Goal: Task Accomplishment & Management: Use online tool/utility

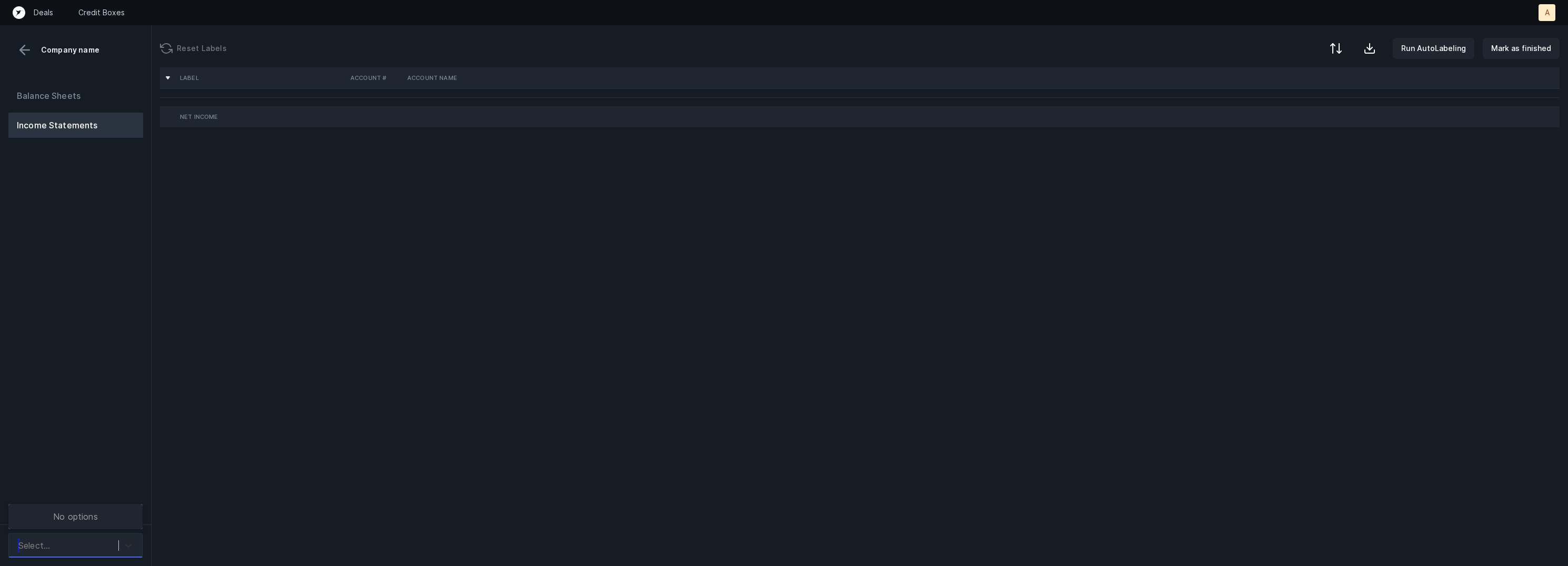
click at [119, 546] on div at bounding box center [128, 546] width 19 height 19
click at [123, 478] on div "BDS_P&L([DATE]-[DATE])_Cleaned.csv" at bounding box center [76, 477] width 135 height 34
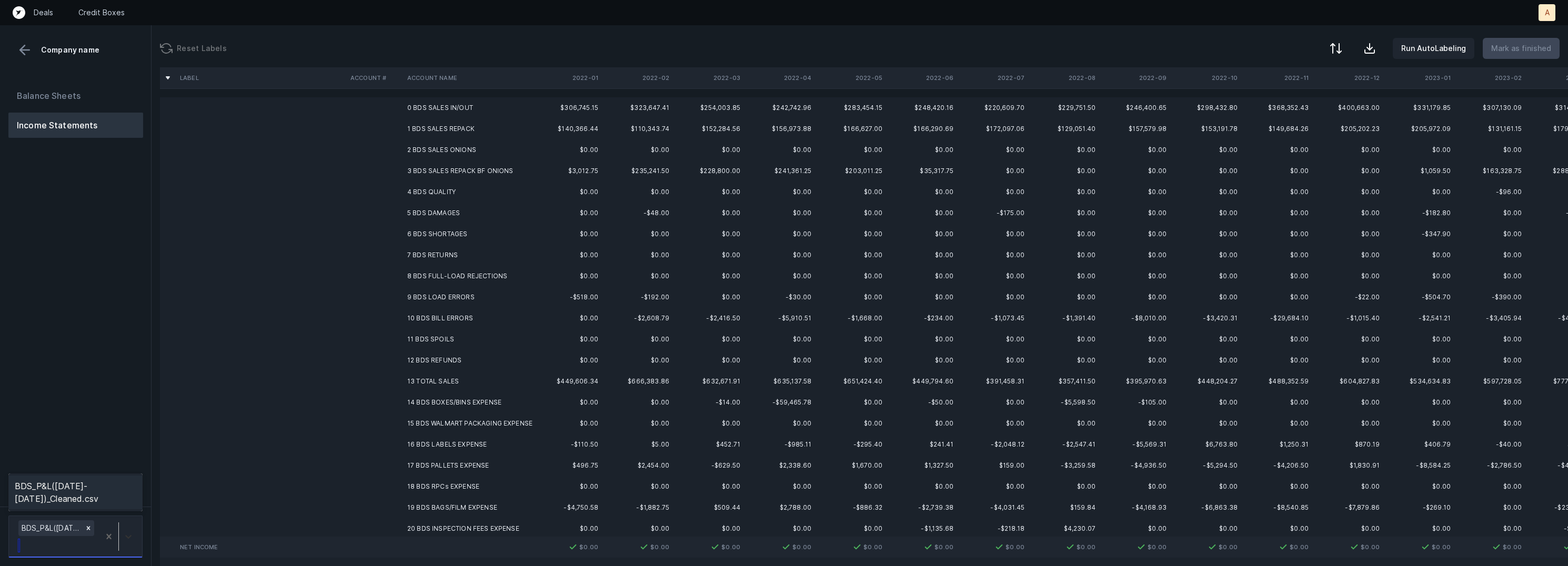
click at [126, 534] on icon at bounding box center [128, 537] width 11 height 11
click at [100, 375] on div "Balance Sheets Income Statements" at bounding box center [76, 291] width 152 height 432
click at [445, 105] on td "0 BDS SALES IN/OUT" at bounding box center [467, 107] width 129 height 21
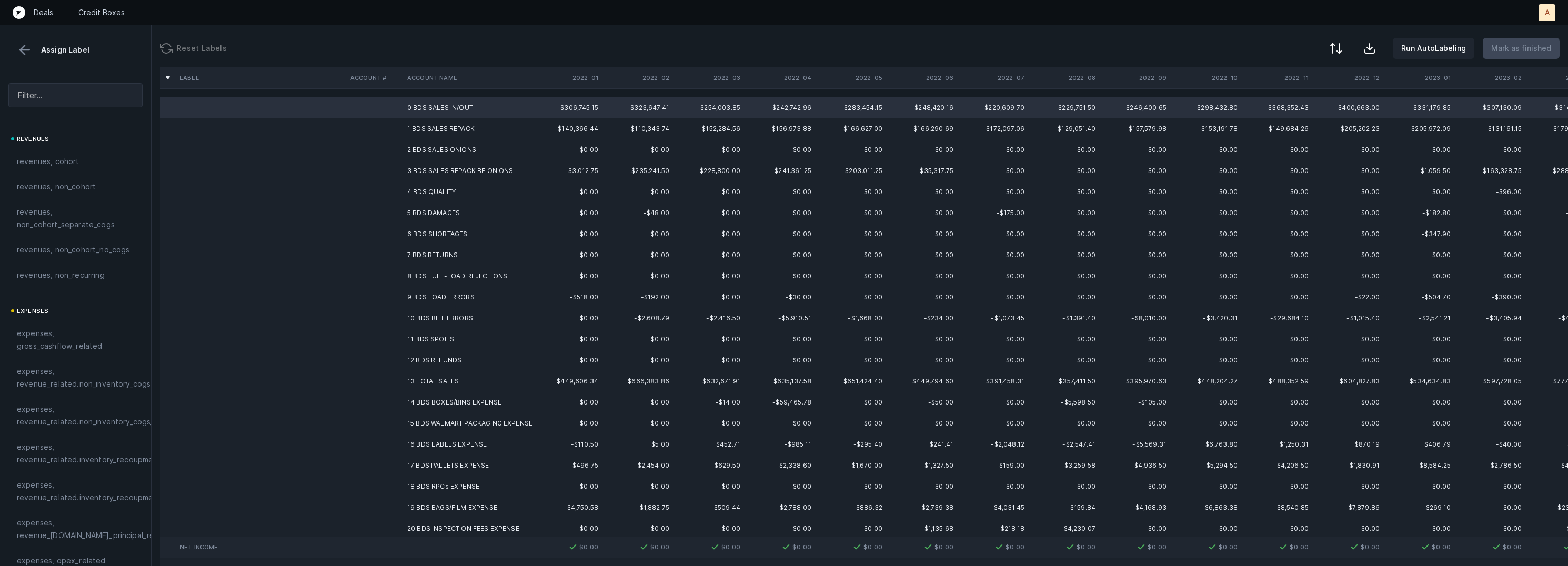
click at [423, 355] on td "12 BDS REFUNDS" at bounding box center [467, 360] width 129 height 21
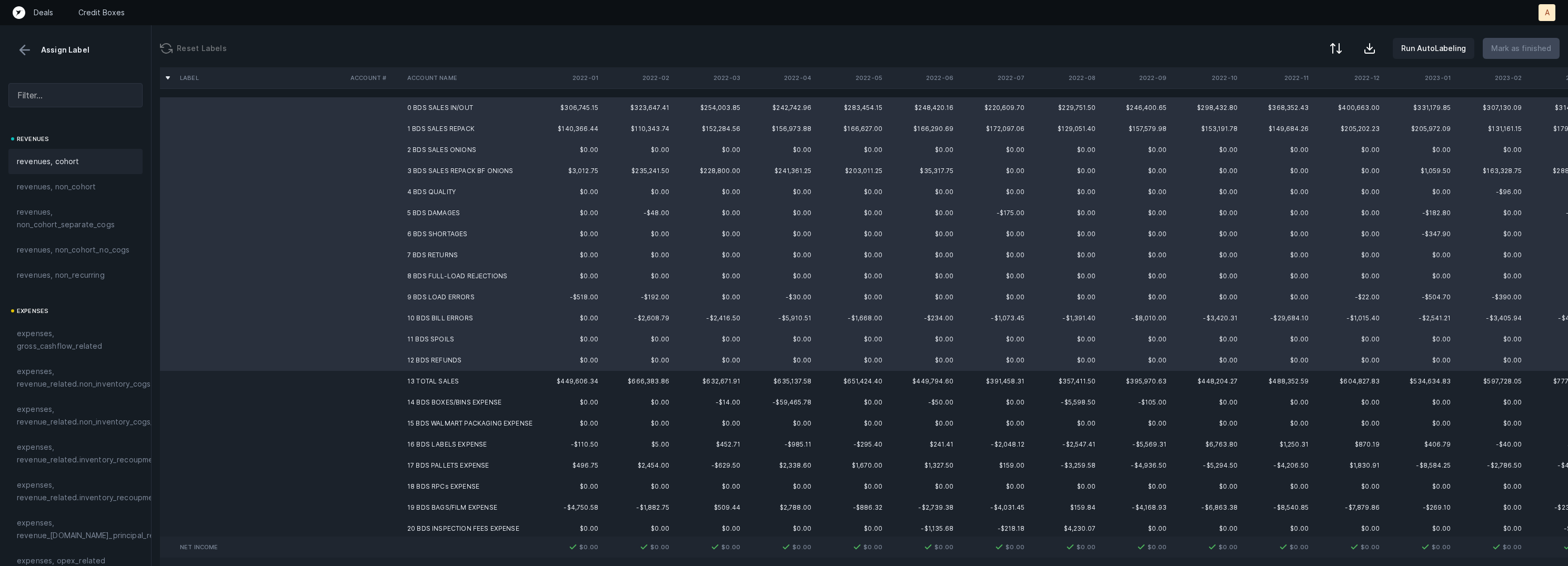
click at [37, 152] on div "revenues, cohort" at bounding box center [76, 161] width 135 height 25
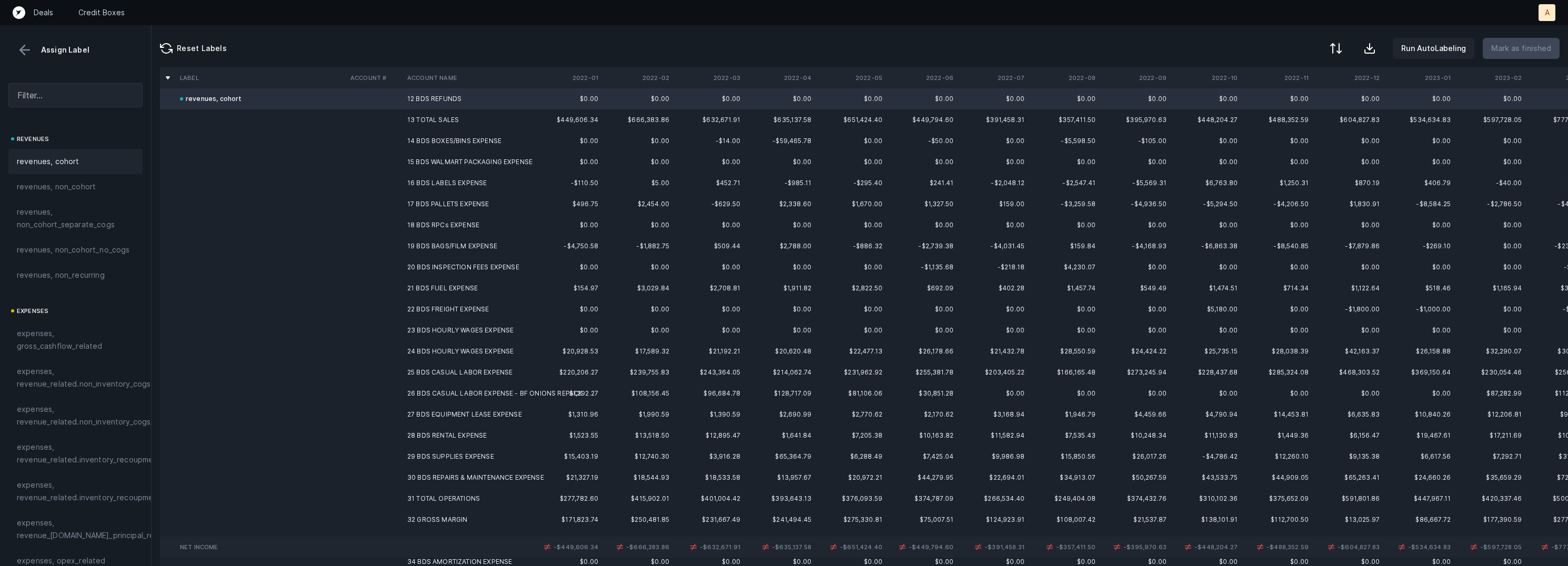
scroll to position [258, 0]
click at [451, 142] on td "14 BDS BOXES/BINS EXPENSE" at bounding box center [467, 145] width 129 height 21
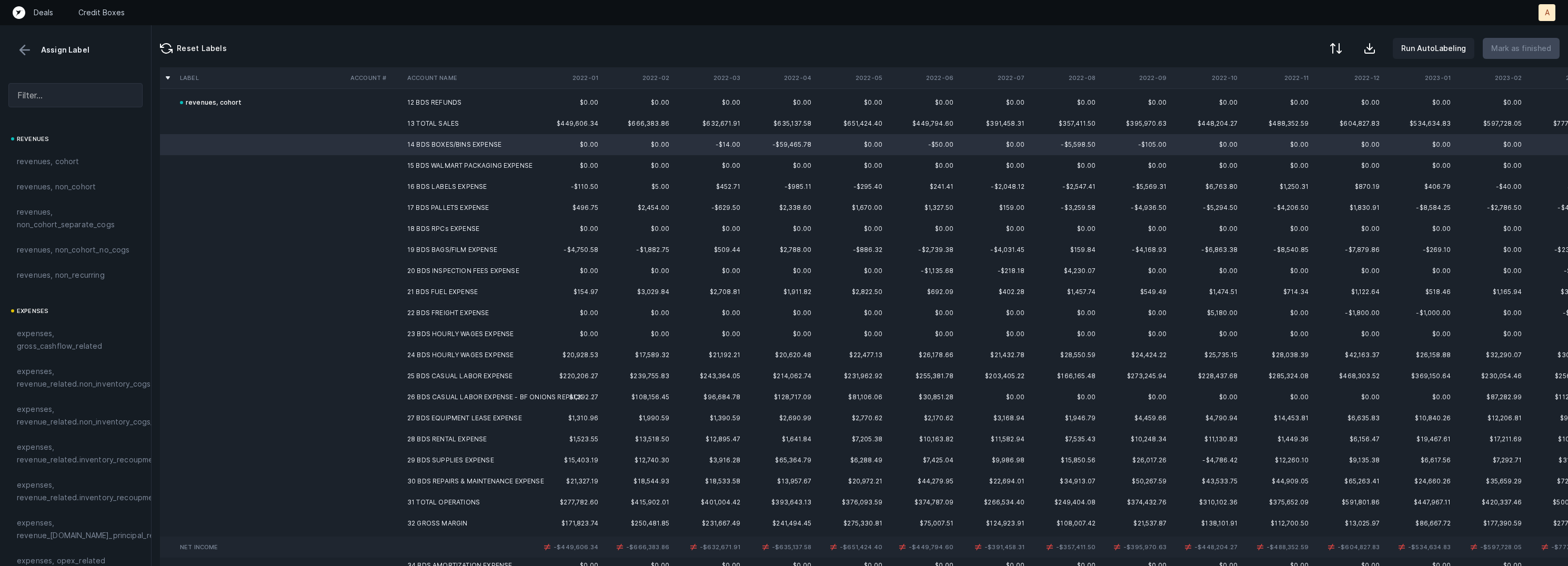
click at [493, 160] on td "15 BDS WALMART PACKAGING EXPENSE" at bounding box center [467, 165] width 129 height 21
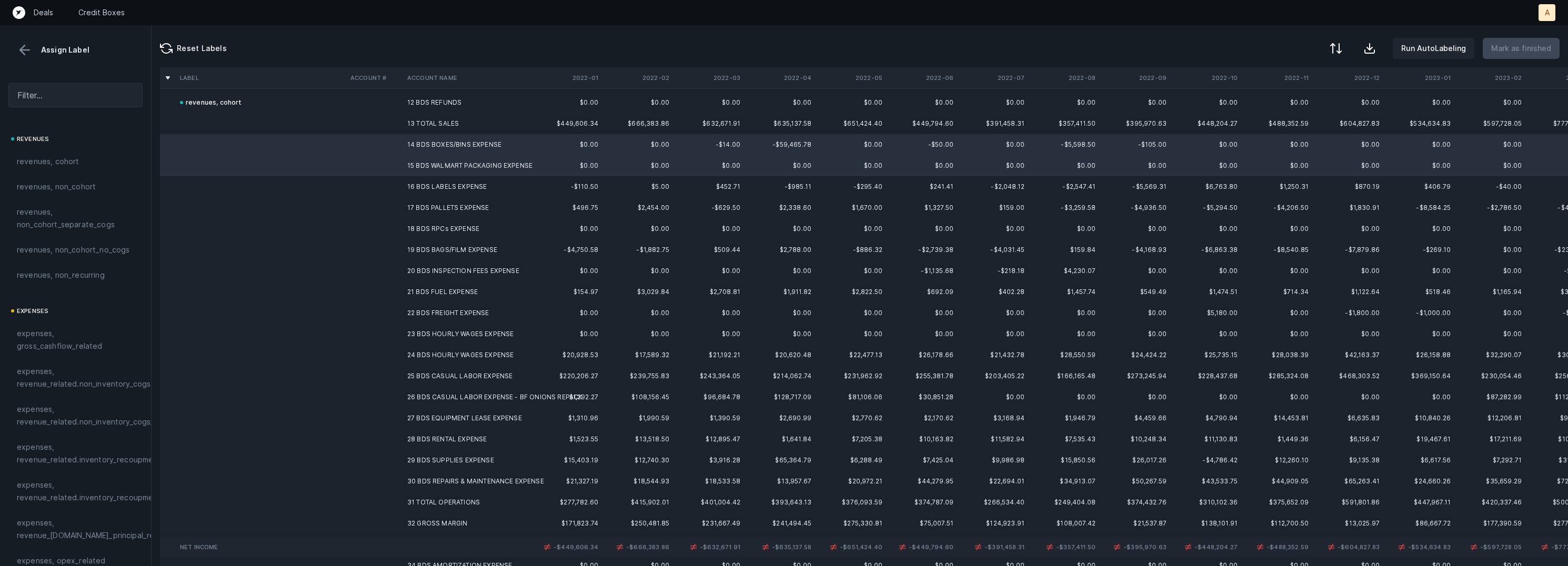
click at [475, 181] on td "16 BDS LABELS EXPENSE" at bounding box center [467, 186] width 129 height 21
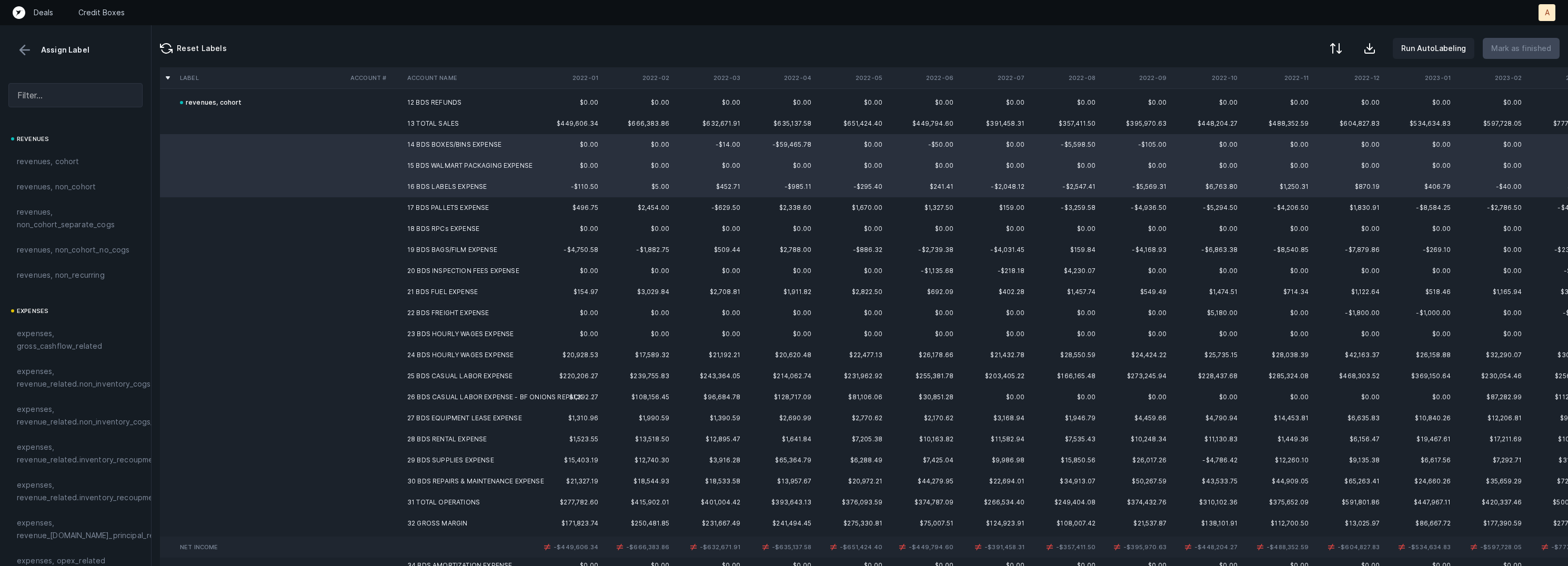
click at [482, 205] on td "17 BDS PALLETS EXPENSE" at bounding box center [467, 207] width 129 height 21
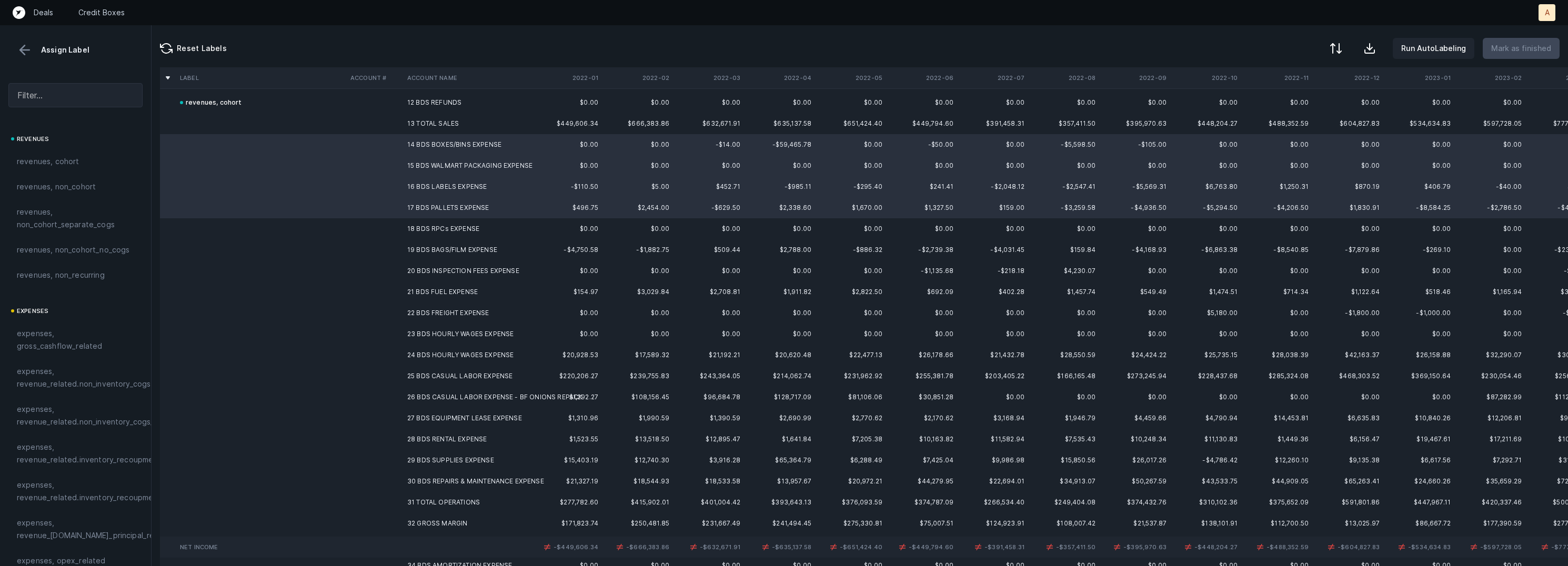
click at [475, 226] on td "18 BDS RPCs EXPENSE" at bounding box center [467, 229] width 129 height 21
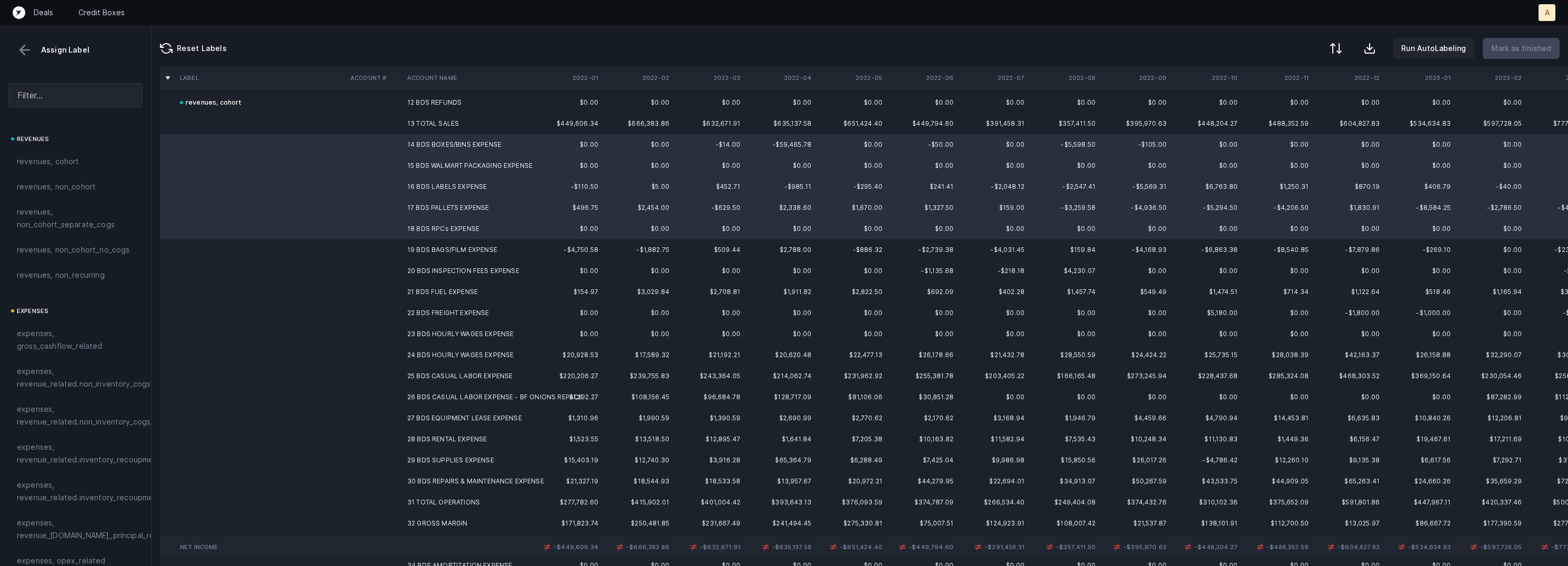
click at [456, 484] on td "30 BDS REPAIRS & MAINTENANCE EXPENSE" at bounding box center [467, 481] width 129 height 21
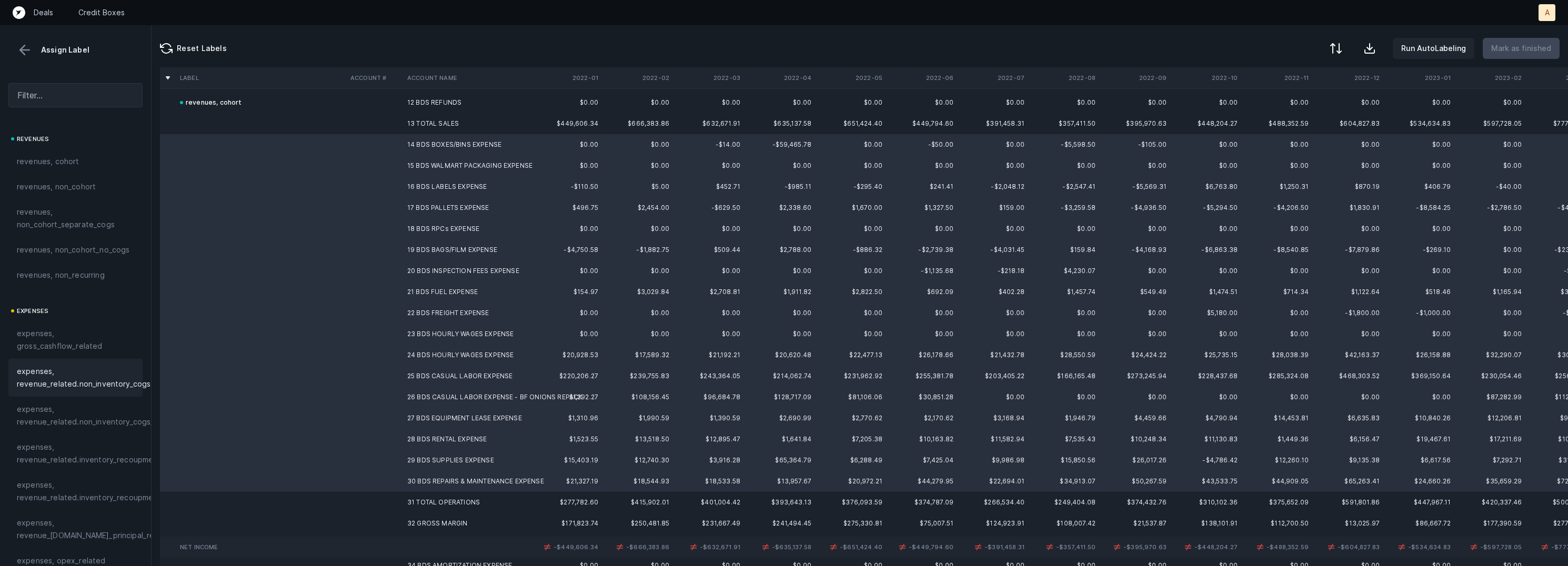
click at [109, 385] on span "expenses, revenue_related.non_inventory_cogs" at bounding box center [83, 378] width 134 height 25
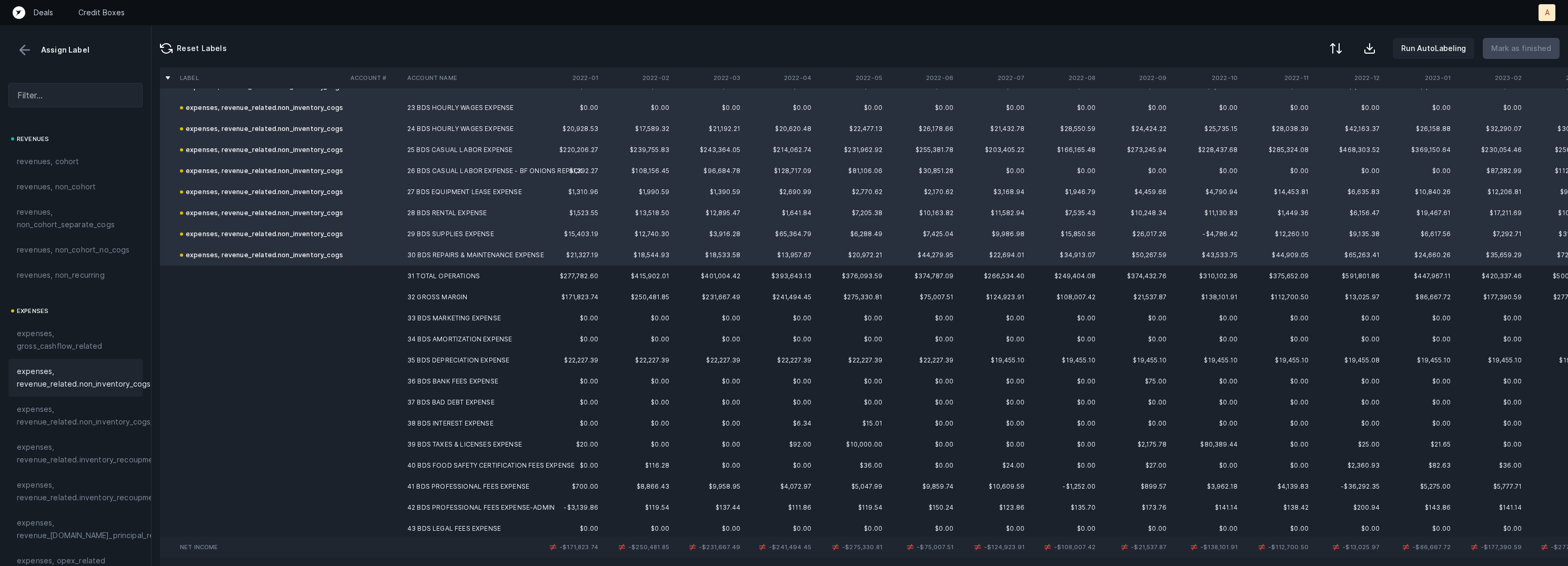
scroll to position [496, 0]
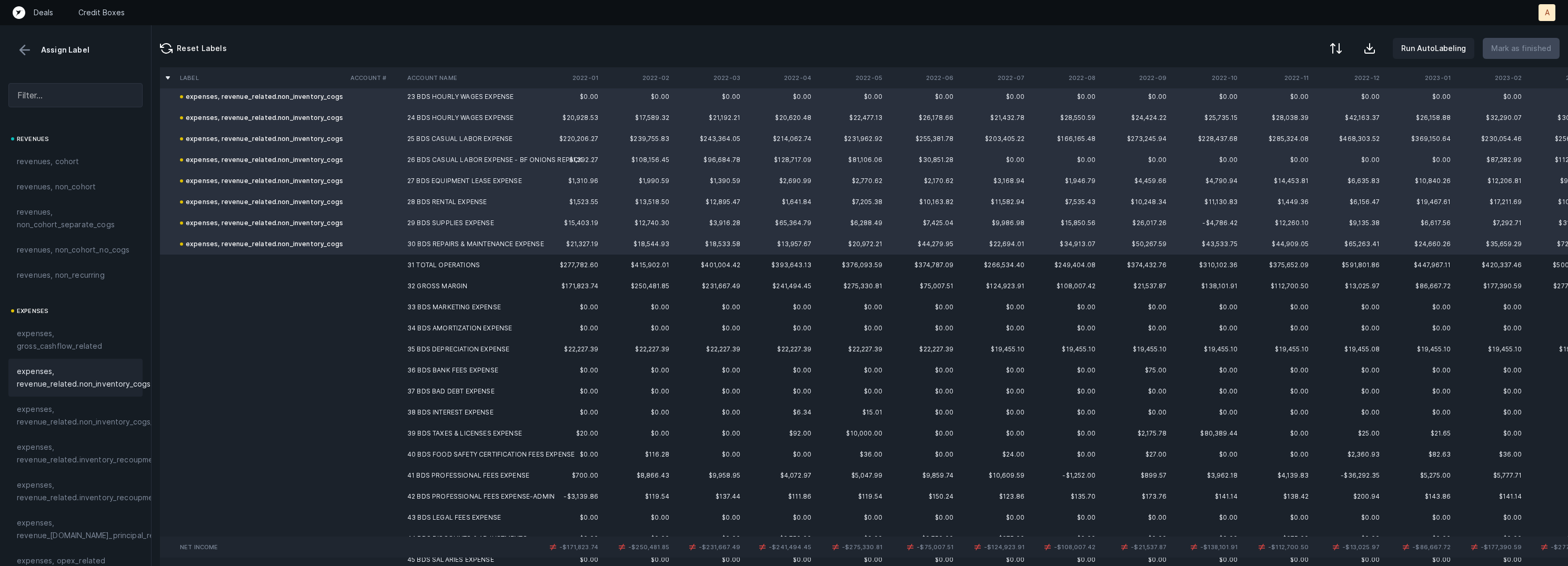
click at [429, 306] on td "33 BDS MARKETING EXPENSE" at bounding box center [467, 307] width 129 height 21
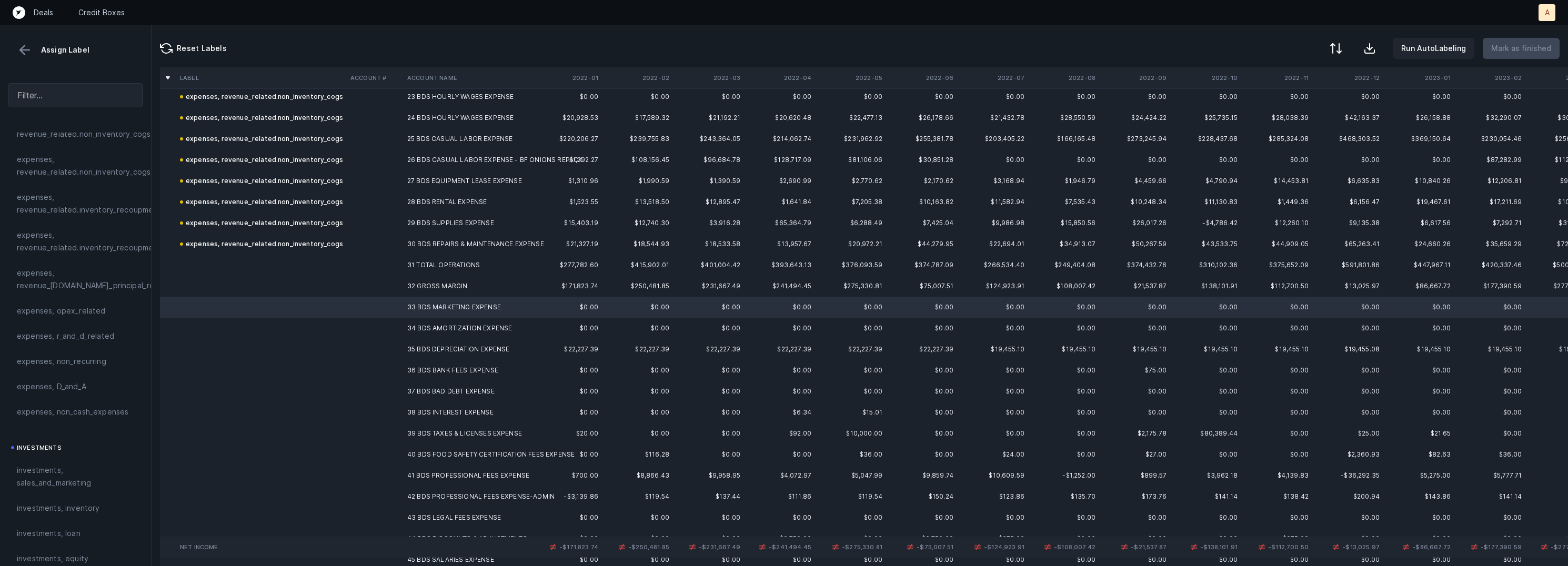
scroll to position [253, 0]
click at [45, 478] on span "investments, sales_and_marketing" at bounding box center [75, 473] width 117 height 25
click at [429, 324] on td "34 BDS AMORTIZATION EXPENSE" at bounding box center [467, 328] width 129 height 21
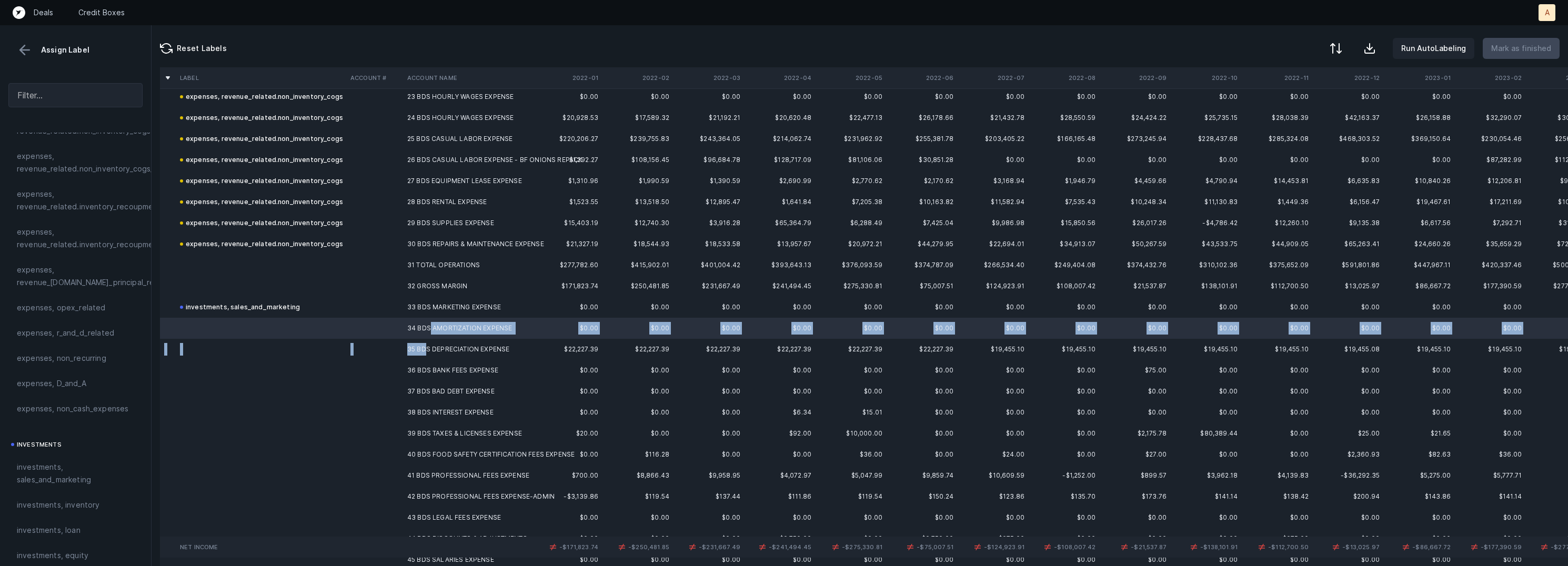
click at [425, 344] on td "35 BDS DEPRECIATION EXPENSE" at bounding box center [467, 349] width 129 height 21
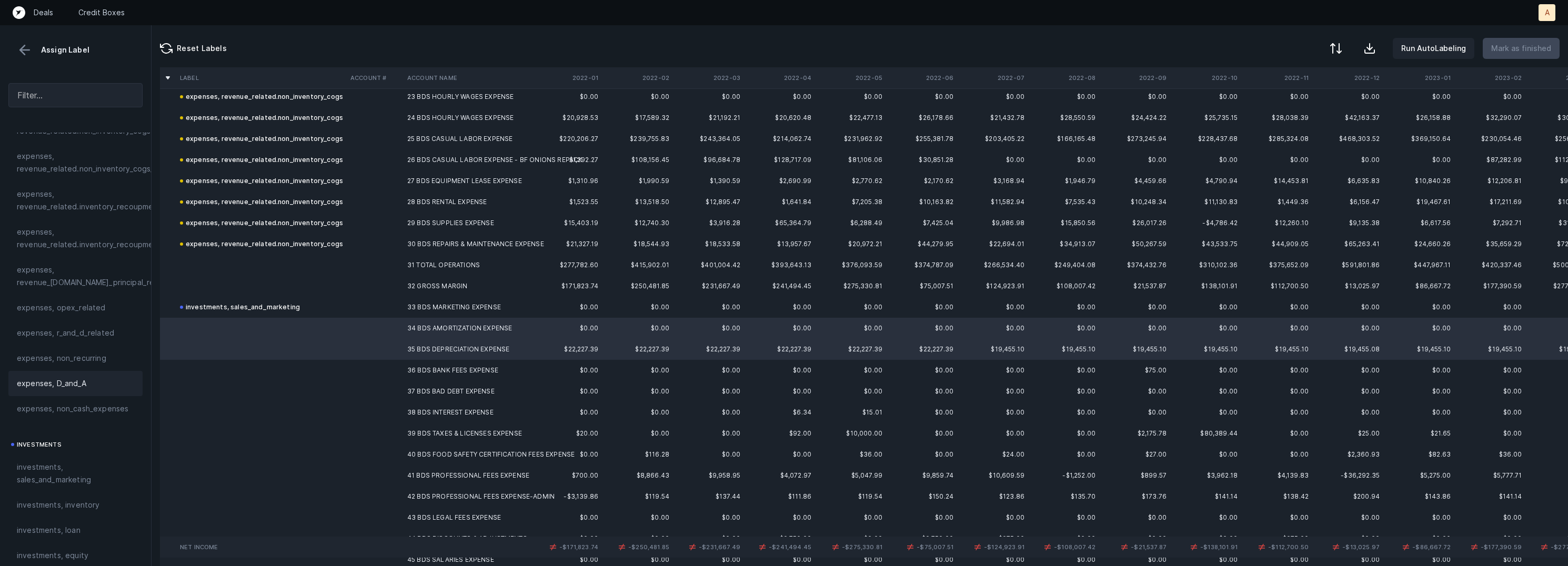
click at [64, 380] on span "expenses, D_and_A" at bounding box center [51, 384] width 70 height 13
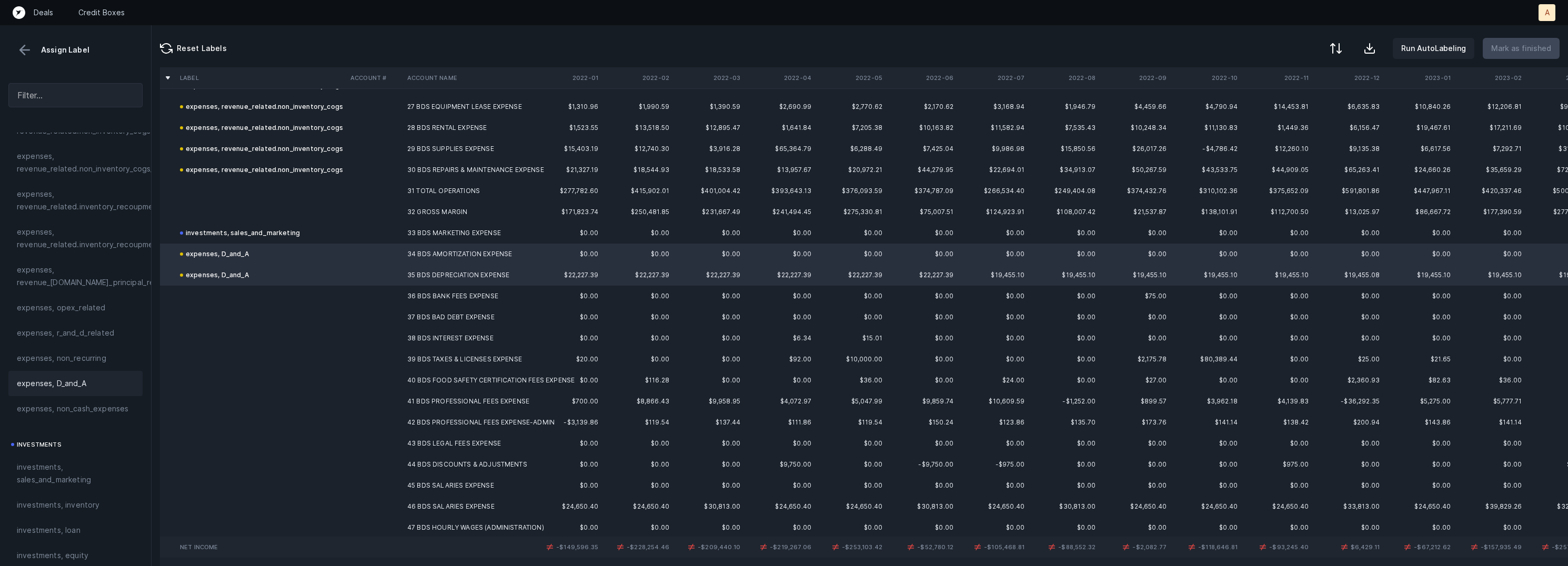
scroll to position [608, 0]
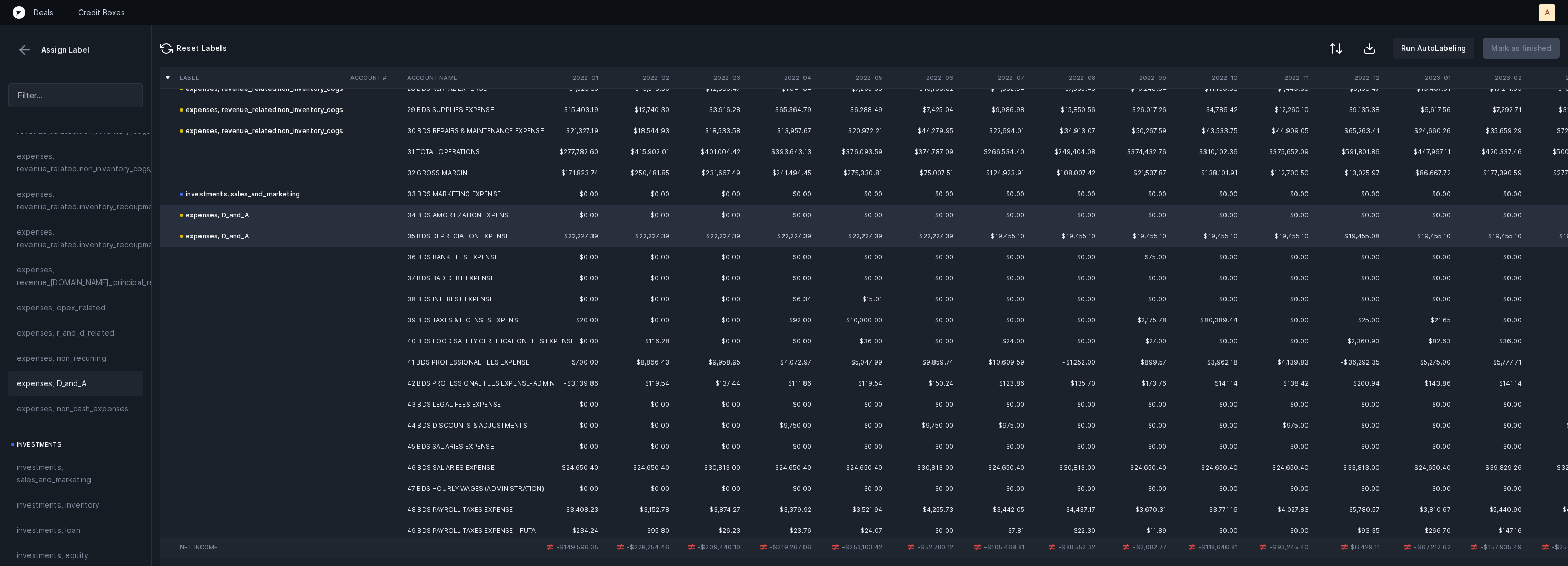
click at [413, 254] on td "36 BDS BANK FEES EXPENSE" at bounding box center [467, 257] width 129 height 21
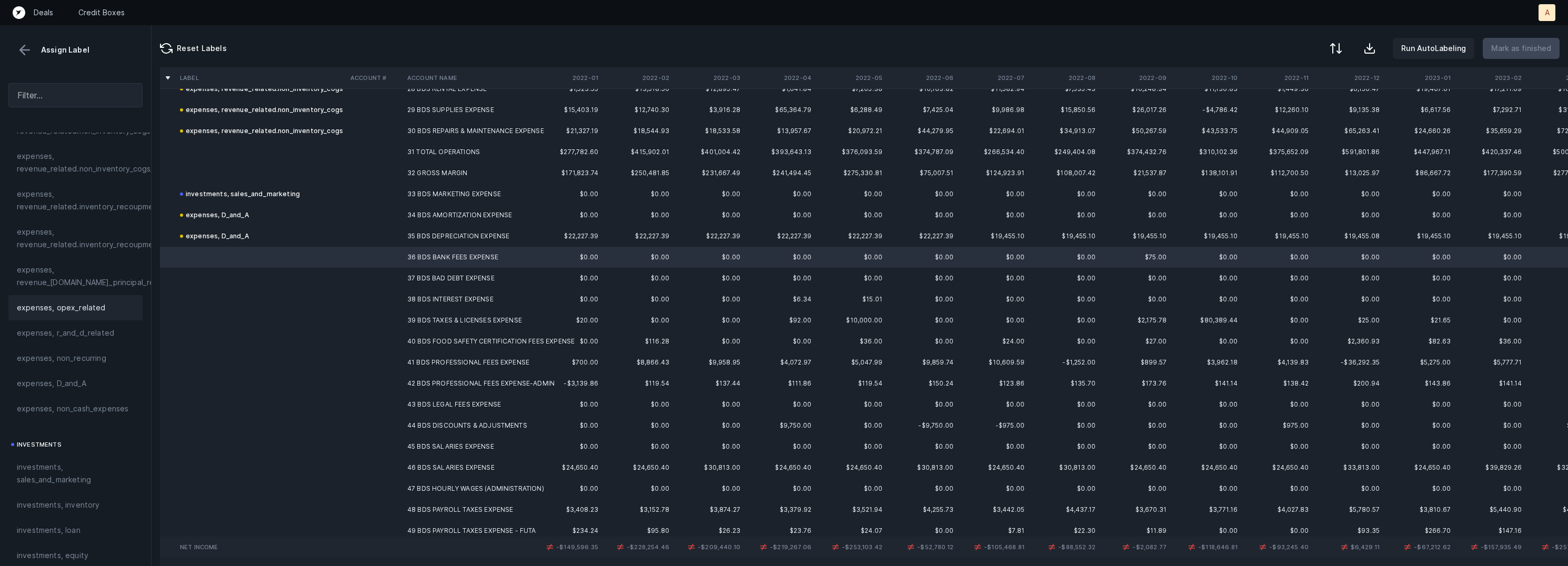
click at [84, 301] on span "expenses, opex_related" at bounding box center [61, 308] width 89 height 13
click at [354, 280] on td at bounding box center [374, 278] width 57 height 21
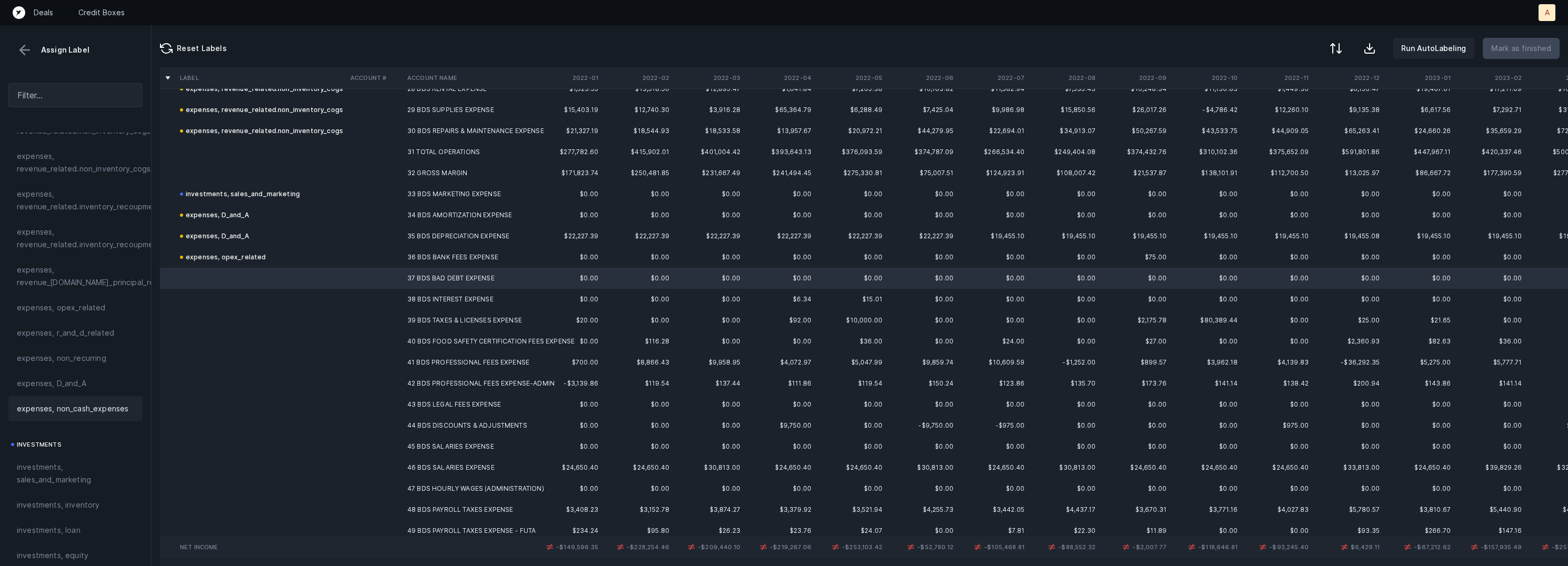
click at [89, 401] on div "expenses, non_cash_expenses" at bounding box center [76, 408] width 135 height 25
click at [378, 300] on td at bounding box center [374, 299] width 57 height 21
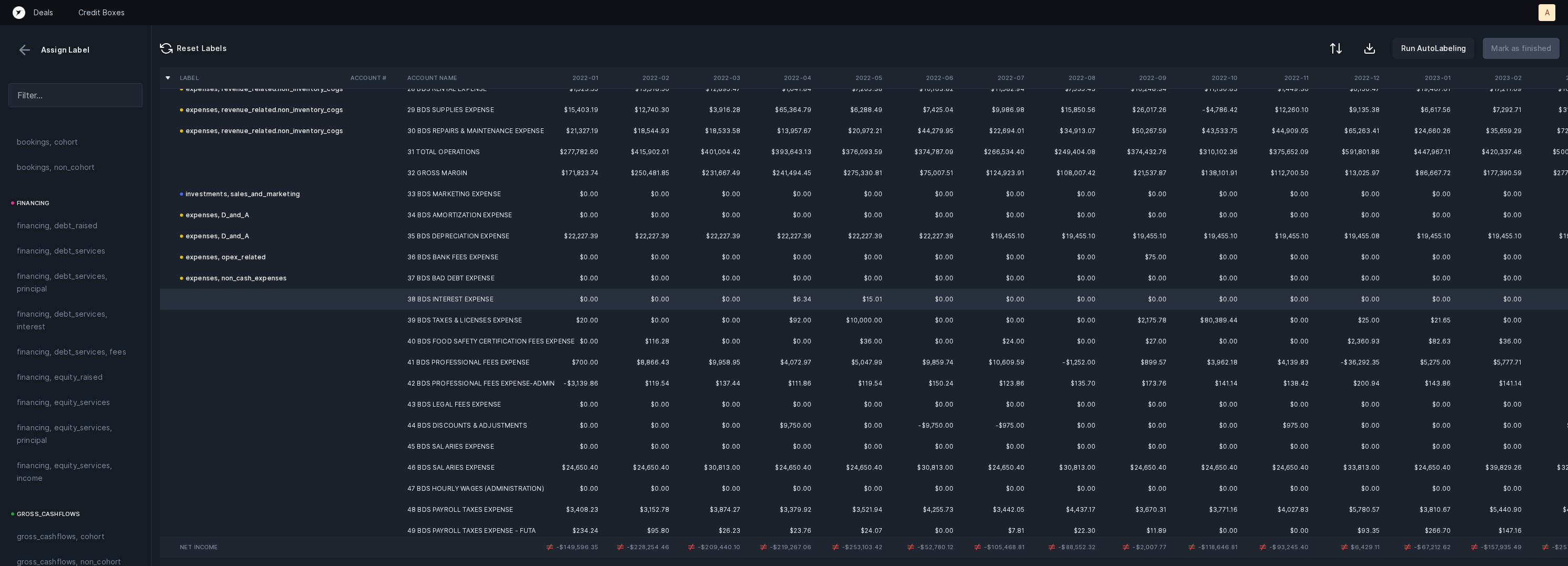
scroll to position [728, 0]
click at [52, 356] on span "financing, debt_services, interest" at bounding box center [75, 343] width 117 height 25
click at [398, 319] on td at bounding box center [374, 320] width 57 height 21
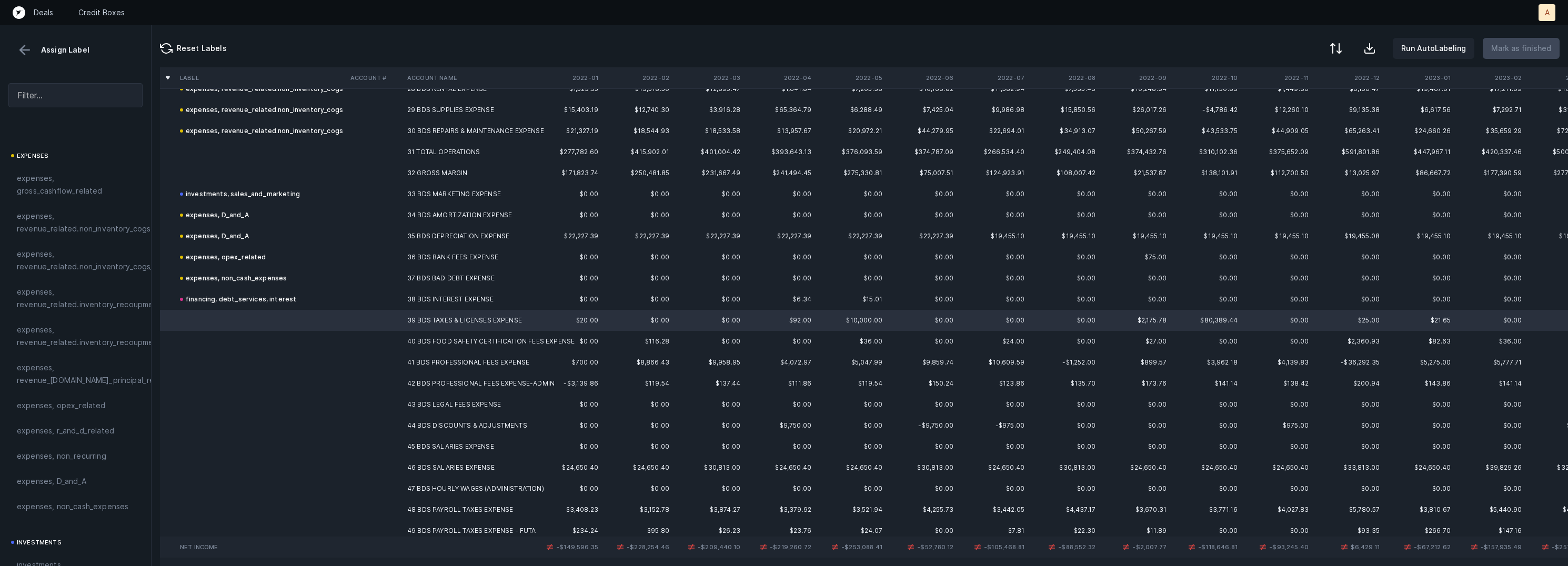
scroll to position [150, 0]
click at [53, 417] on div "expenses, opex_related" at bounding box center [76, 411] width 135 height 25
click at [419, 337] on td "40 BDS FOOD SAFETY CERTIFICATION FEES EXPENSE" at bounding box center [467, 341] width 129 height 21
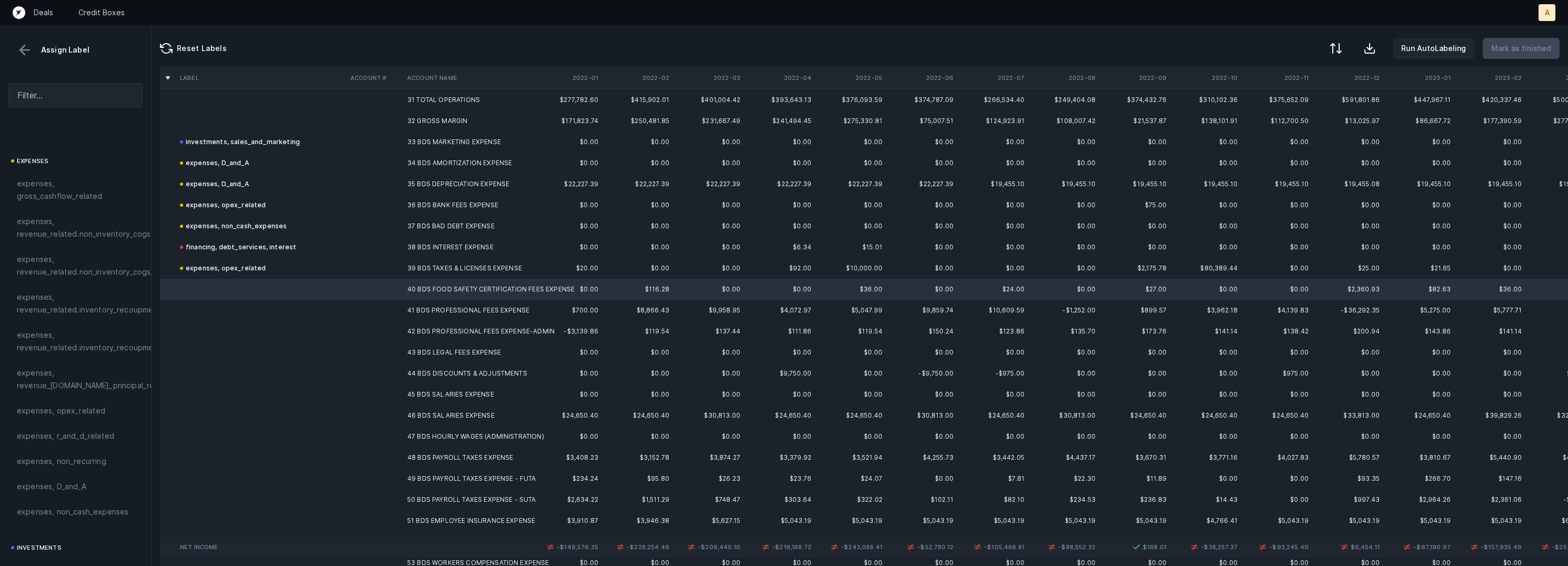
scroll to position [663, 0]
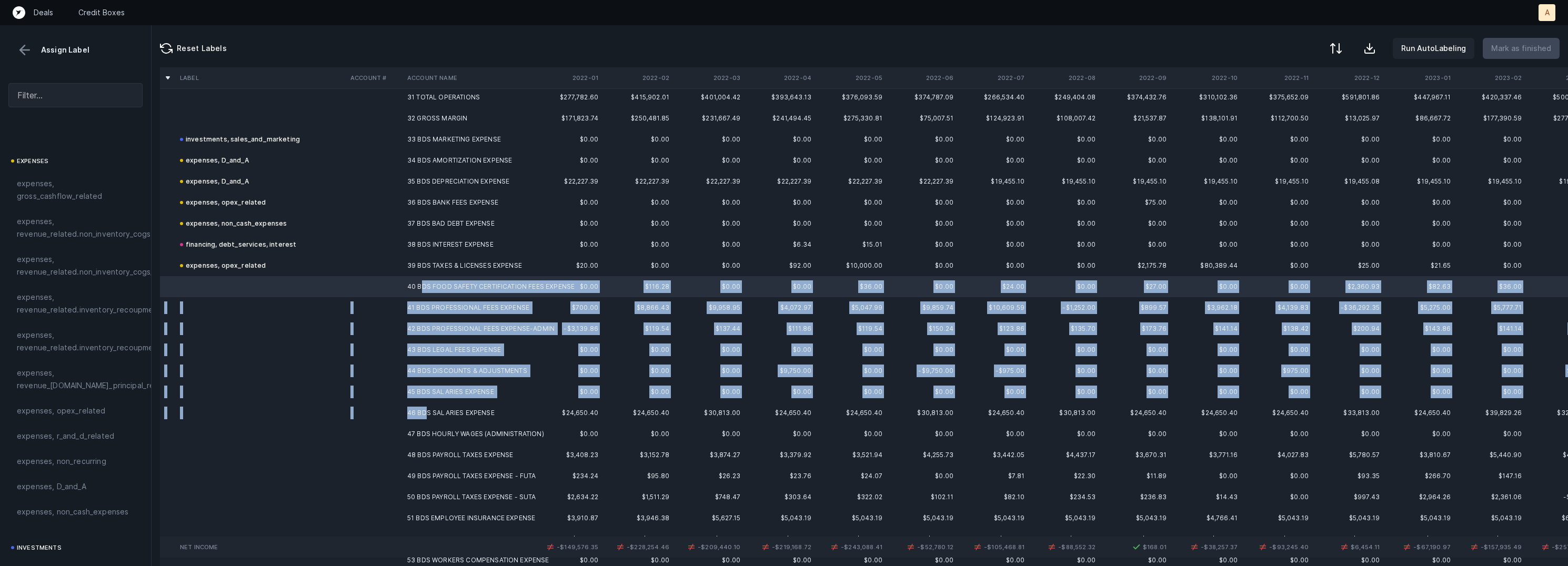
click at [424, 410] on td "46 BDS SALARIES EXPENSE" at bounding box center [467, 413] width 129 height 21
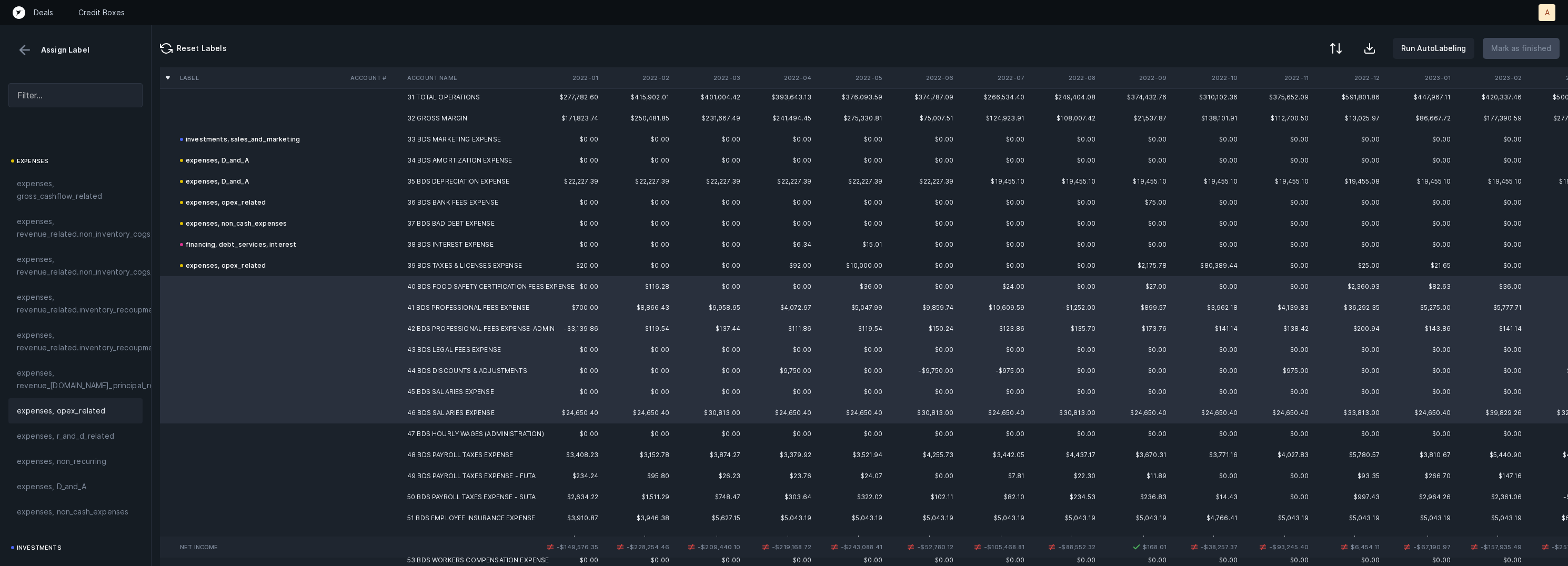
click at [65, 413] on span "expenses, opex_related" at bounding box center [61, 411] width 89 height 13
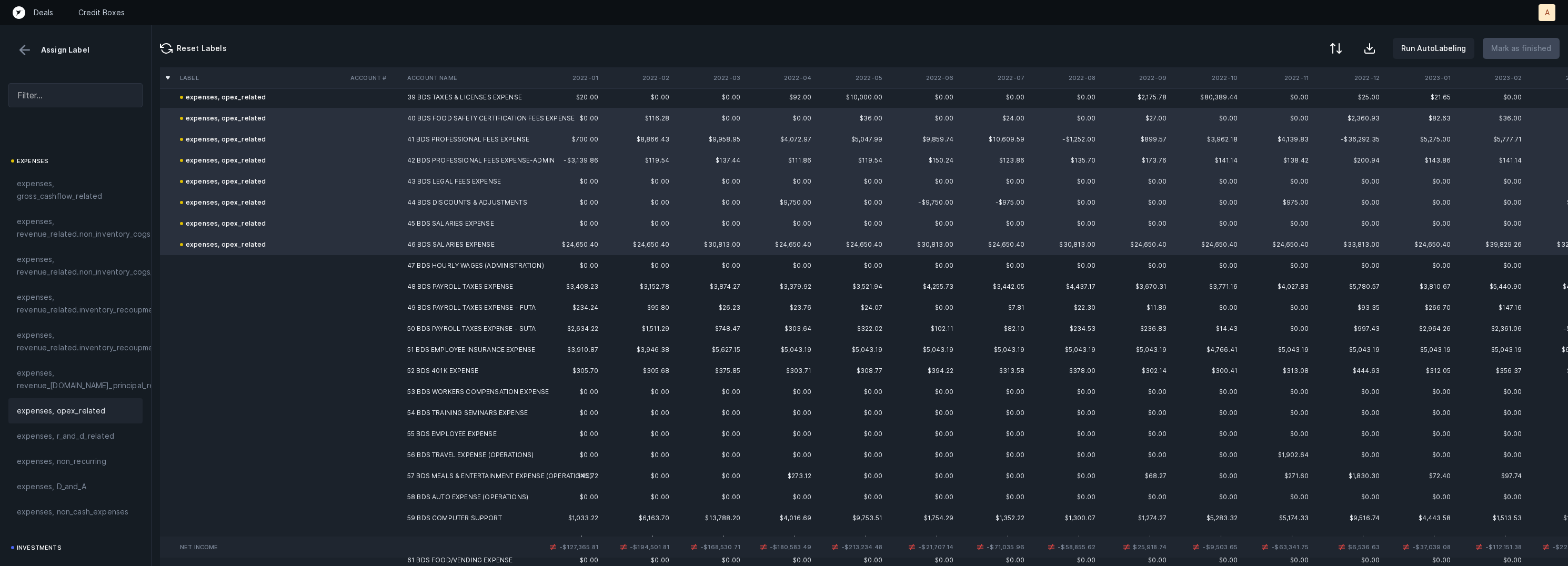
scroll to position [842, 0]
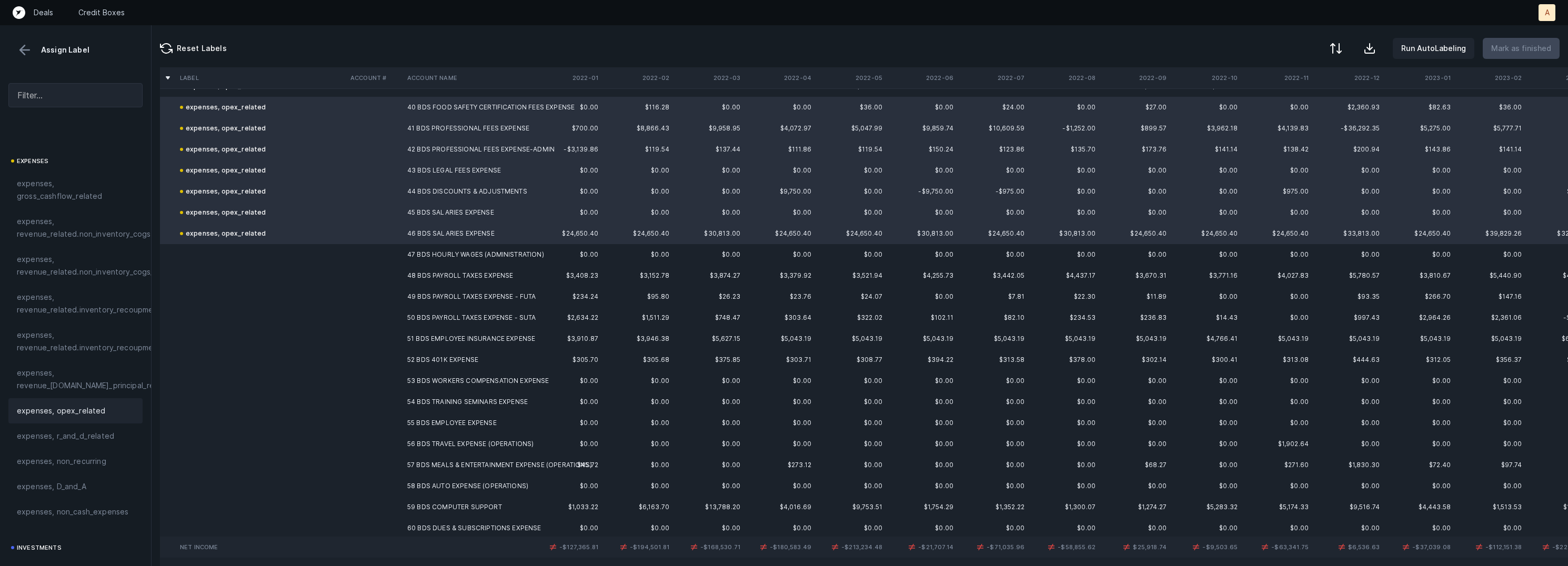
click at [452, 252] on td "47 BDS HOURLY WAGES (ADMINISTRATION)" at bounding box center [467, 255] width 129 height 21
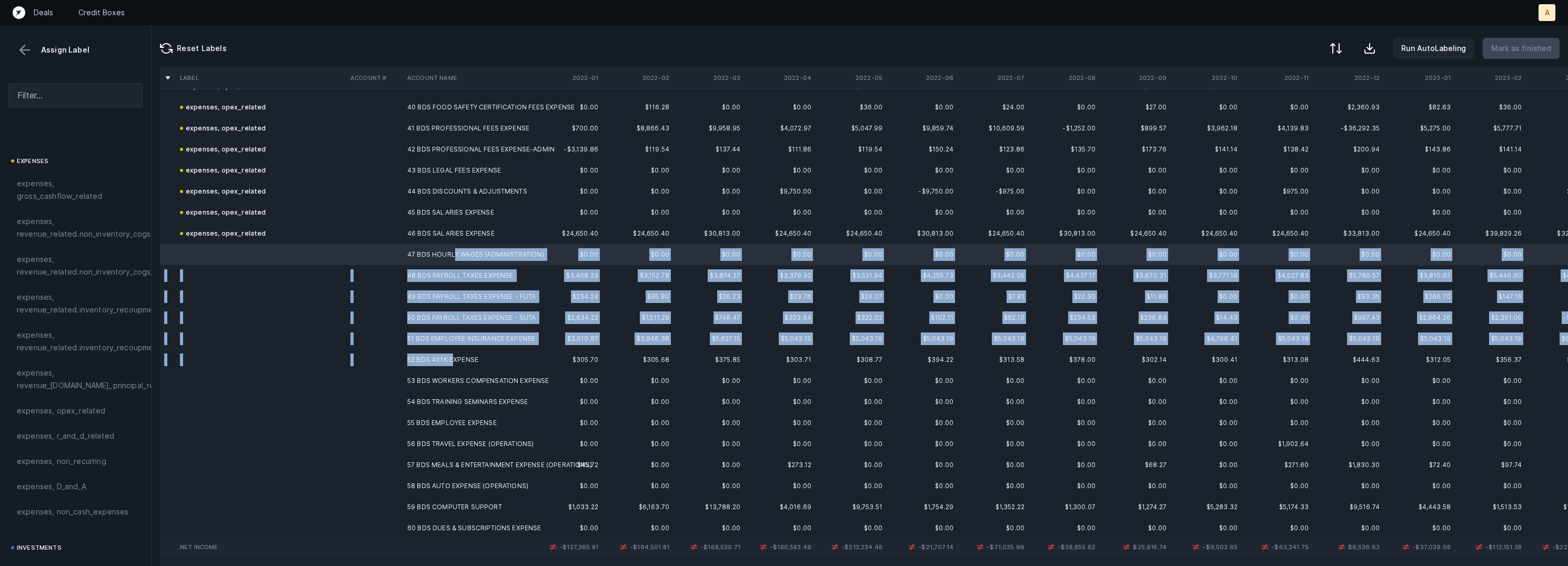
click at [455, 364] on td "52 BDS 401K EXPENSE" at bounding box center [467, 360] width 129 height 21
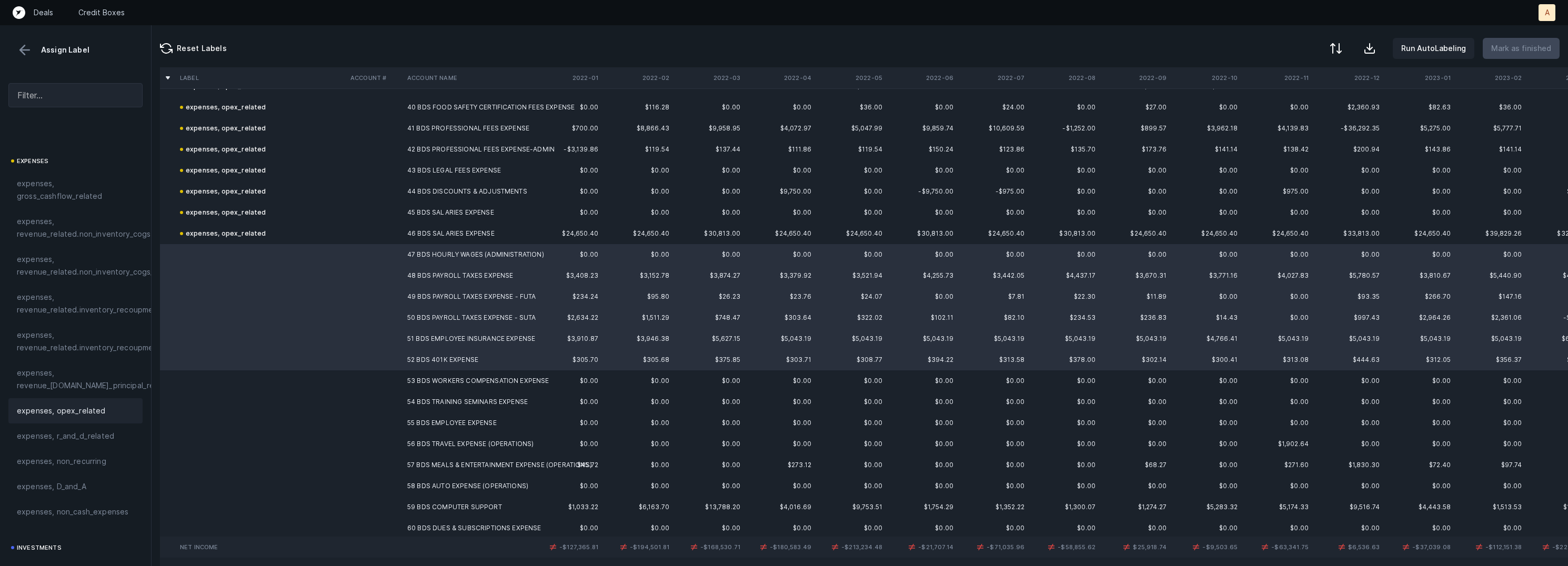
click at [108, 405] on div "expenses, opex_related" at bounding box center [75, 411] width 117 height 13
click at [383, 380] on td at bounding box center [374, 380] width 57 height 21
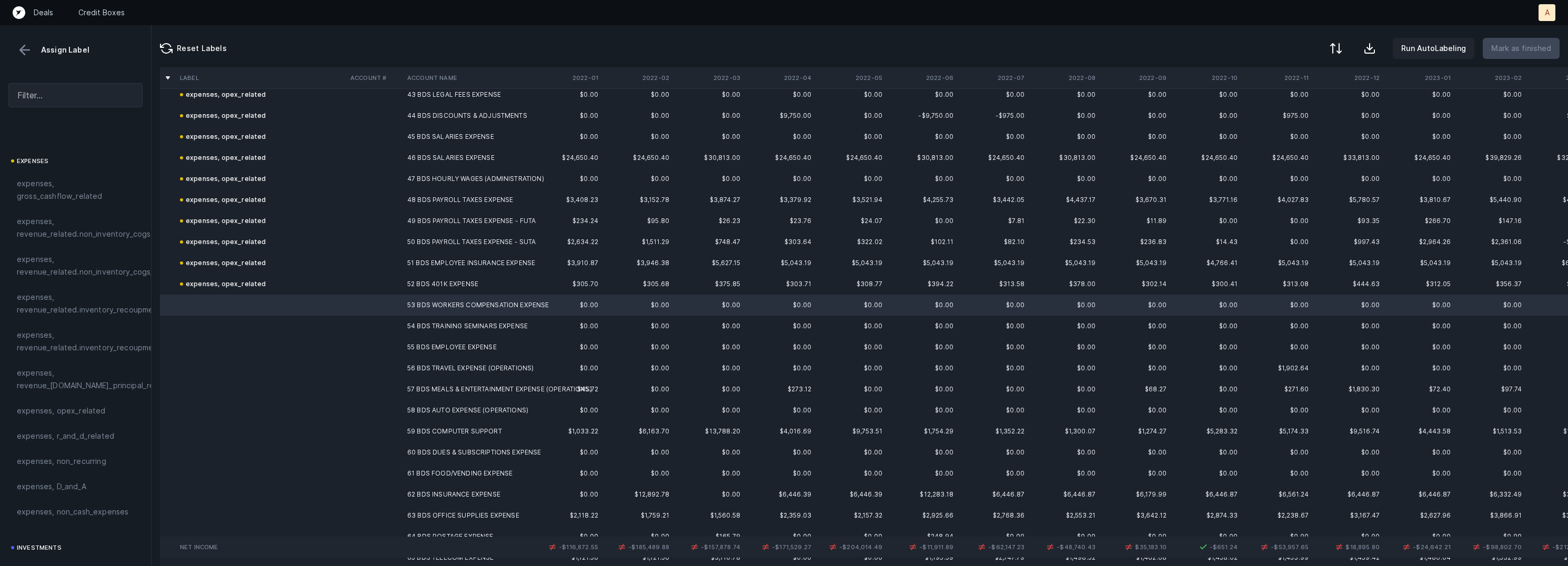
scroll to position [930, 0]
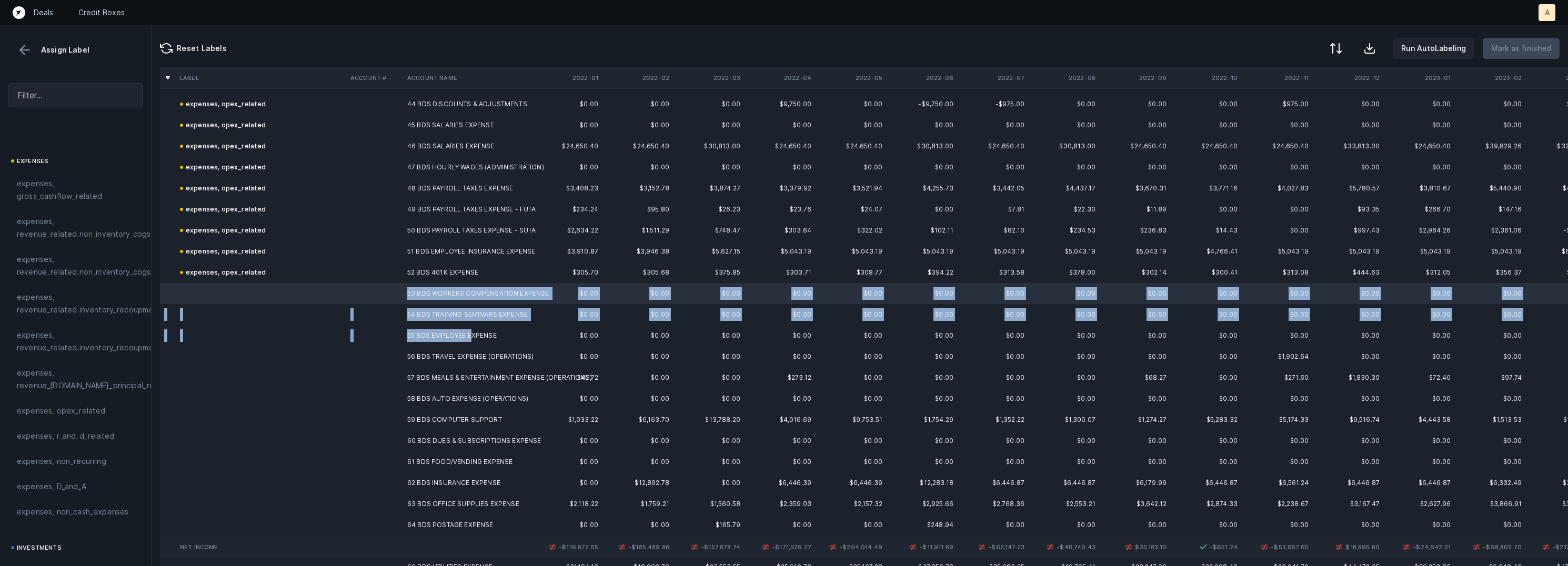
click at [472, 331] on td "55 BDS EMPLOYEE EXPENSE" at bounding box center [467, 335] width 129 height 21
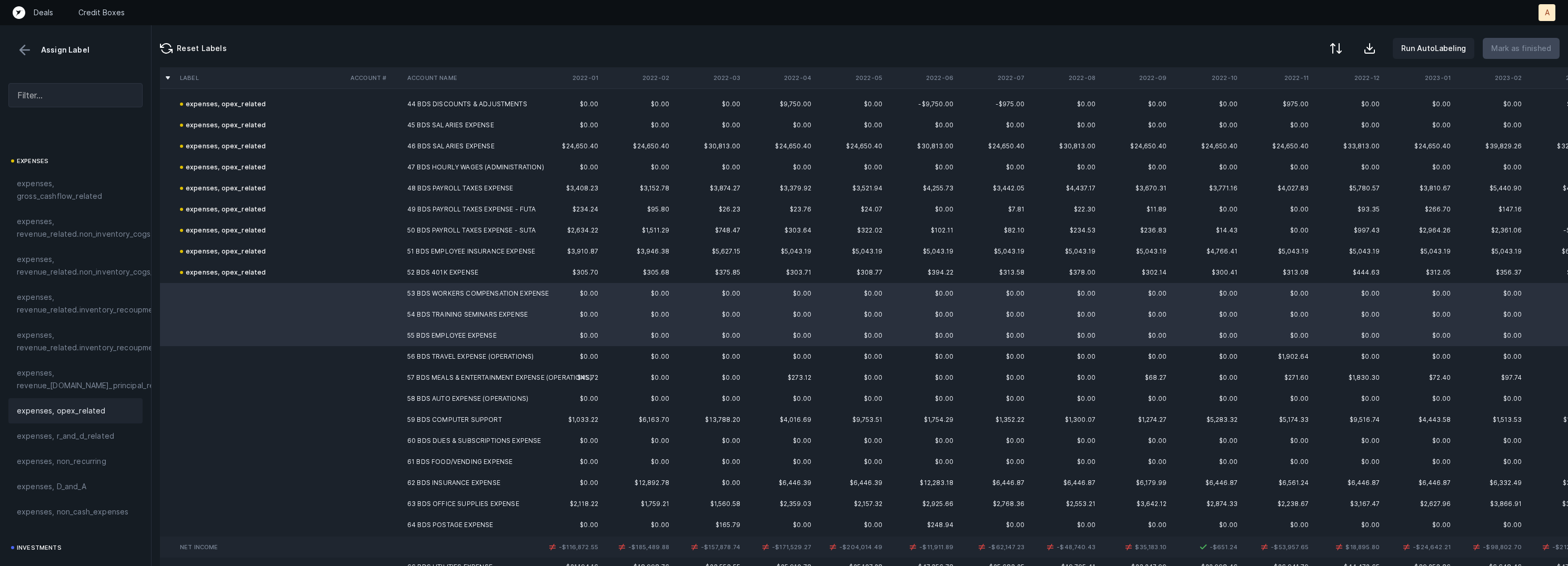
click at [96, 413] on span "expenses, opex_related" at bounding box center [61, 411] width 89 height 13
click at [403, 357] on td "56 BDS TRAVEL EXPENSE (OPERATIONS)" at bounding box center [467, 356] width 129 height 21
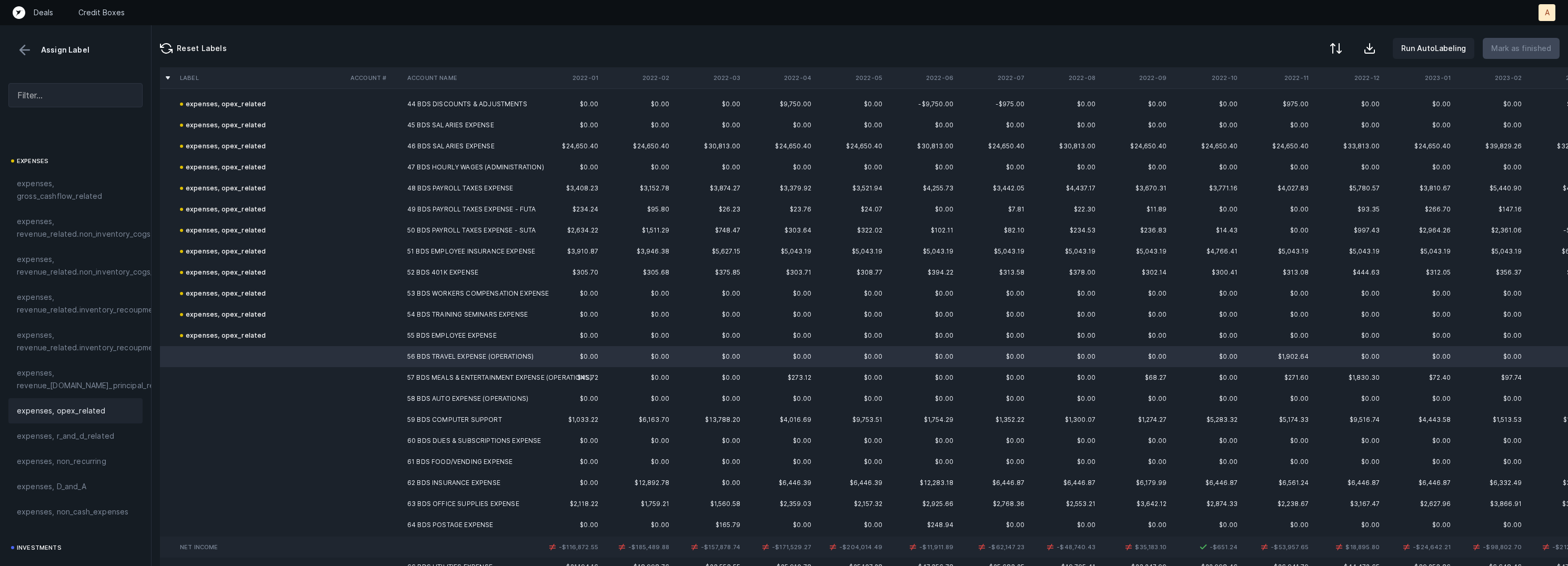
click at [91, 407] on span "expenses, opex_related" at bounding box center [61, 411] width 89 height 13
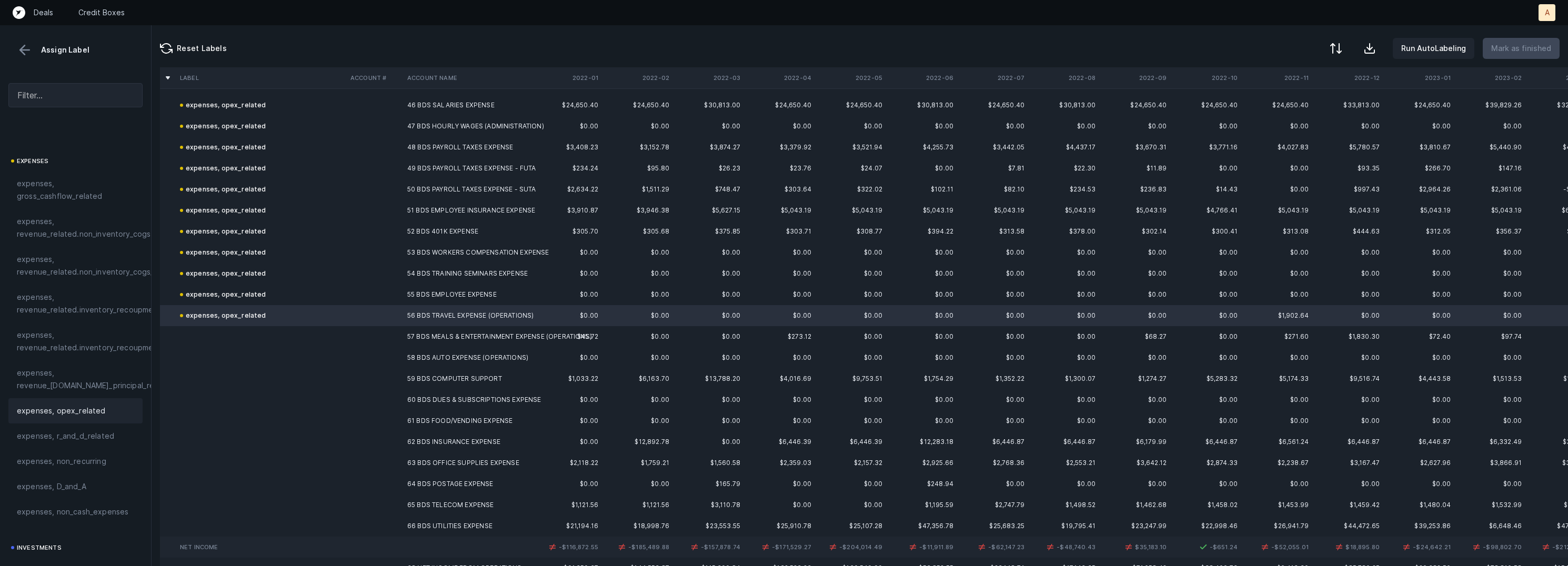
scroll to position [983, 0]
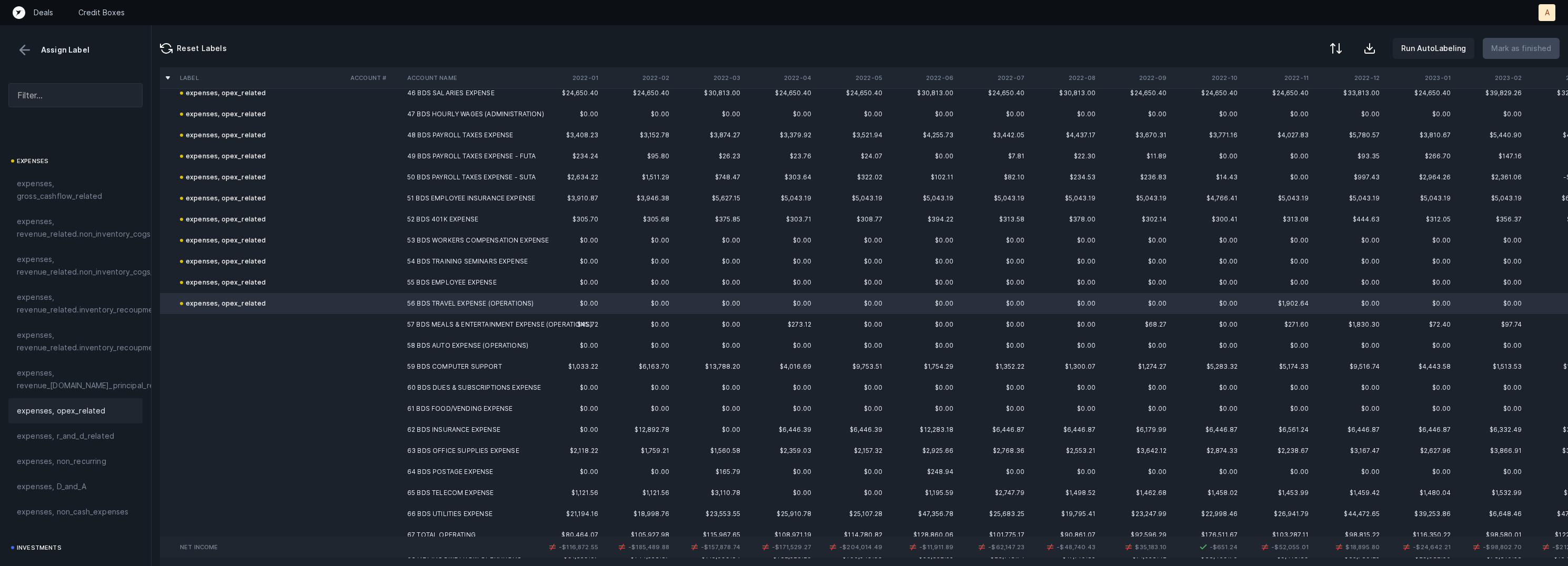
click at [407, 320] on td "57 BDS MEALS & ENTERTAINMENT EXPENSE (OPERATIONS)" at bounding box center [467, 324] width 129 height 21
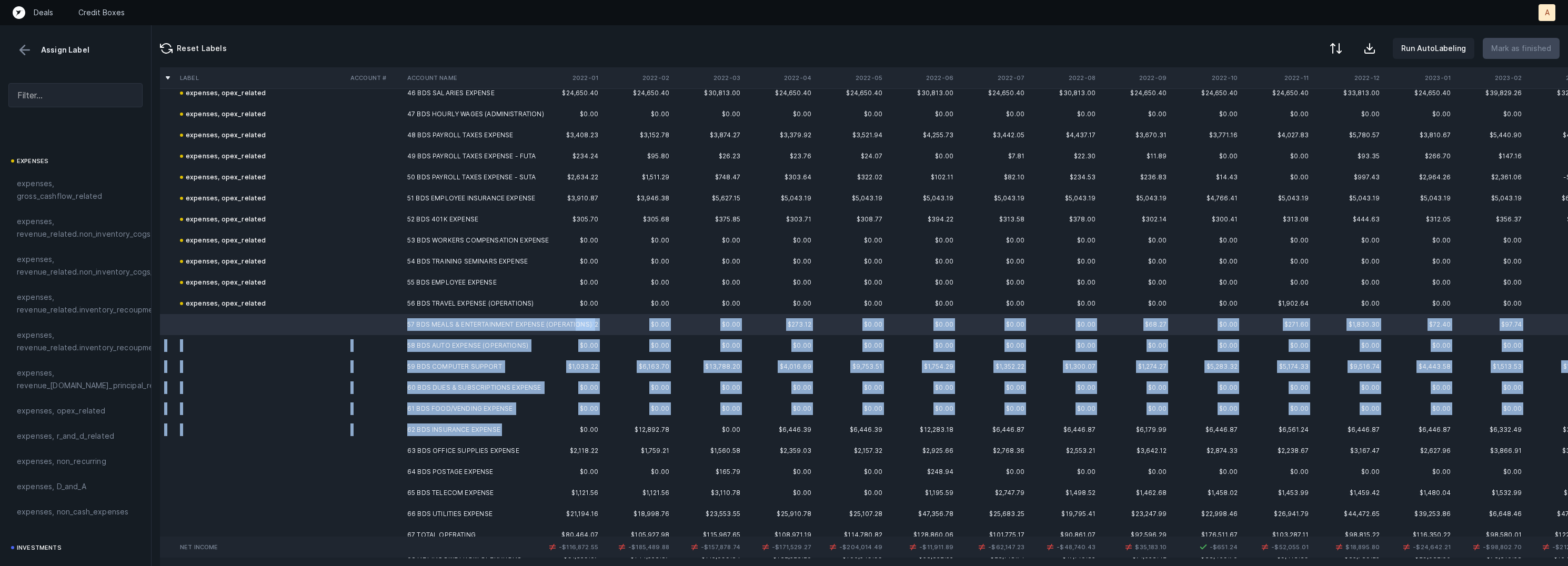
click at [424, 437] on td "62 BDS INSURANCE EXPENSE" at bounding box center [467, 429] width 129 height 21
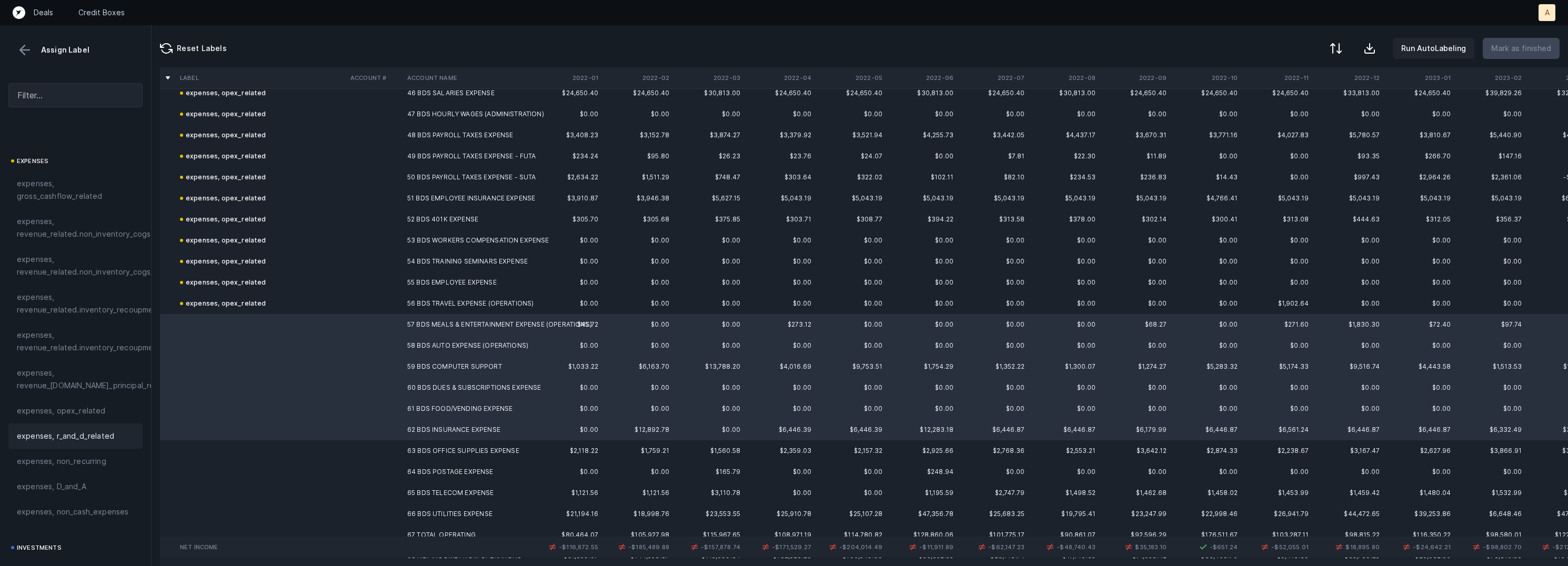
click at [100, 428] on div "expenses, r_and_d_related" at bounding box center [76, 436] width 135 height 25
click at [100, 415] on span "expenses, opex_related" at bounding box center [61, 411] width 89 height 13
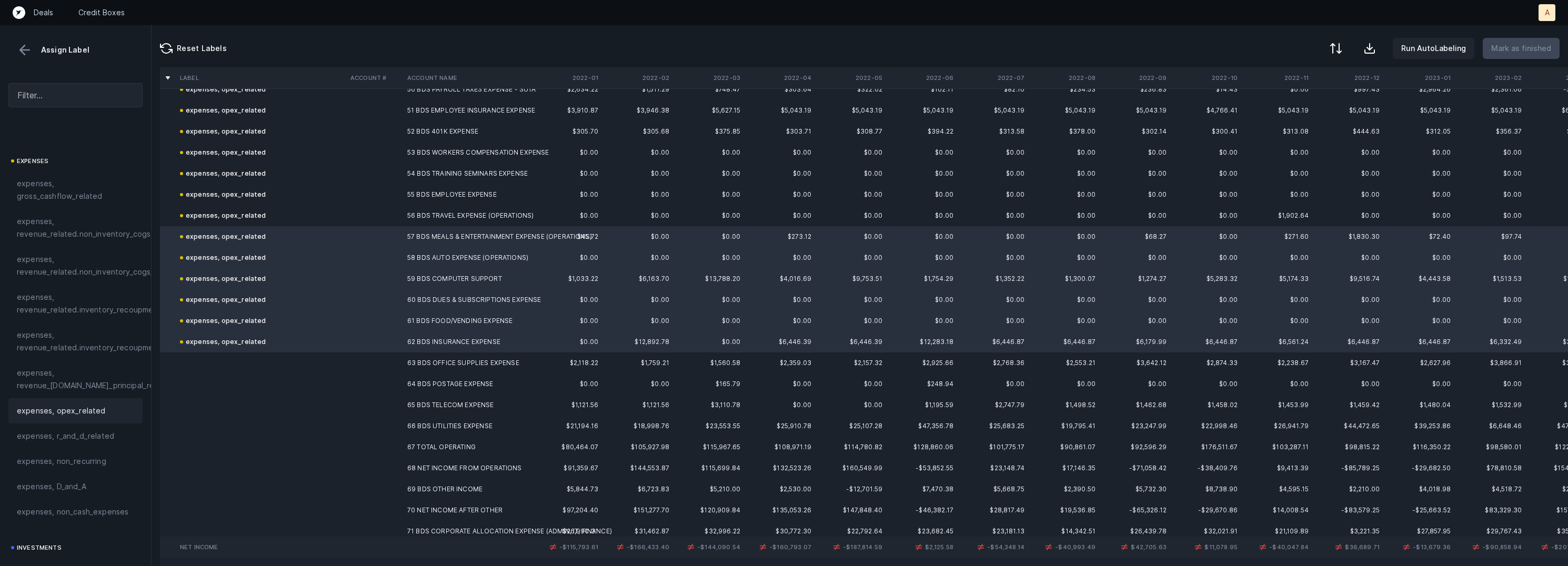
scroll to position [1126, 0]
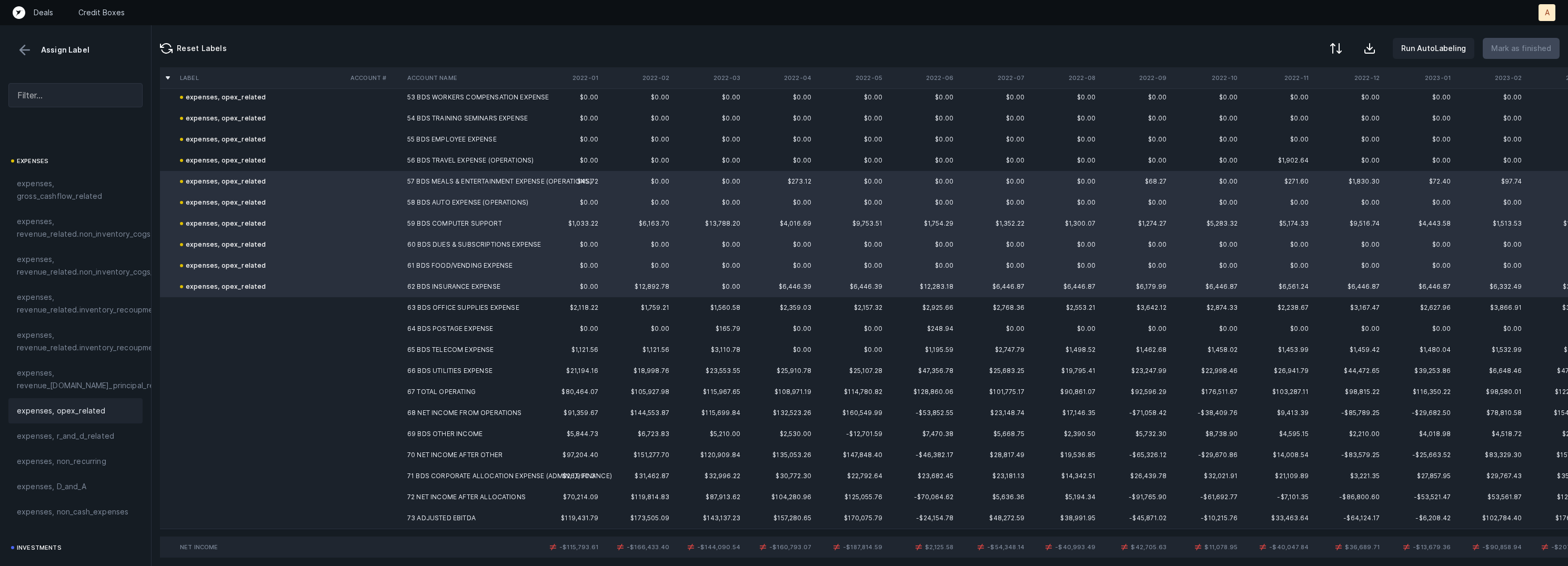
click at [413, 310] on td "63 BDS OFFICE SUPPLIES EXPENSE" at bounding box center [467, 307] width 129 height 21
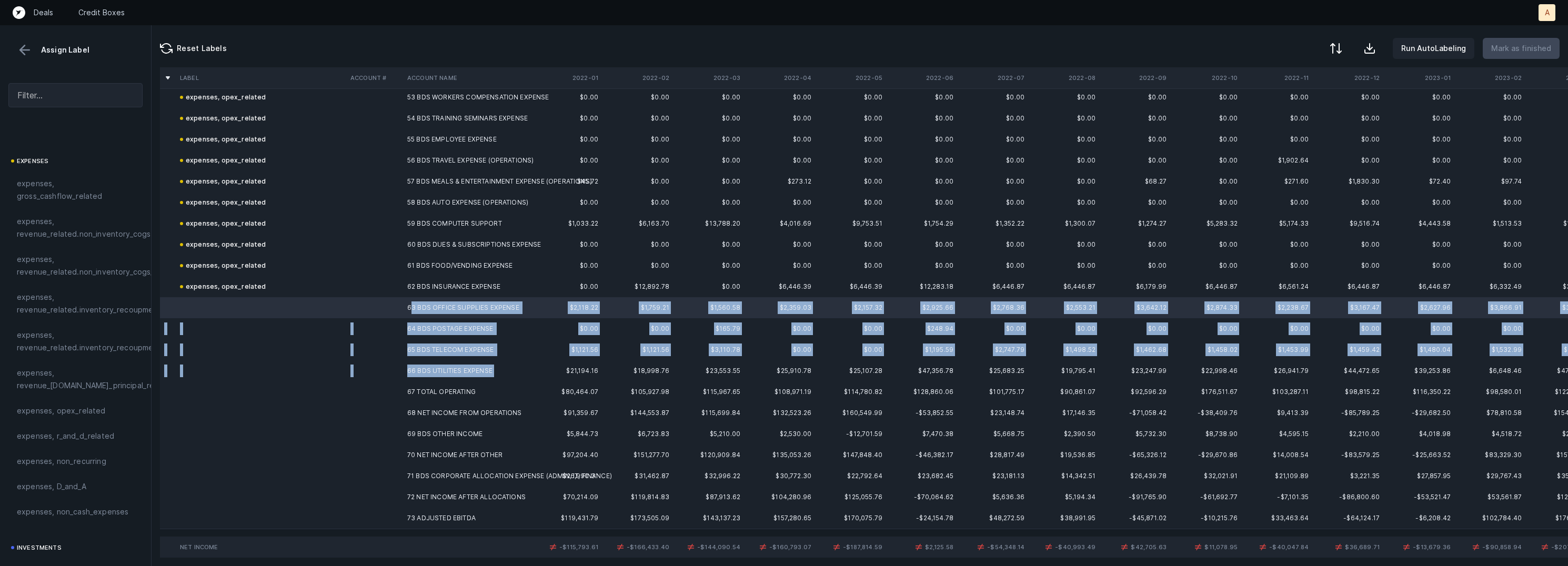
click at [409, 377] on td "66 BDS UTILITIES EXPENSE" at bounding box center [467, 370] width 129 height 21
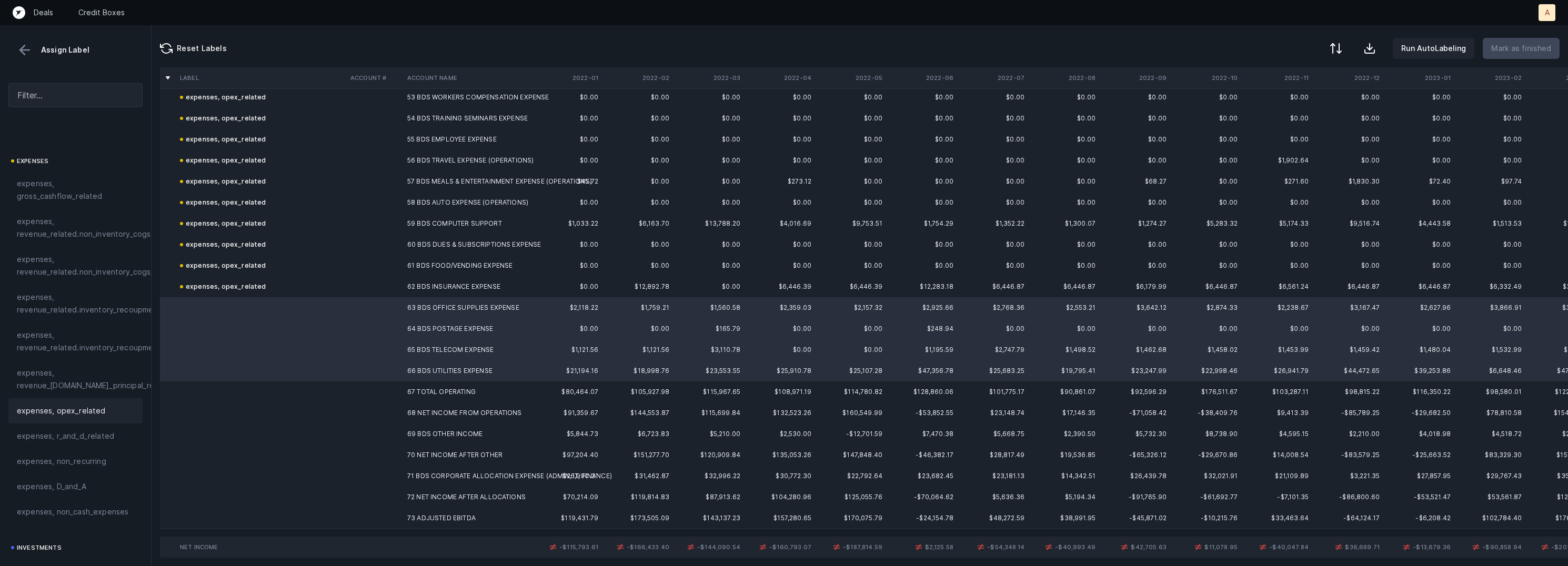
click at [83, 409] on span "expenses, opex_related" at bounding box center [61, 411] width 89 height 13
click at [401, 432] on td at bounding box center [374, 434] width 57 height 21
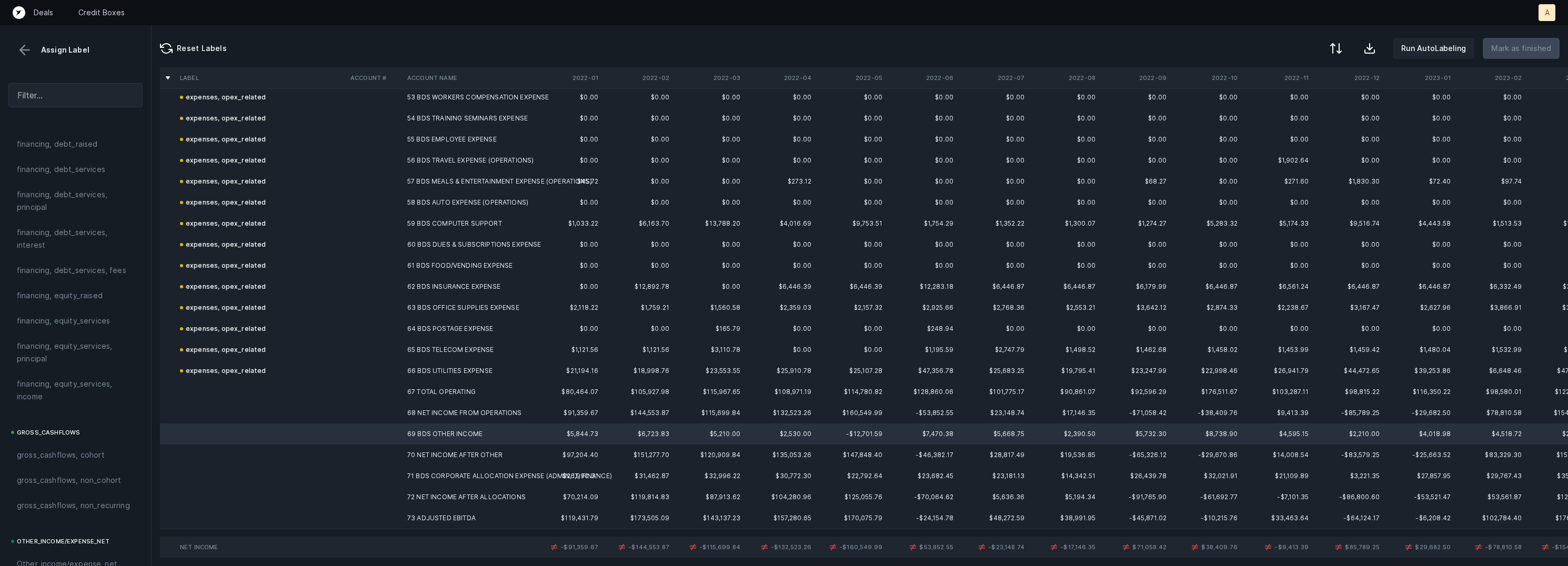
scroll to position [1172, 0]
click at [92, 237] on span "Other_income/expense_net, Other_income" at bounding box center [75, 232] width 117 height 25
click at [465, 475] on td "71 BDS CORPORATE ALLOCATION EXPENSE (ADMIN, IT, FINANCE)" at bounding box center [464, 476] width 129 height 21
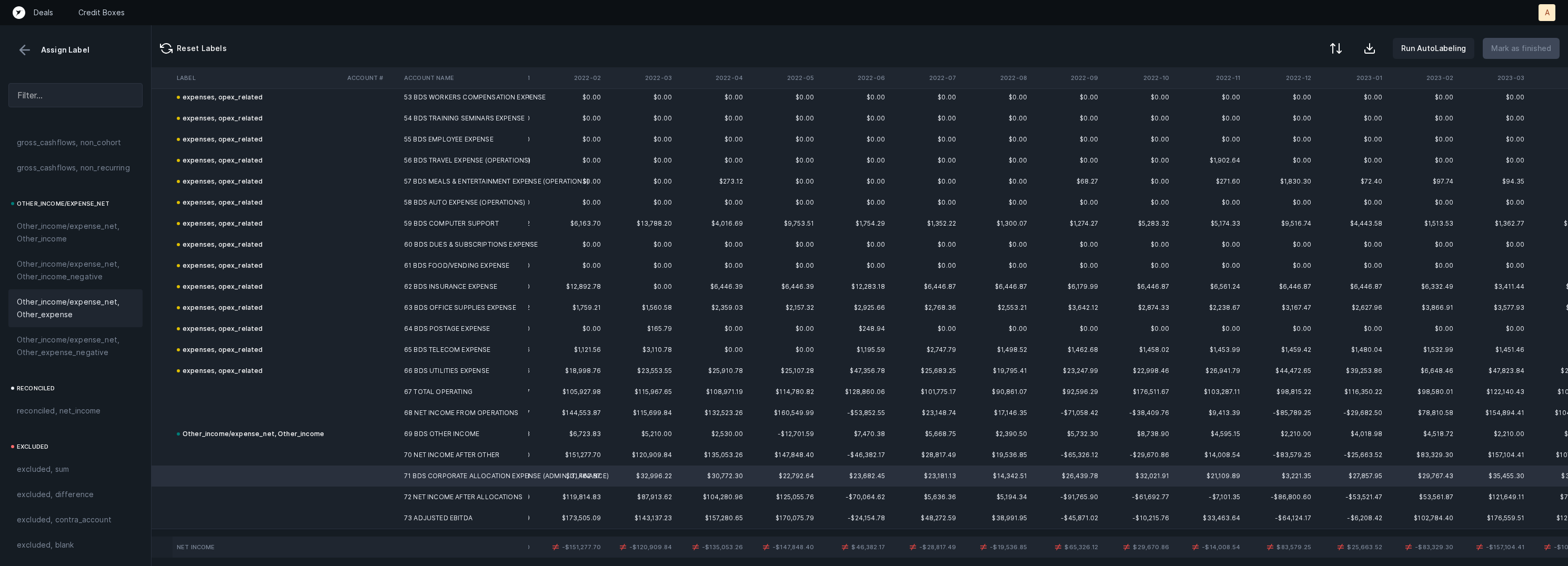
click at [73, 299] on span "Other_income/expense_net, Other_expense" at bounding box center [75, 308] width 117 height 25
click at [383, 501] on td at bounding box center [371, 497] width 57 height 21
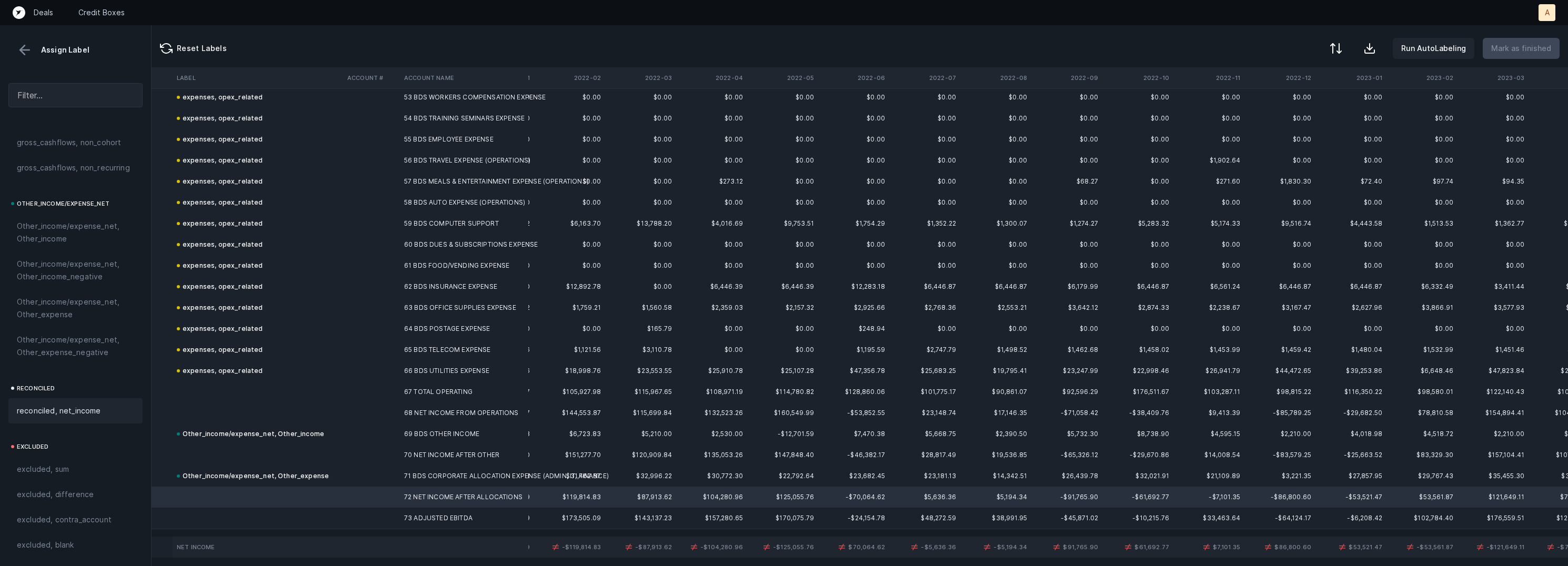
click at [74, 409] on span "reconciled, net_income" at bounding box center [58, 411] width 84 height 13
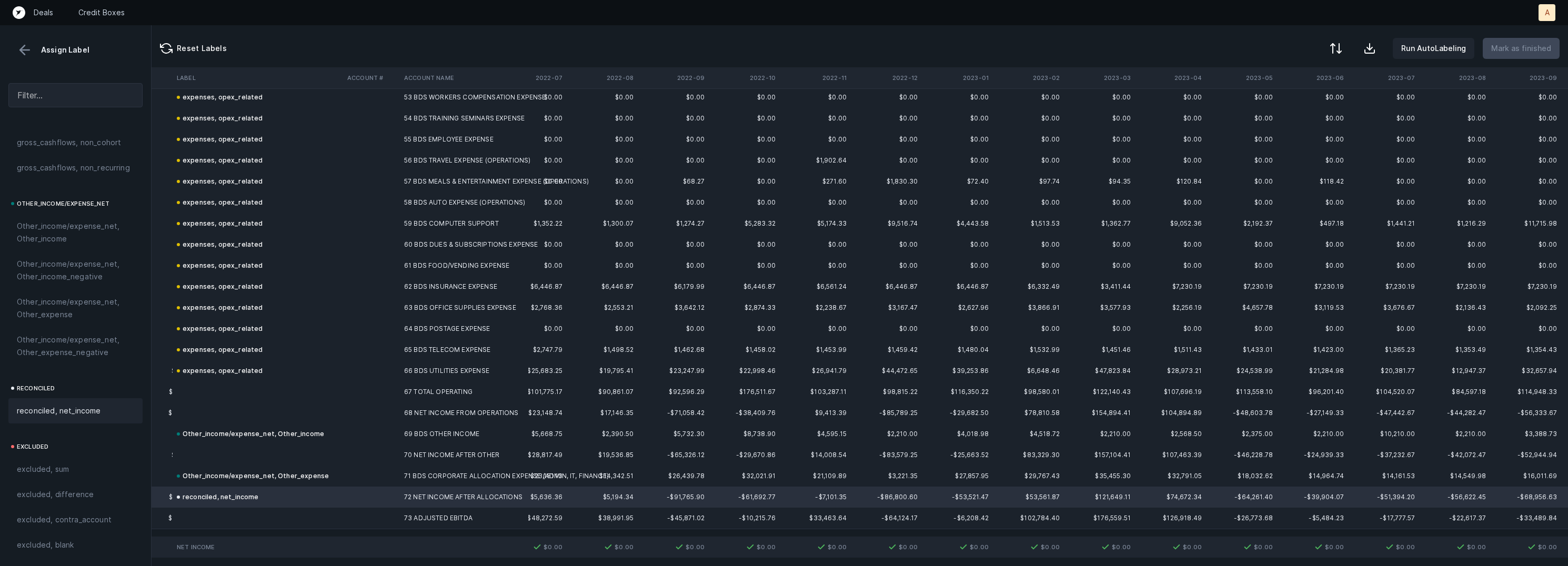
scroll to position [1126, 0]
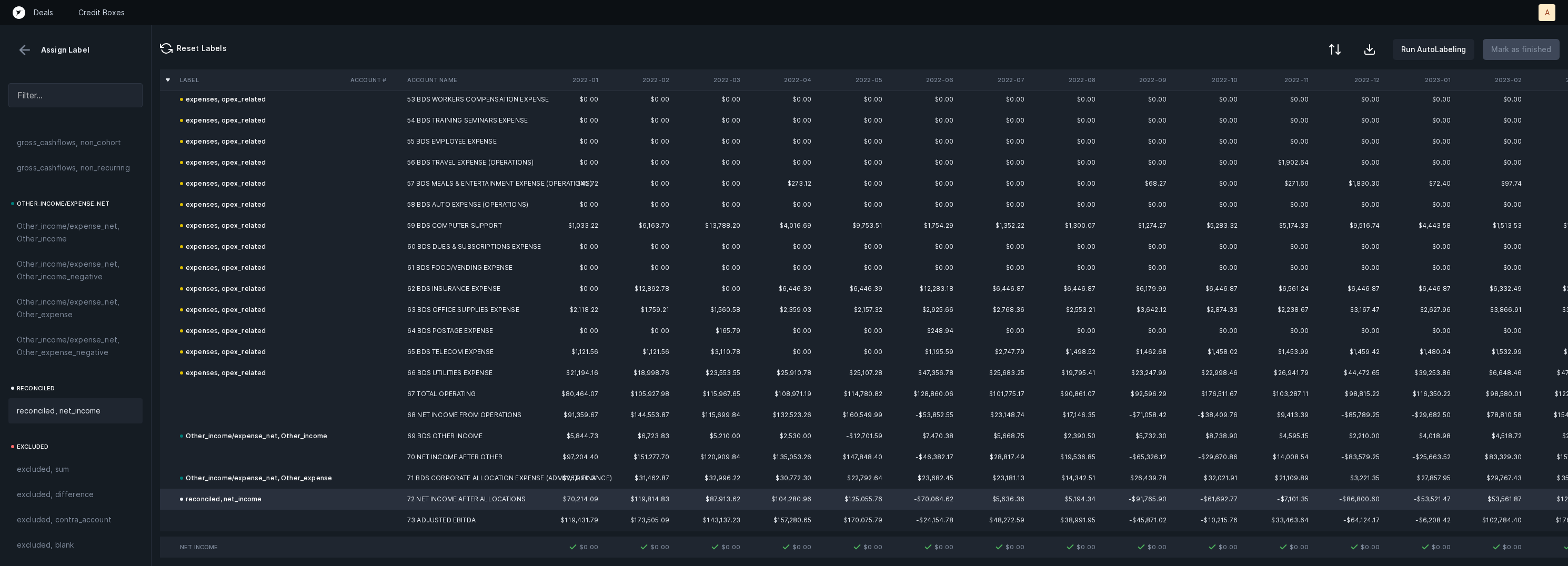
click at [1341, 45] on div at bounding box center [1336, 50] width 13 height 13
click at [1287, 110] on div "By Hum label" at bounding box center [1268, 111] width 46 height 13
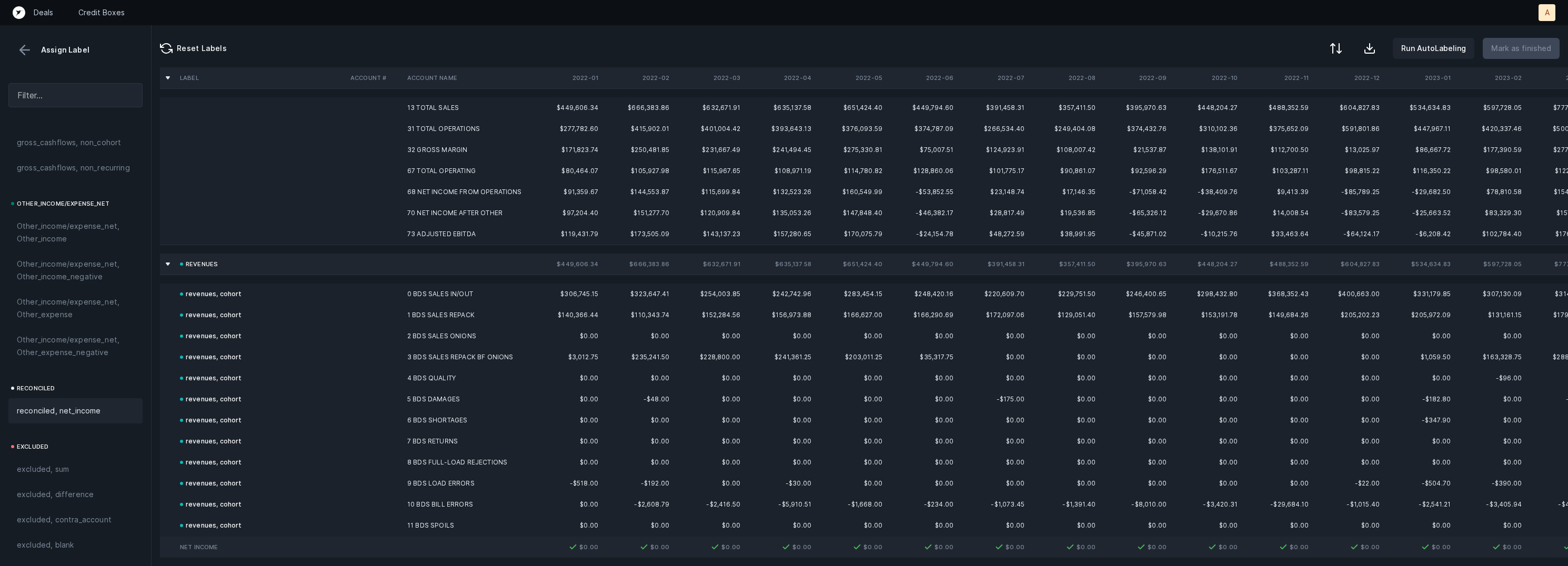
click at [434, 109] on td "13 TOTAL SALES" at bounding box center [467, 107] width 129 height 21
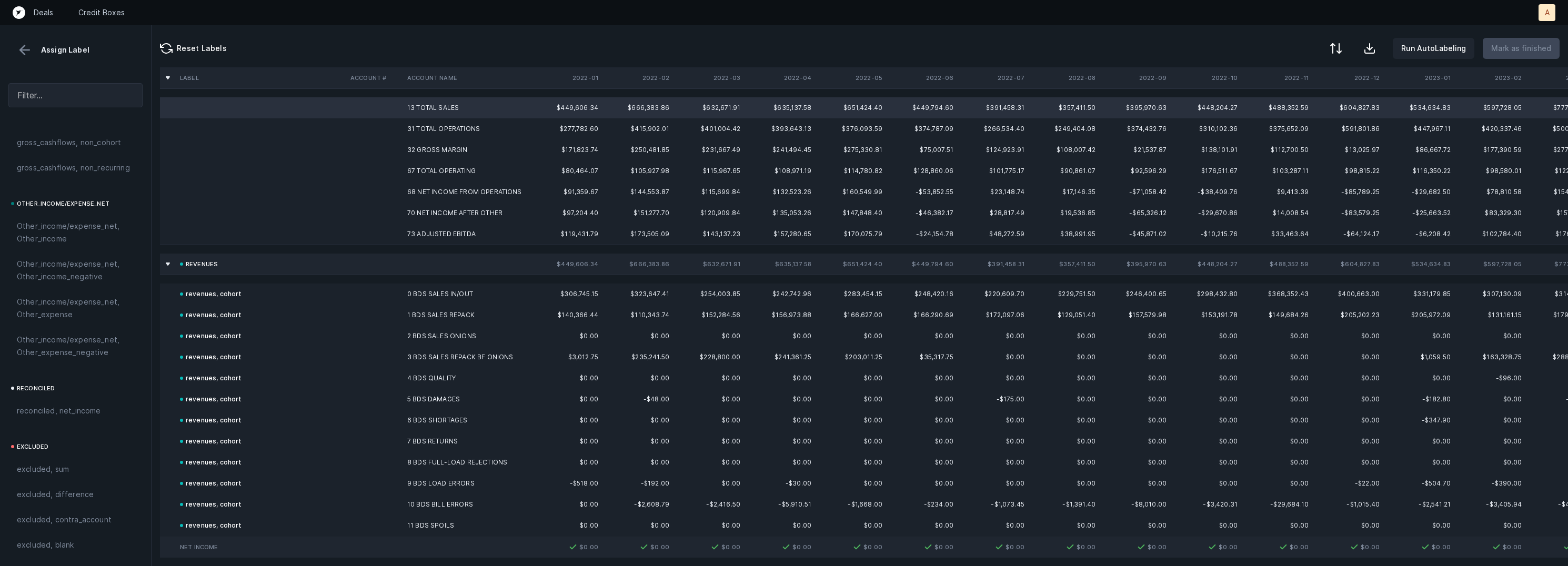
click at [431, 127] on td "31 TOTAL OPERATIONS" at bounding box center [467, 129] width 129 height 21
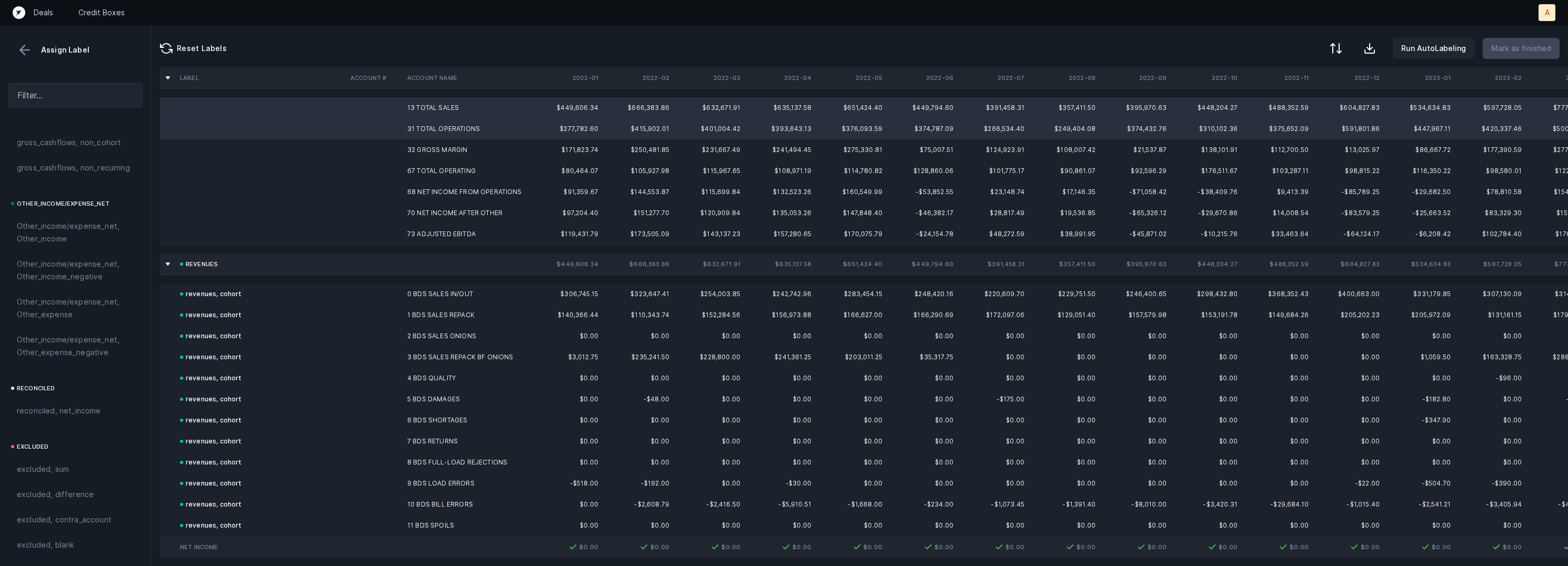
click at [429, 164] on td "67 TOTAL OPERATING" at bounding box center [467, 170] width 129 height 21
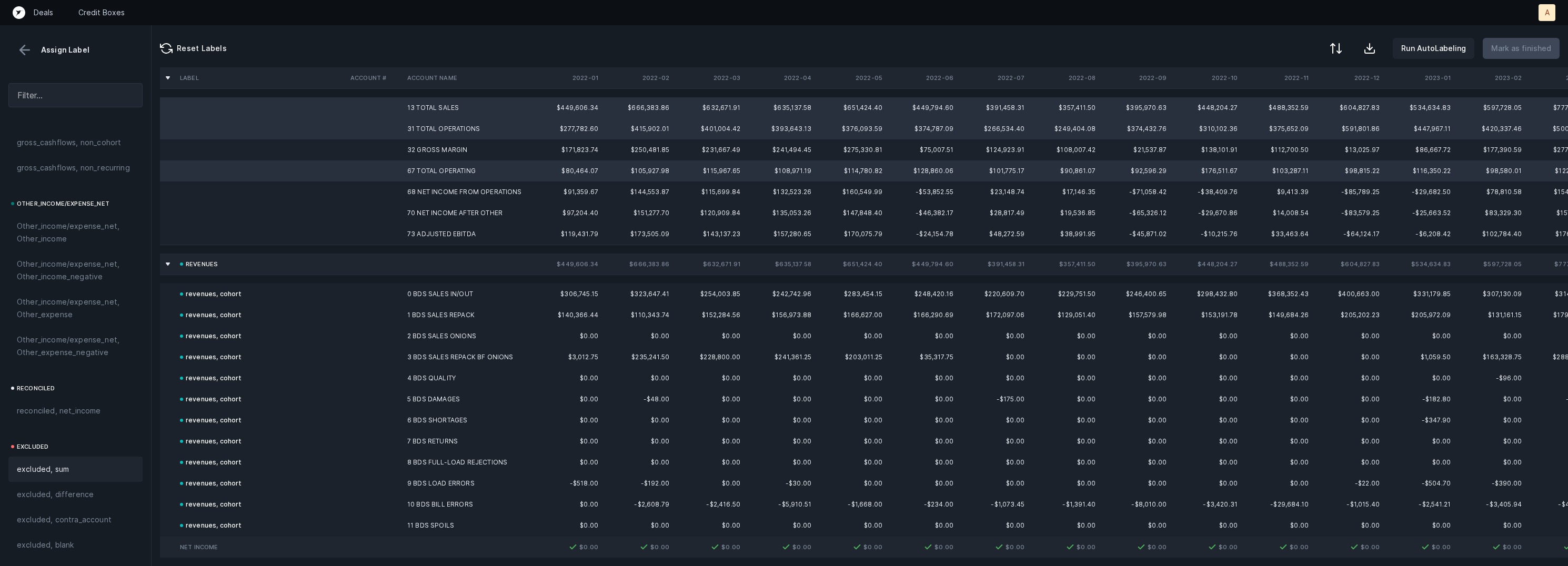
click at [62, 476] on div "excluded, sum" at bounding box center [76, 469] width 135 height 25
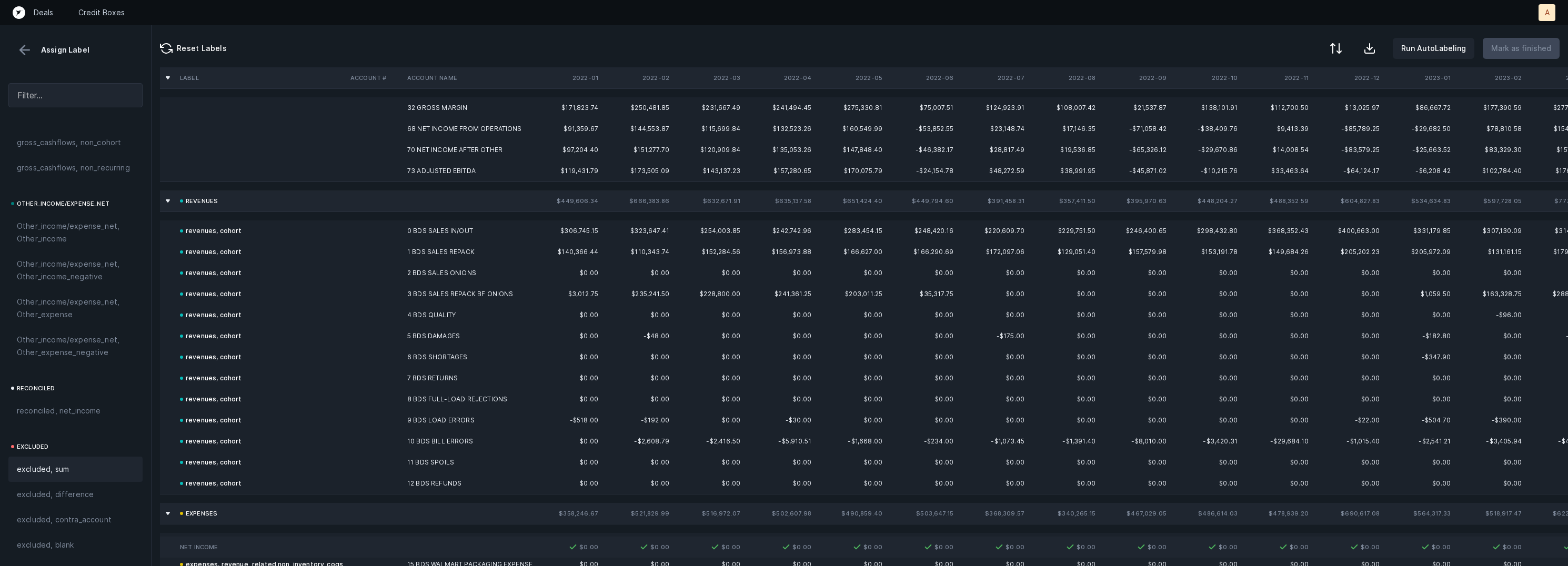
click at [445, 114] on td "32 GROSS MARGIN" at bounding box center [467, 107] width 129 height 21
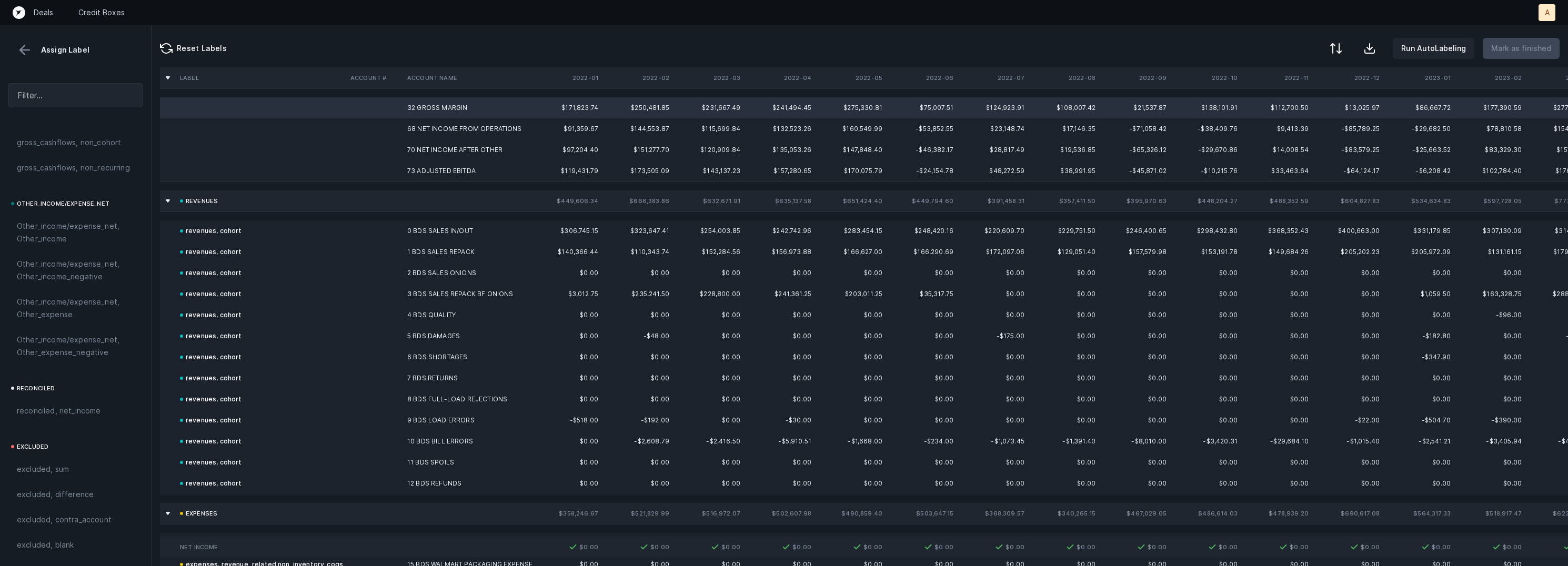
click at [448, 129] on td "68 NET INCOME FROM OPERATIONS" at bounding box center [467, 129] width 129 height 21
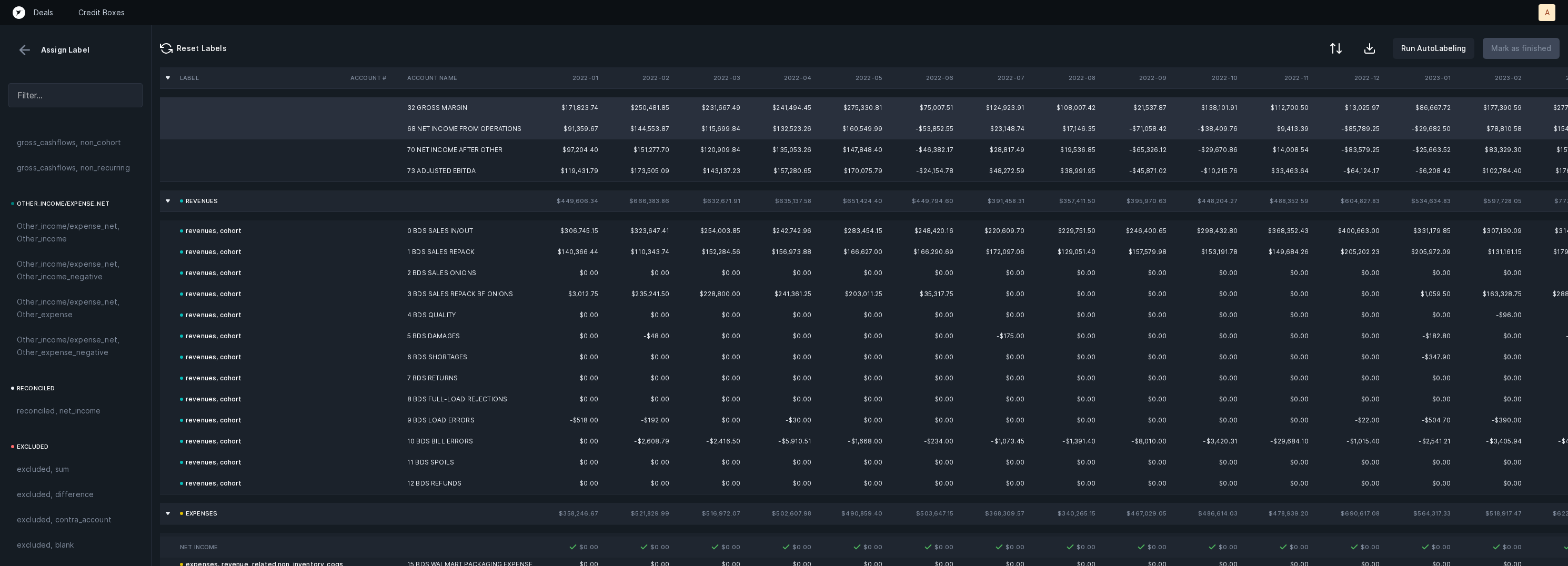
click at [439, 144] on td "70 NET INCOME AFTER OTHER" at bounding box center [467, 150] width 129 height 21
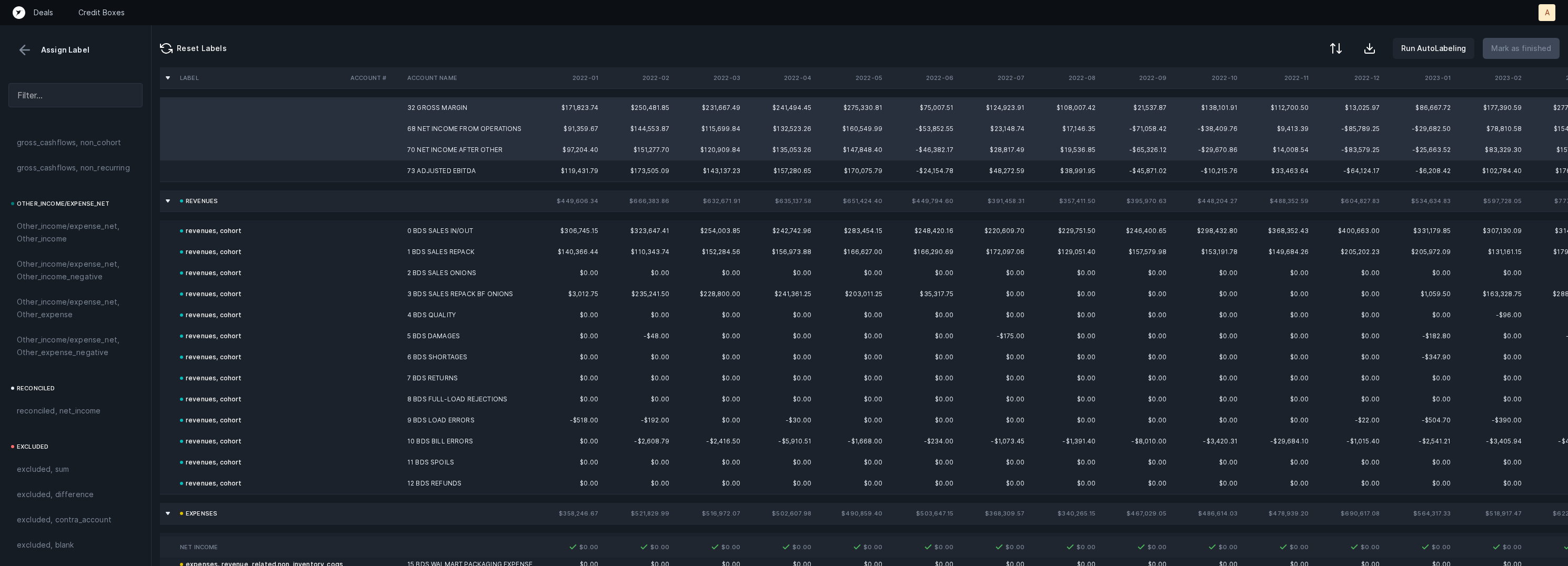
click at [429, 178] on td "73 ADJUSTED EBITDA" at bounding box center [467, 170] width 129 height 21
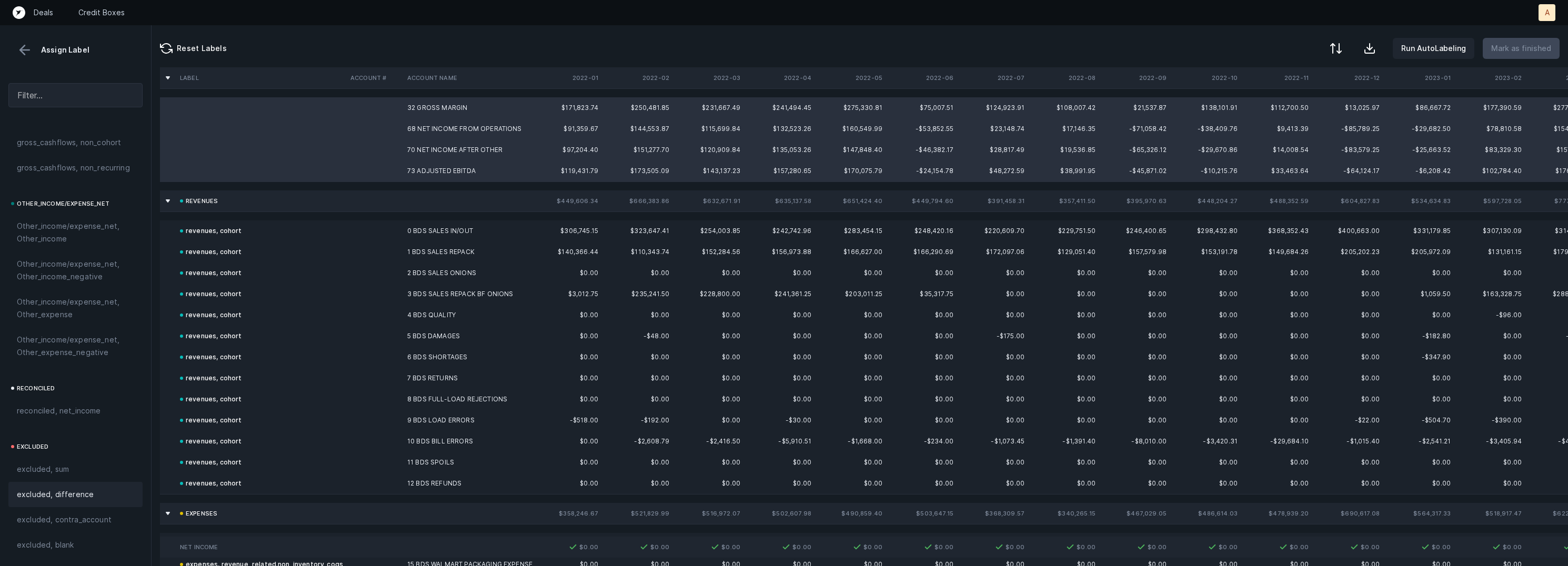
click at [93, 491] on div "excluded, difference" at bounding box center [75, 495] width 117 height 13
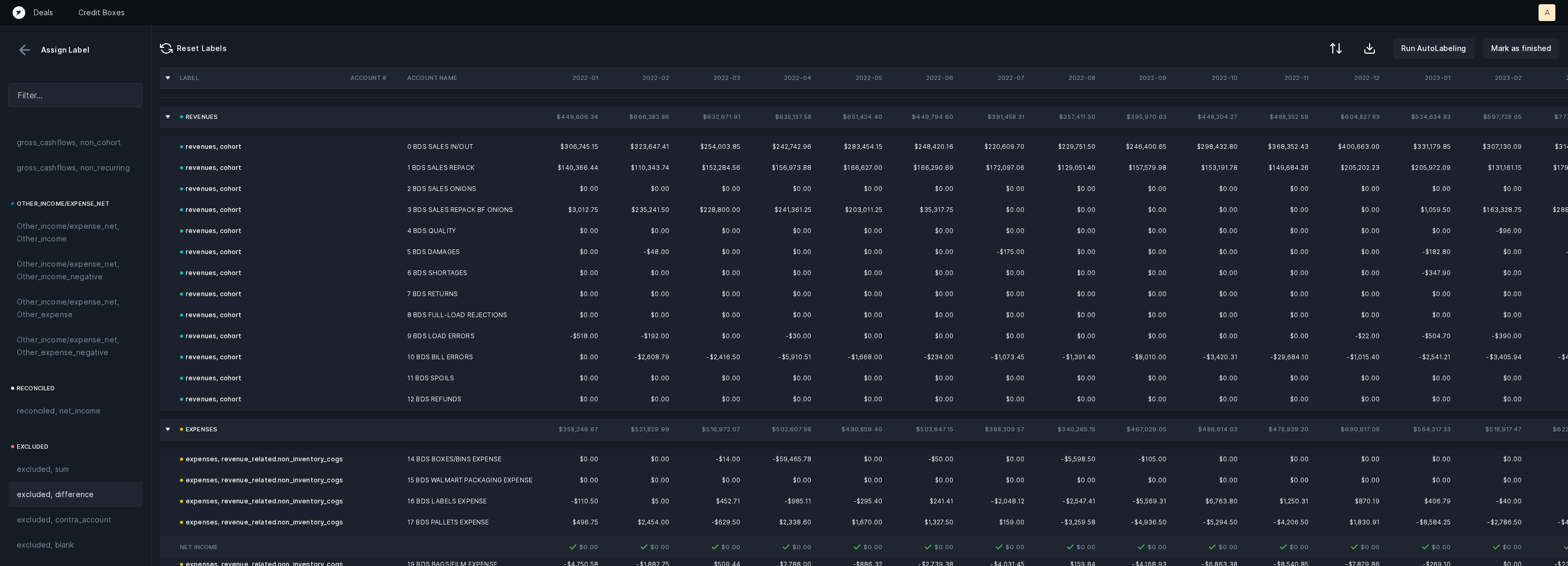
click at [27, 60] on div at bounding box center [76, 65] width 151 height 17
click at [25, 50] on button at bounding box center [24, 50] width 16 height 16
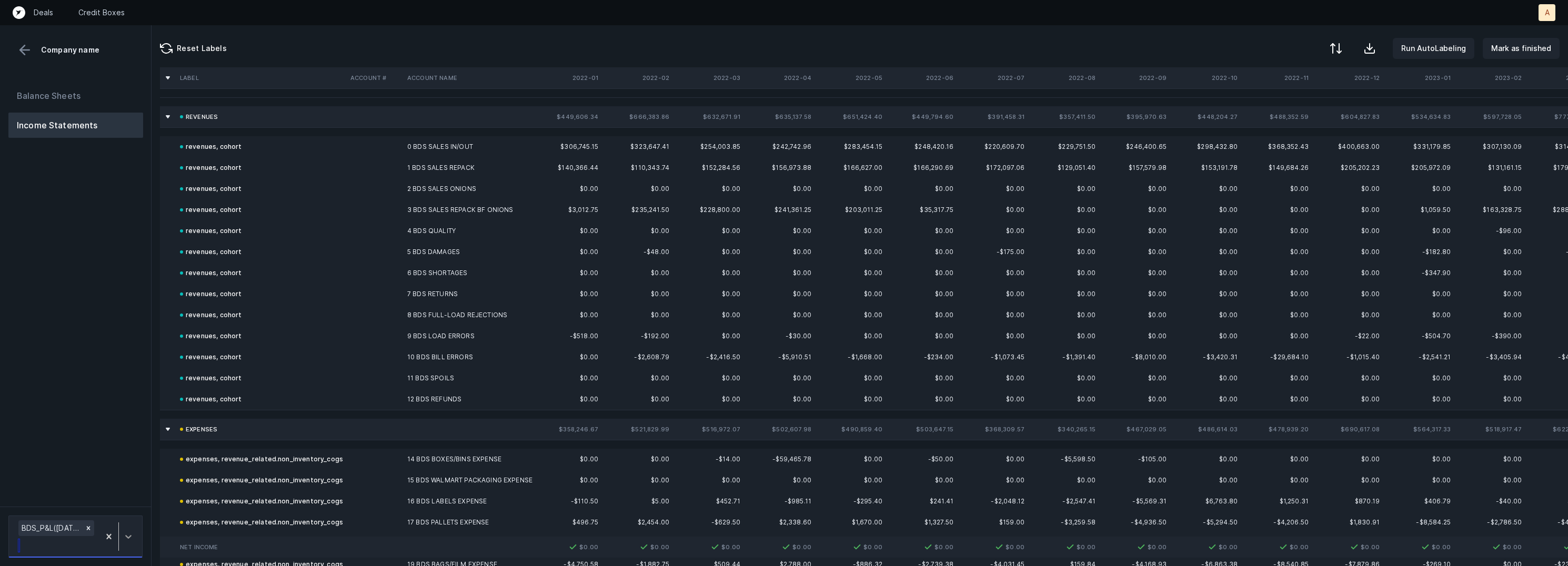
click at [137, 541] on div at bounding box center [128, 537] width 19 height 19
click at [114, 488] on div "BDS_P&L([DATE]-[DATE])_Cleaned.csv" at bounding box center [76, 492] width 135 height 34
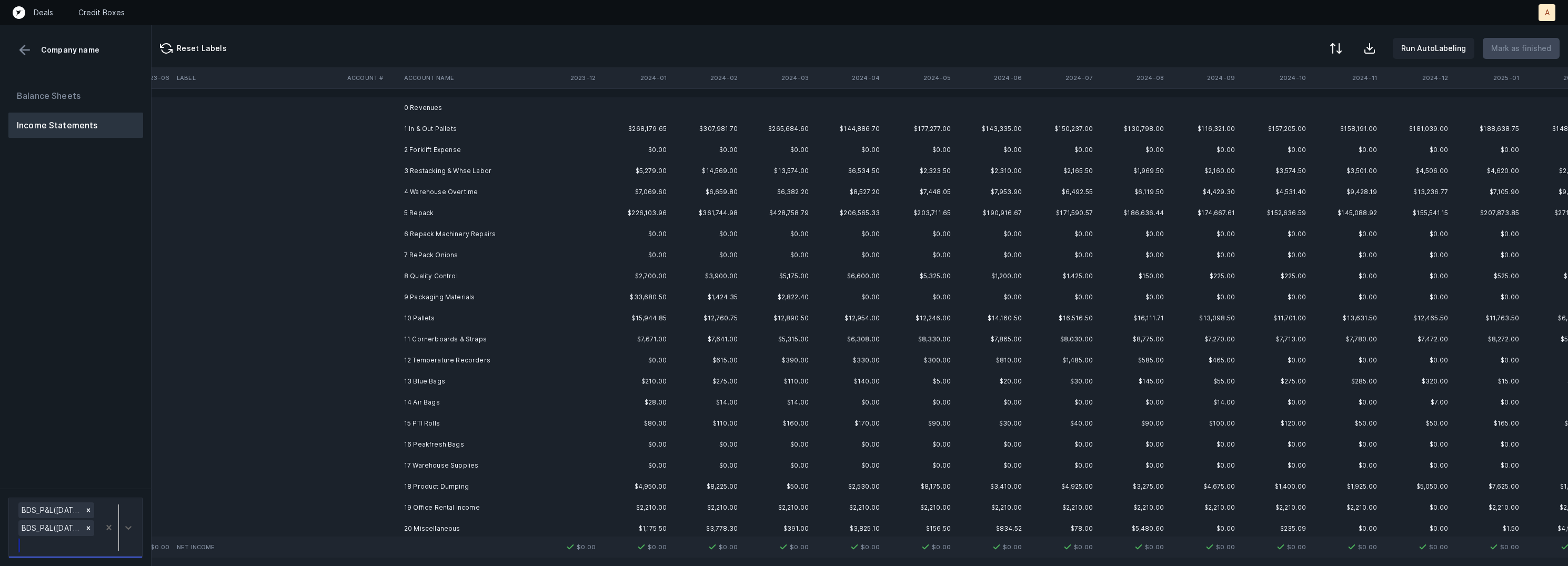
scroll to position [0, 1640]
click at [1341, 43] on div at bounding box center [1336, 50] width 13 height 13
click at [1323, 93] on div "By original order" at bounding box center [1290, 90] width 105 height 21
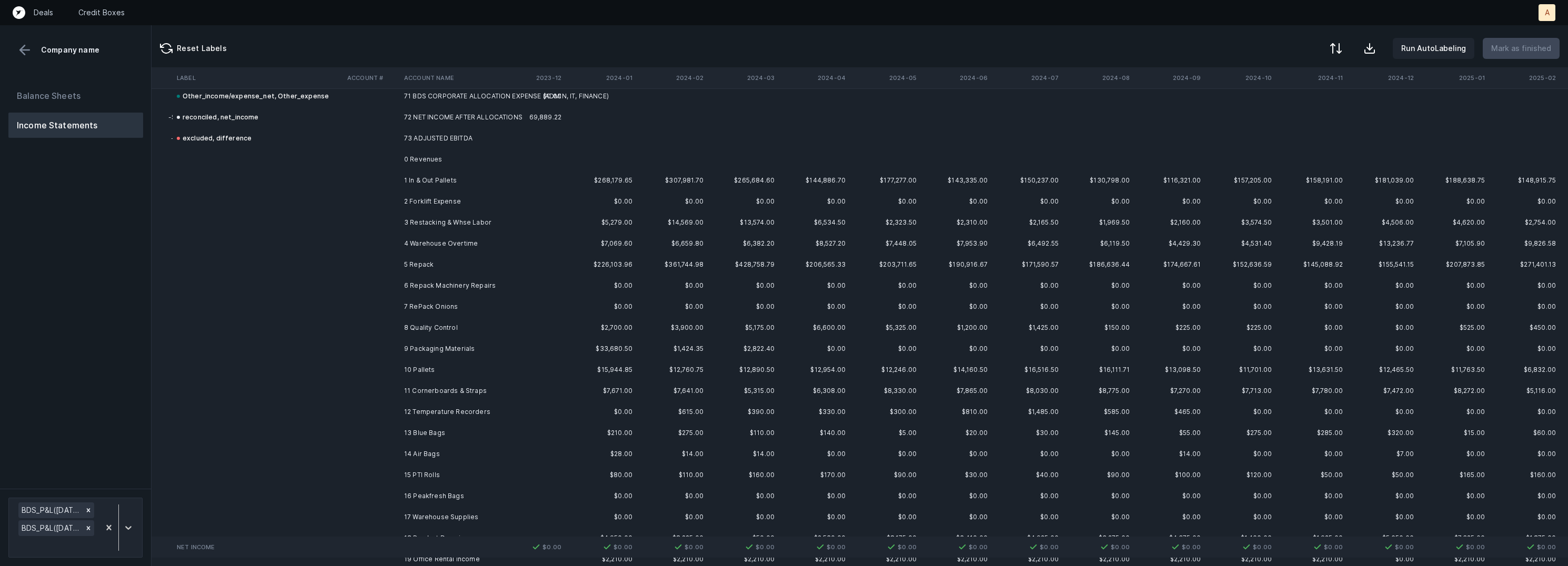
scroll to position [1506, 1669]
click at [463, 186] on td "1 In & Out Pallets" at bounding box center [464, 180] width 129 height 21
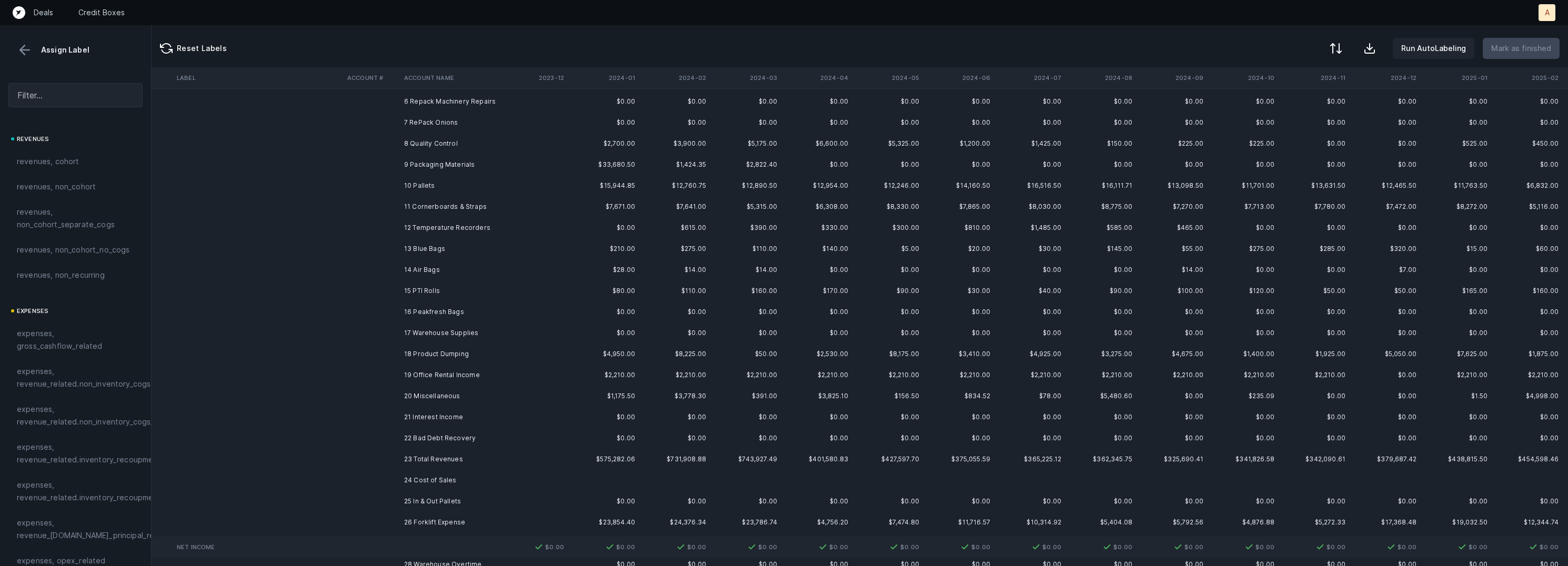
scroll to position [1691, 1669]
click at [445, 436] on td "22 Bad Debt Recovery" at bounding box center [464, 437] width 129 height 21
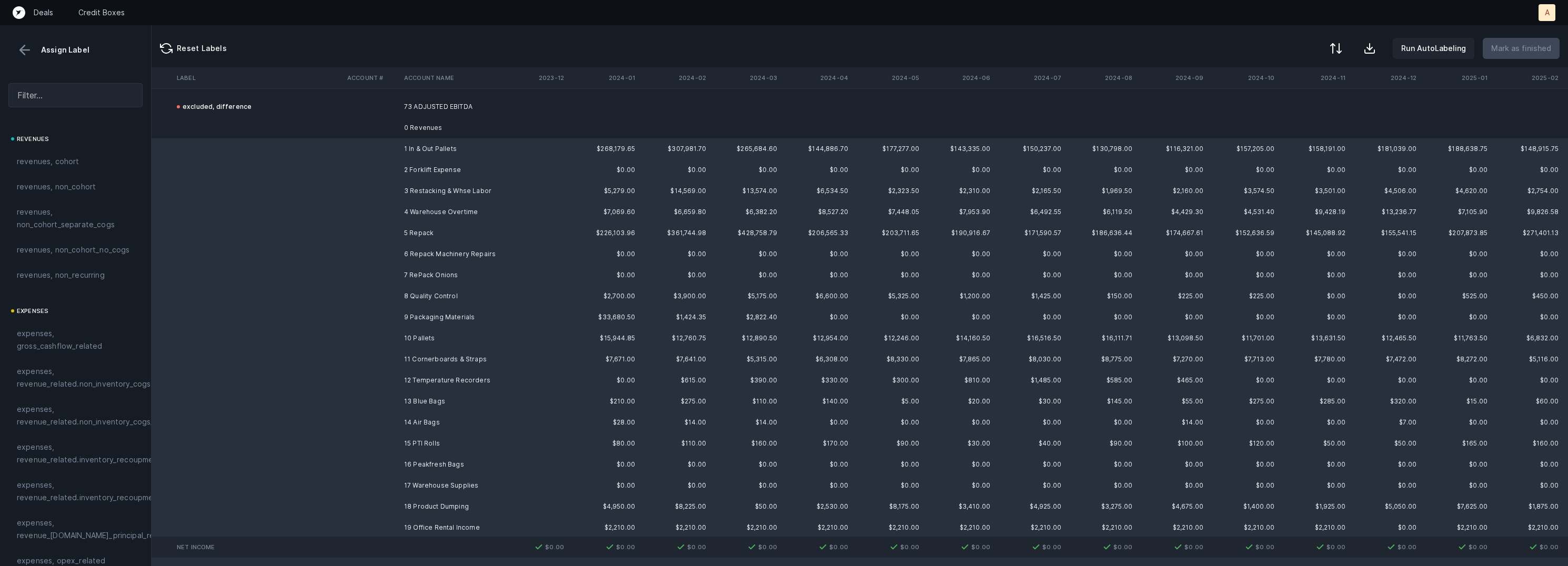
scroll to position [1531, 1669]
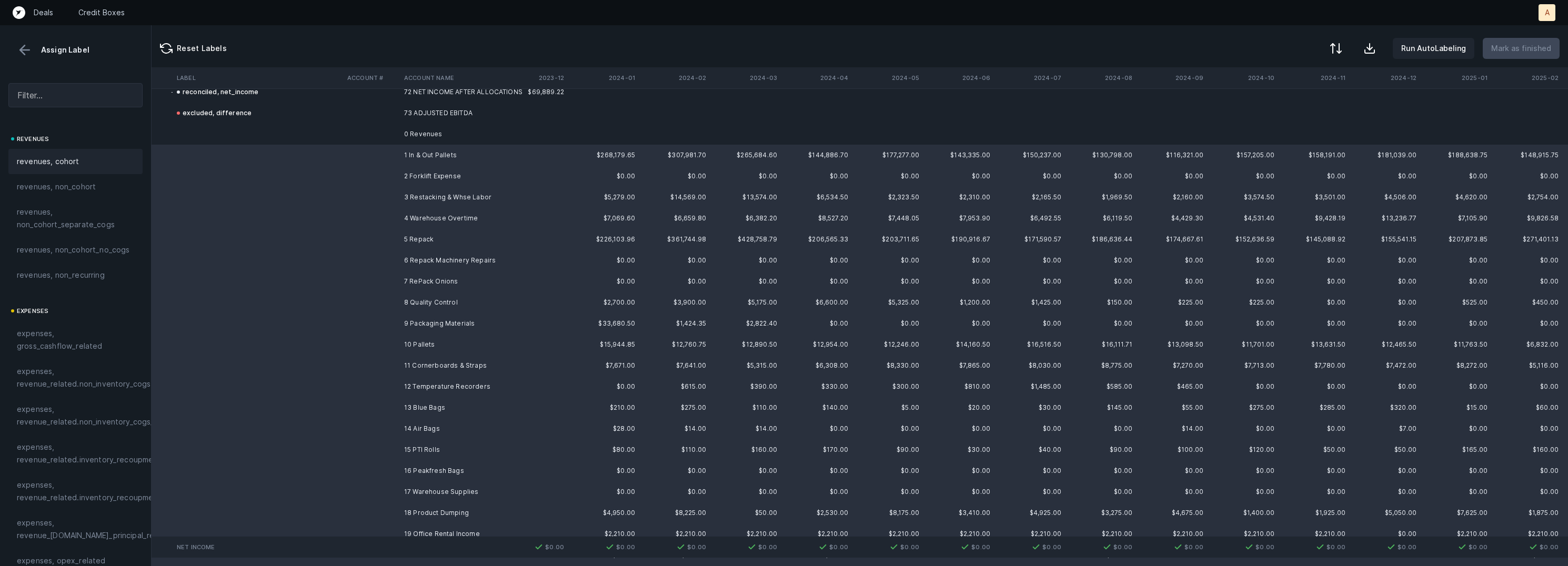
click at [63, 154] on div "revenues, cohort" at bounding box center [76, 161] width 135 height 25
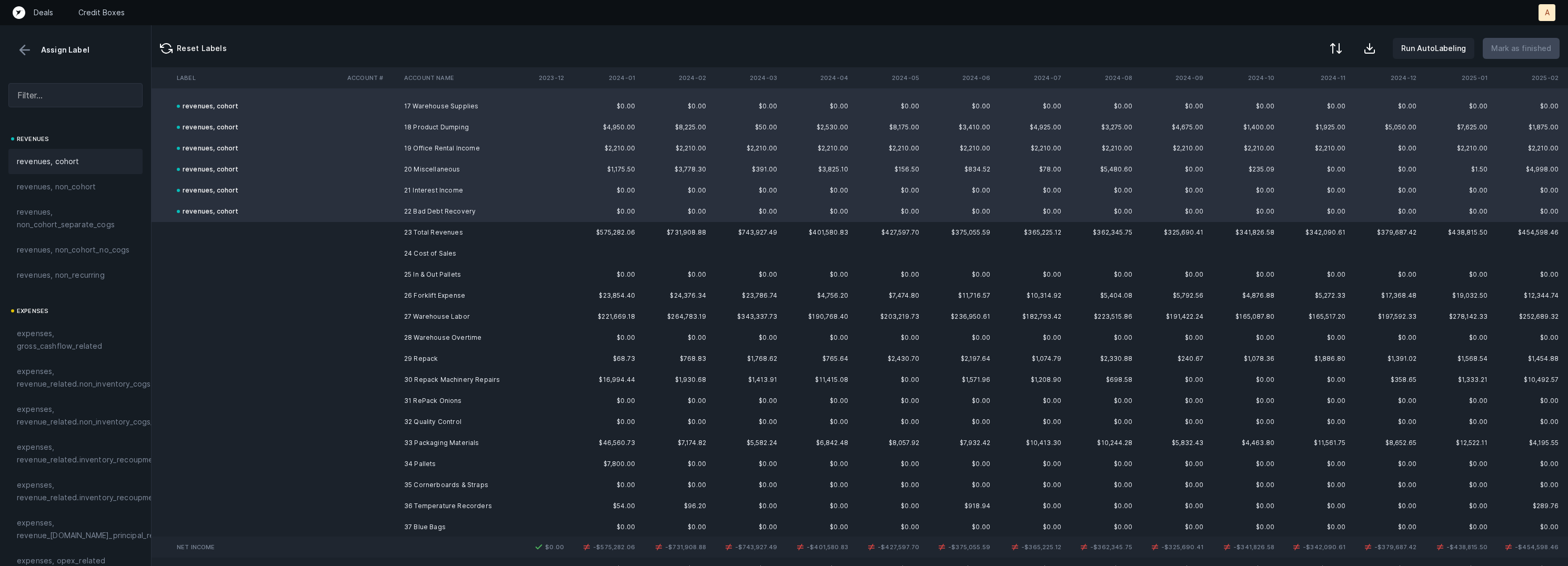
scroll to position [1923, 1669]
click at [498, 273] on td "25 In & Out Pallets" at bounding box center [464, 268] width 129 height 21
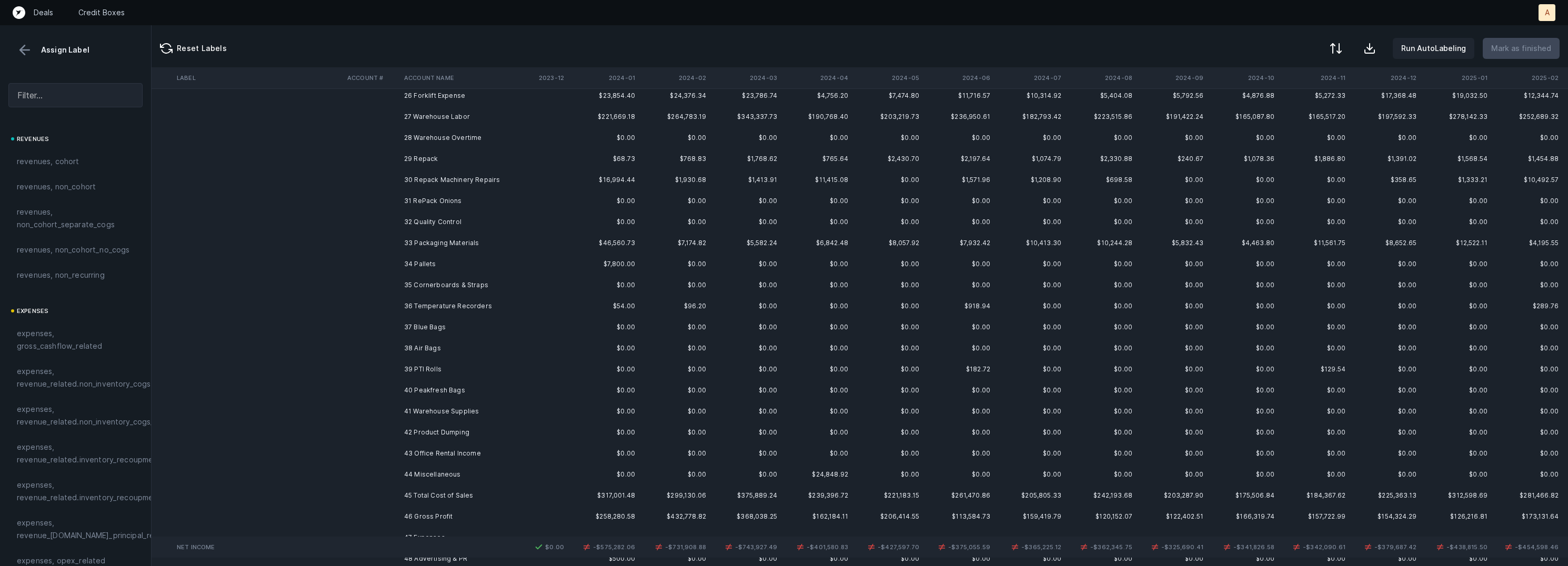
scroll to position [2137, 1669]
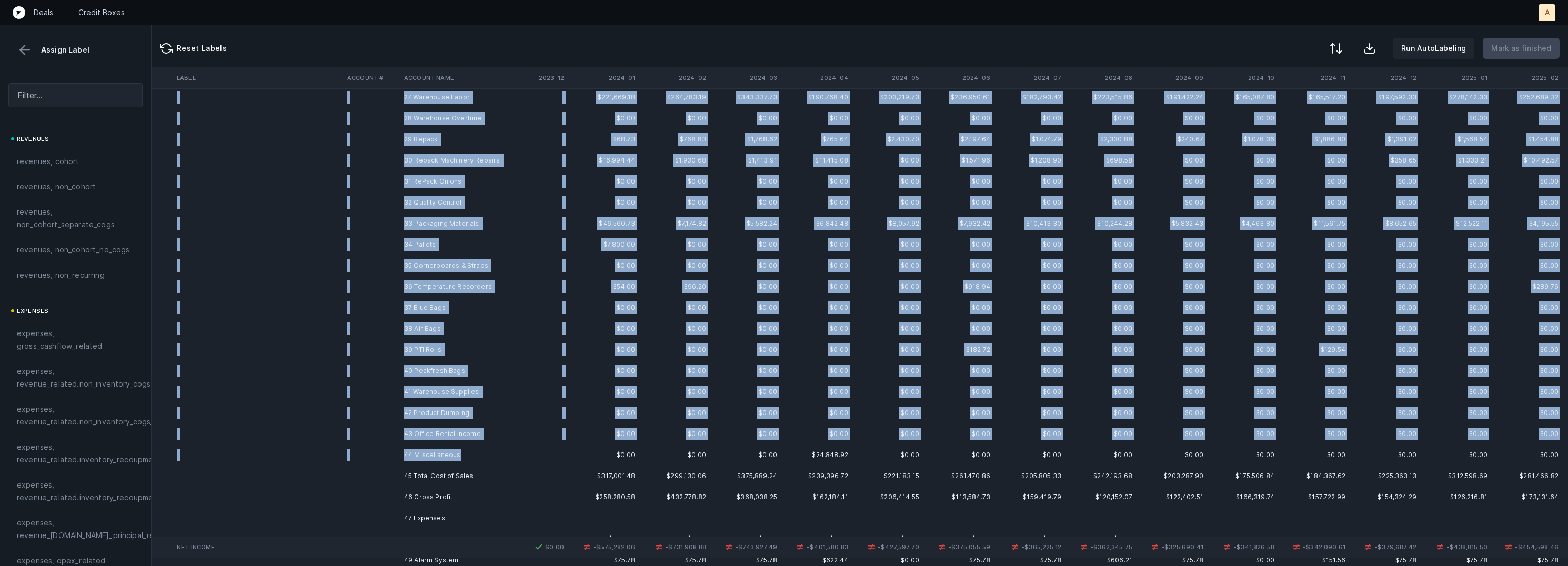
click at [457, 449] on td "44 Miscellaneous" at bounding box center [464, 455] width 129 height 21
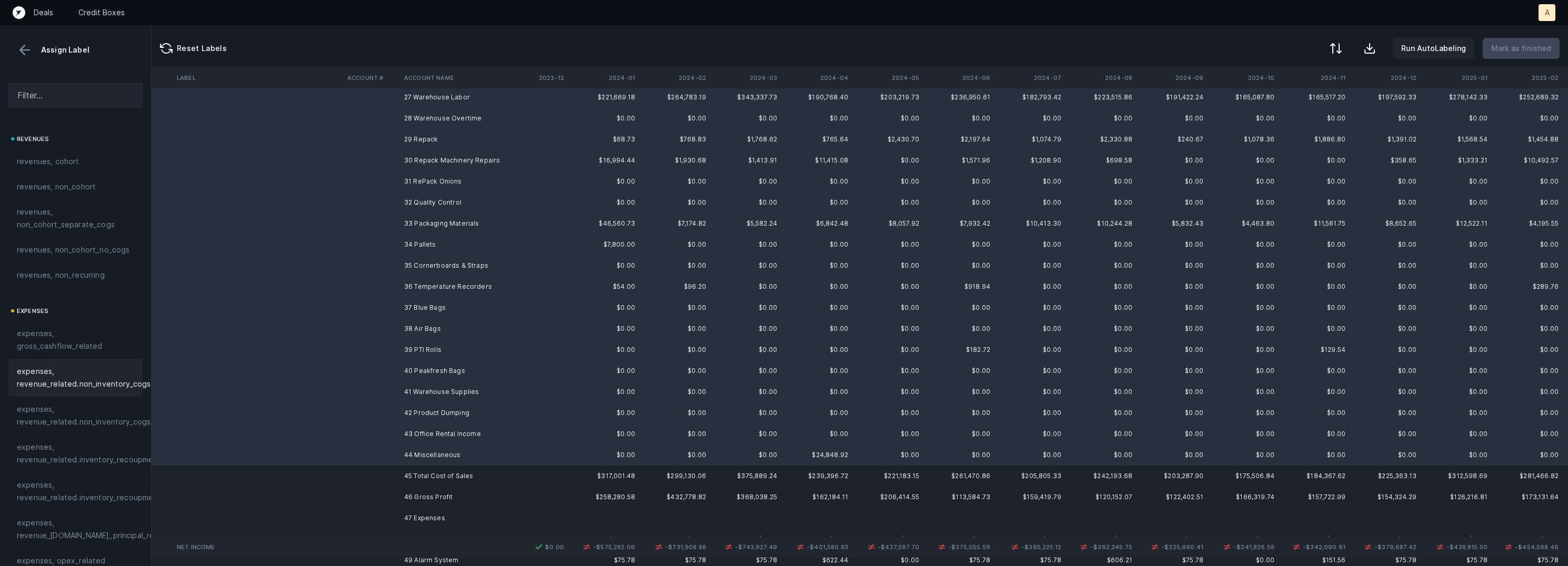
click at [107, 385] on span "expenses, revenue_related.non_inventory_cogs" at bounding box center [83, 378] width 134 height 25
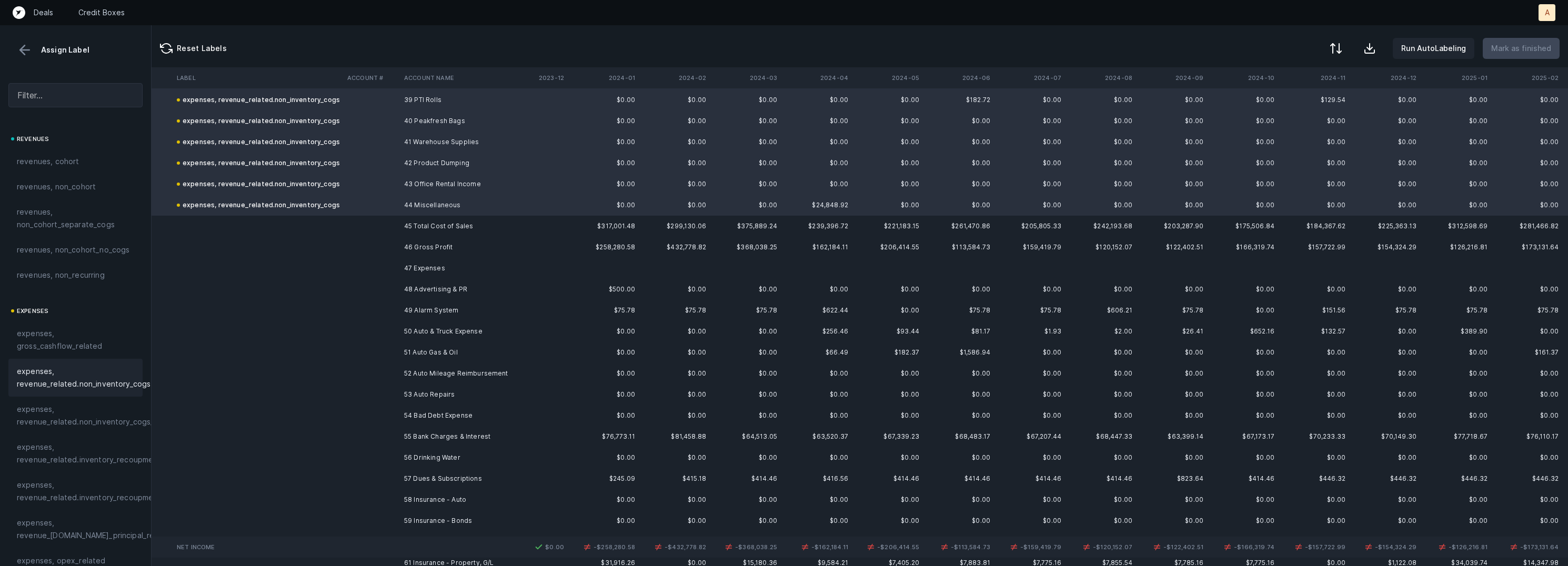
scroll to position [2393, 1669]
click at [493, 279] on td "48 Advertising & PR" at bounding box center [464, 283] width 129 height 21
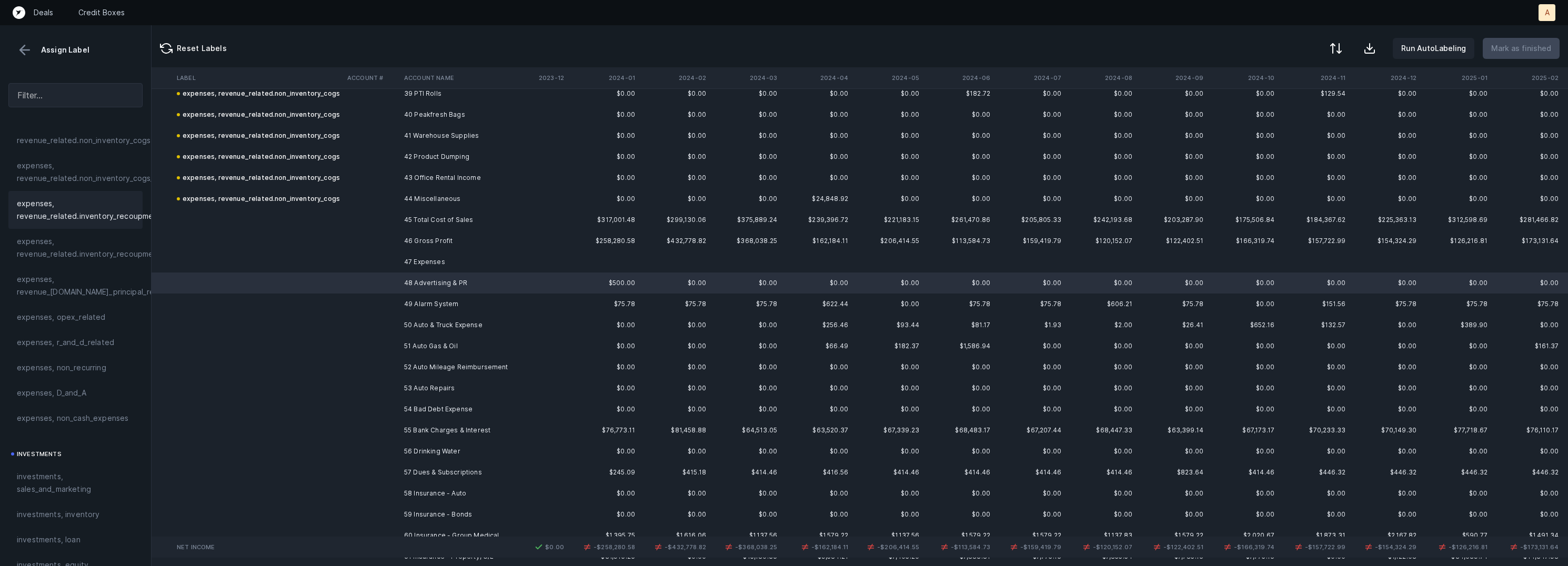
scroll to position [262, 0]
click at [58, 460] on span "investments, sales_and_marketing" at bounding box center [75, 465] width 117 height 25
click at [418, 304] on td "49 Alarm System" at bounding box center [464, 303] width 129 height 21
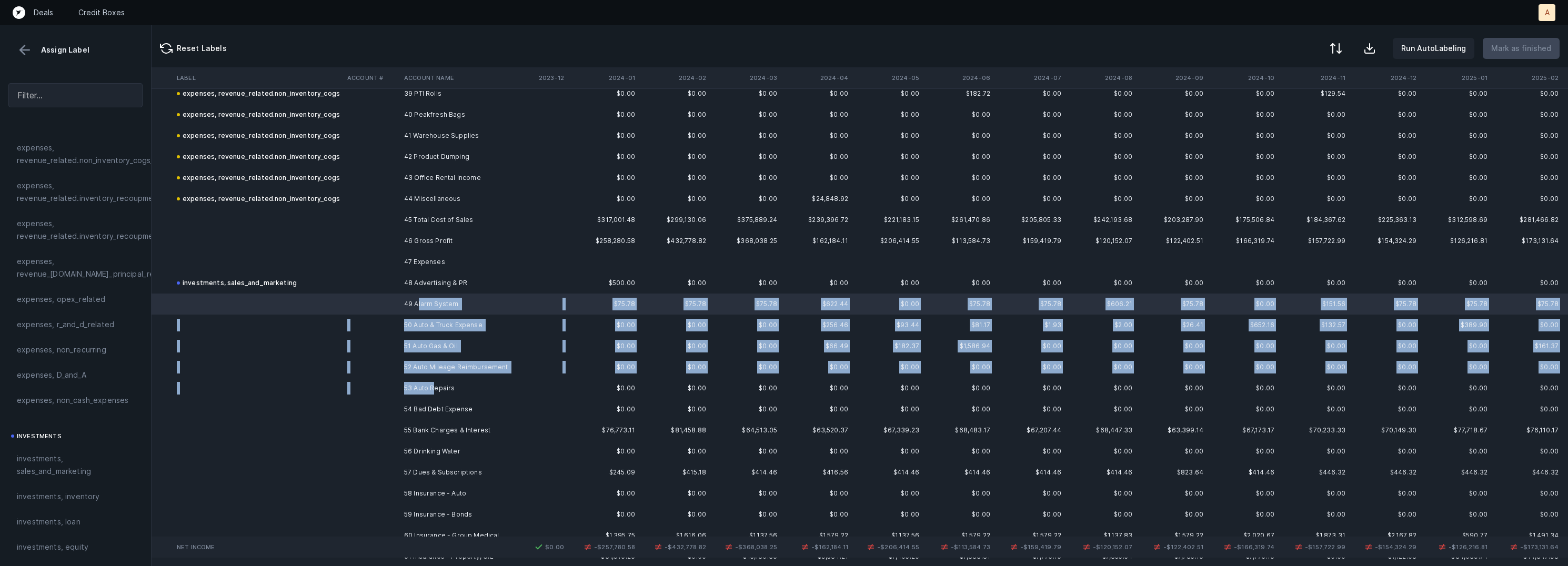
click at [433, 383] on td "53 Auto Repairs" at bounding box center [464, 388] width 129 height 21
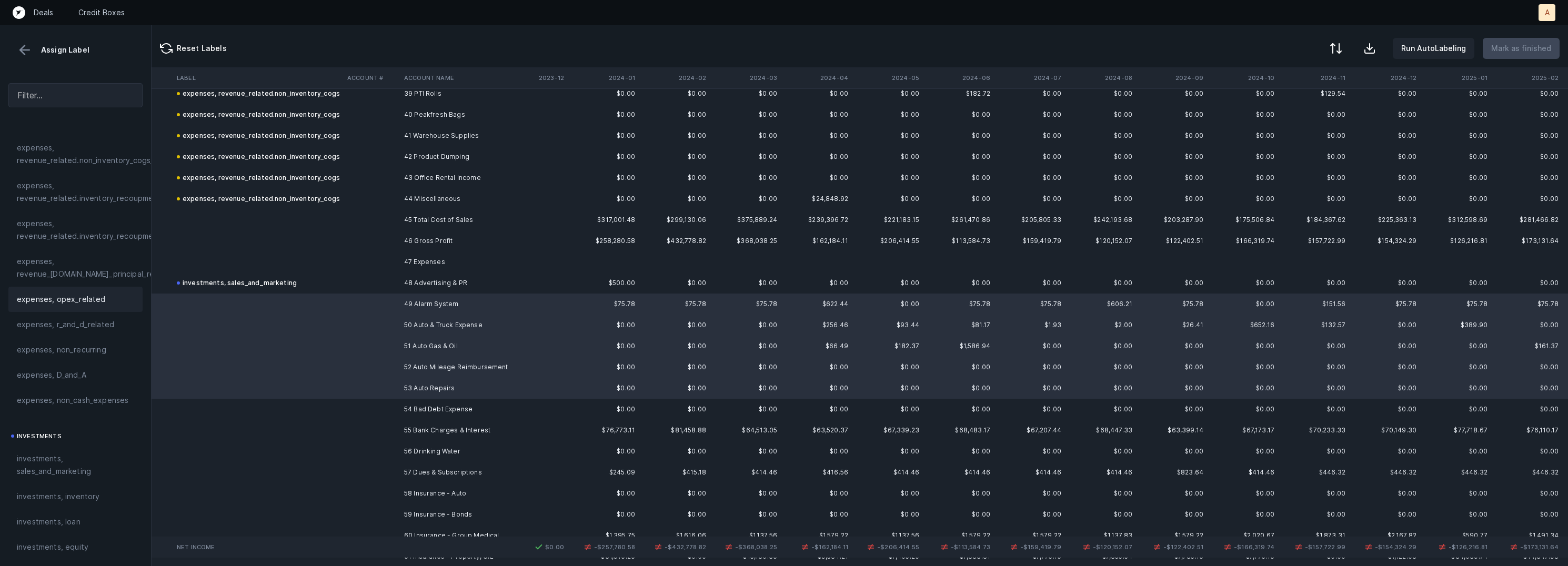
click at [105, 303] on div "expenses, opex_related" at bounding box center [75, 300] width 117 height 13
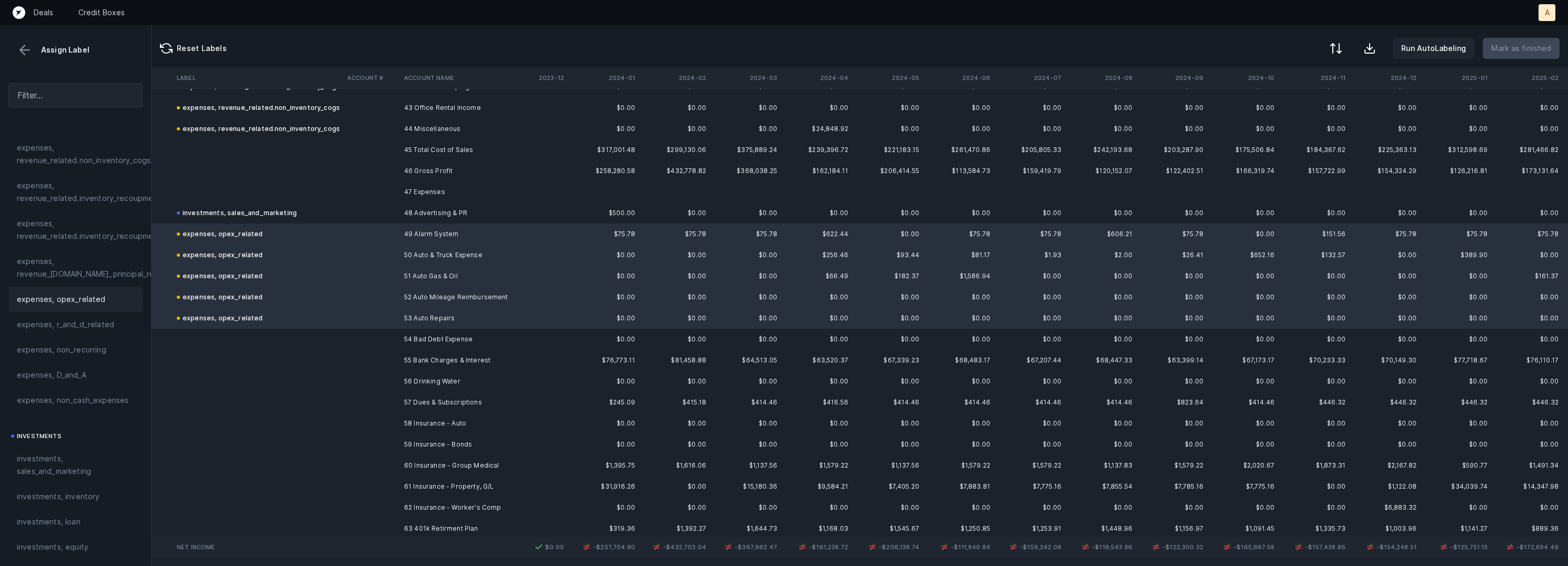
scroll to position [2501, 1669]
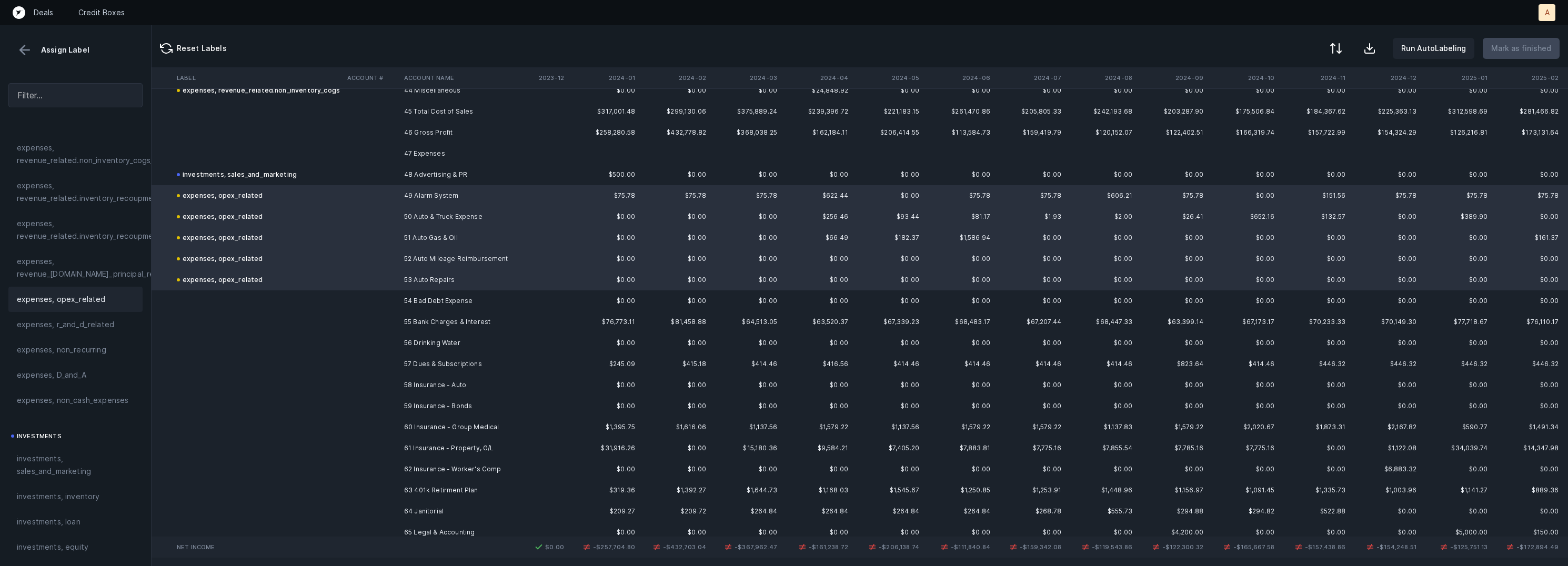
click at [456, 303] on td "54 Bad Debt Expense" at bounding box center [464, 301] width 129 height 21
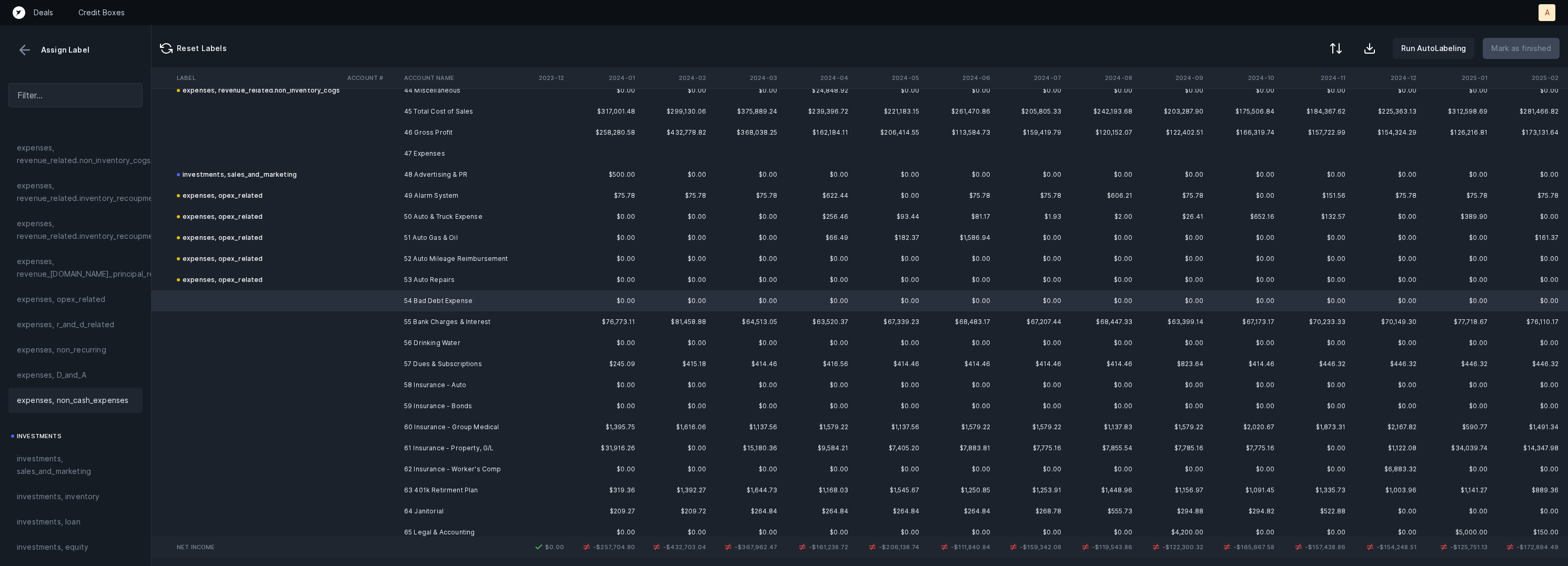
click at [117, 403] on span "expenses, non_cash_expenses" at bounding box center [72, 401] width 111 height 13
click at [429, 327] on td "55 Bank Charges & Interest" at bounding box center [464, 321] width 129 height 21
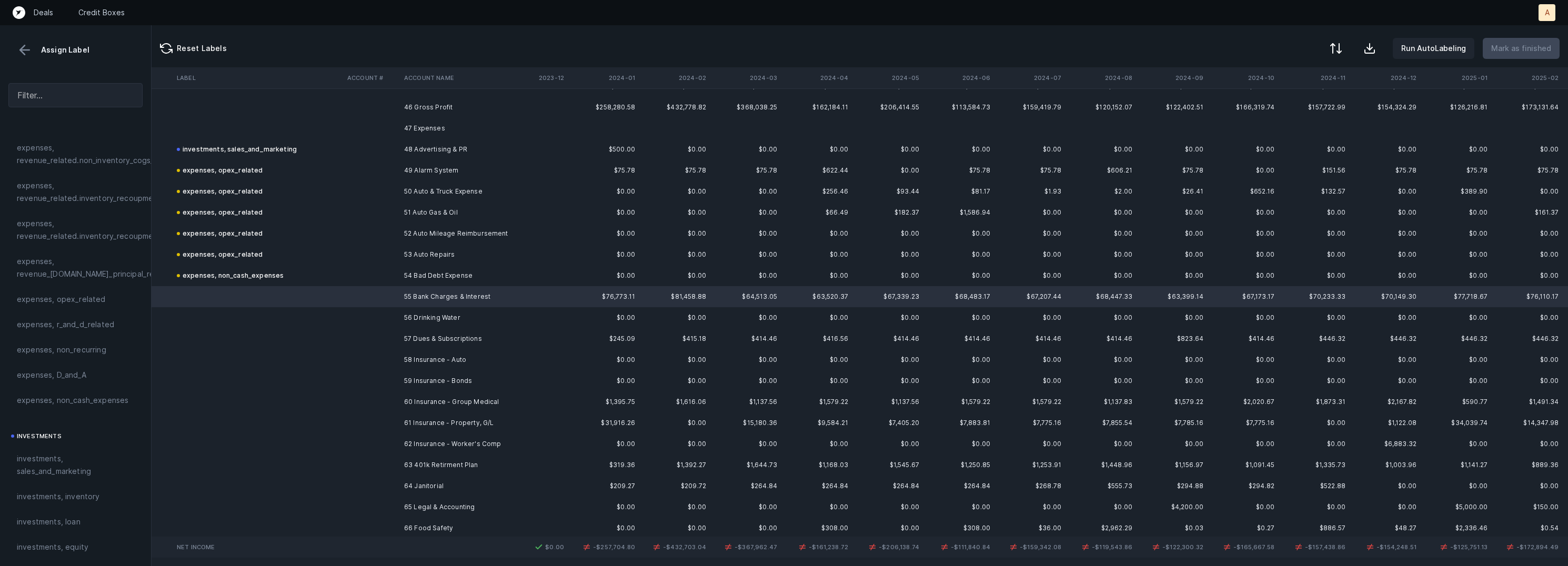
scroll to position [2532, 1669]
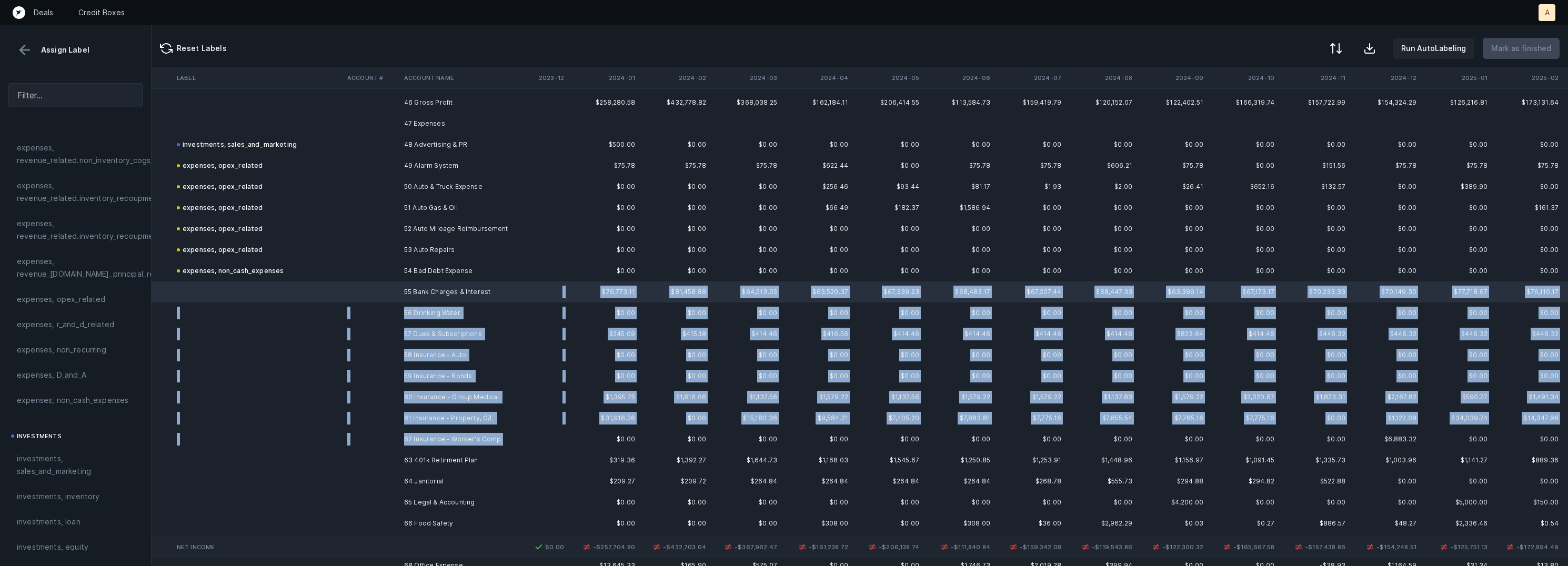
click at [439, 444] on td "62 Insurance - Worker's Comp" at bounding box center [464, 439] width 129 height 21
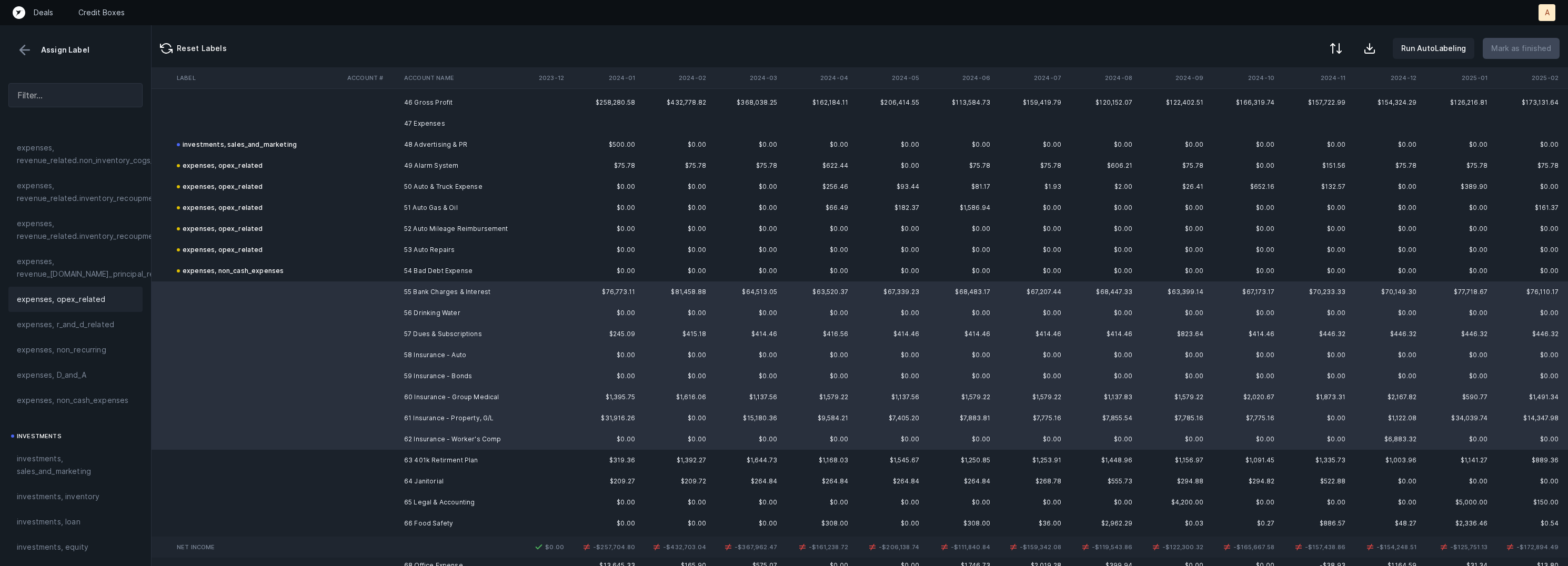
click at [104, 298] on div "expenses, opex_related" at bounding box center [75, 300] width 117 height 13
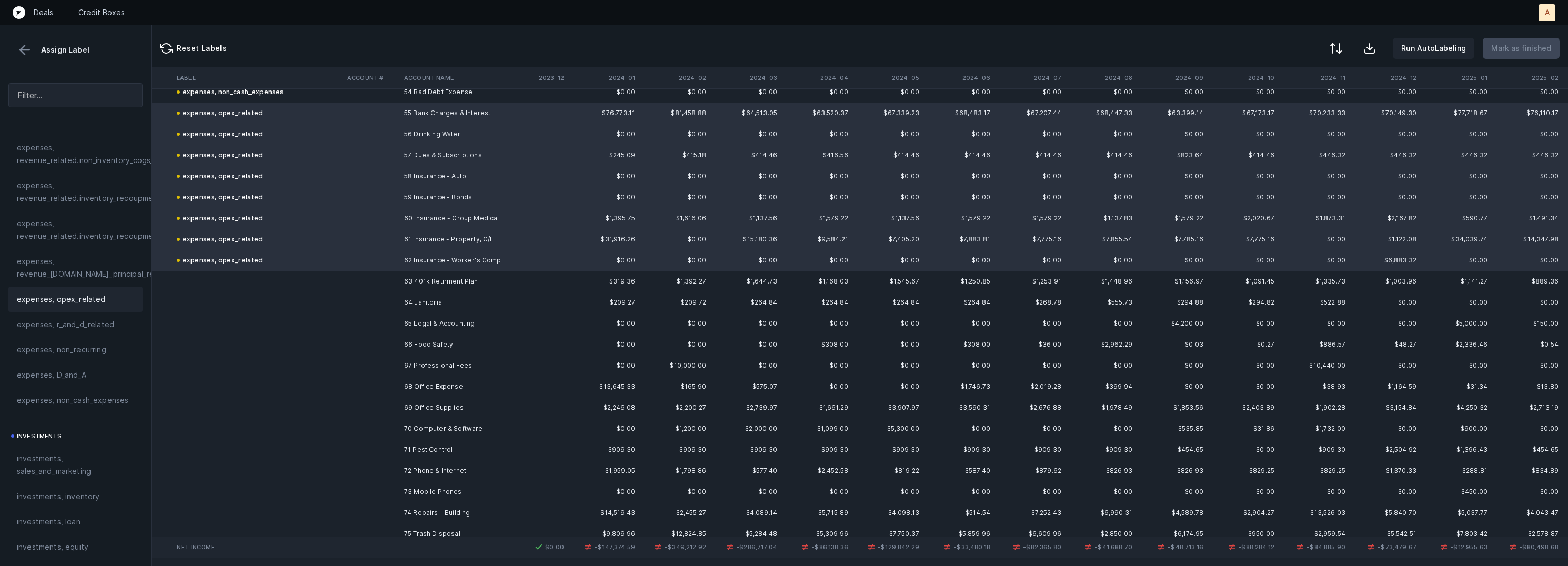
scroll to position [2719, 1669]
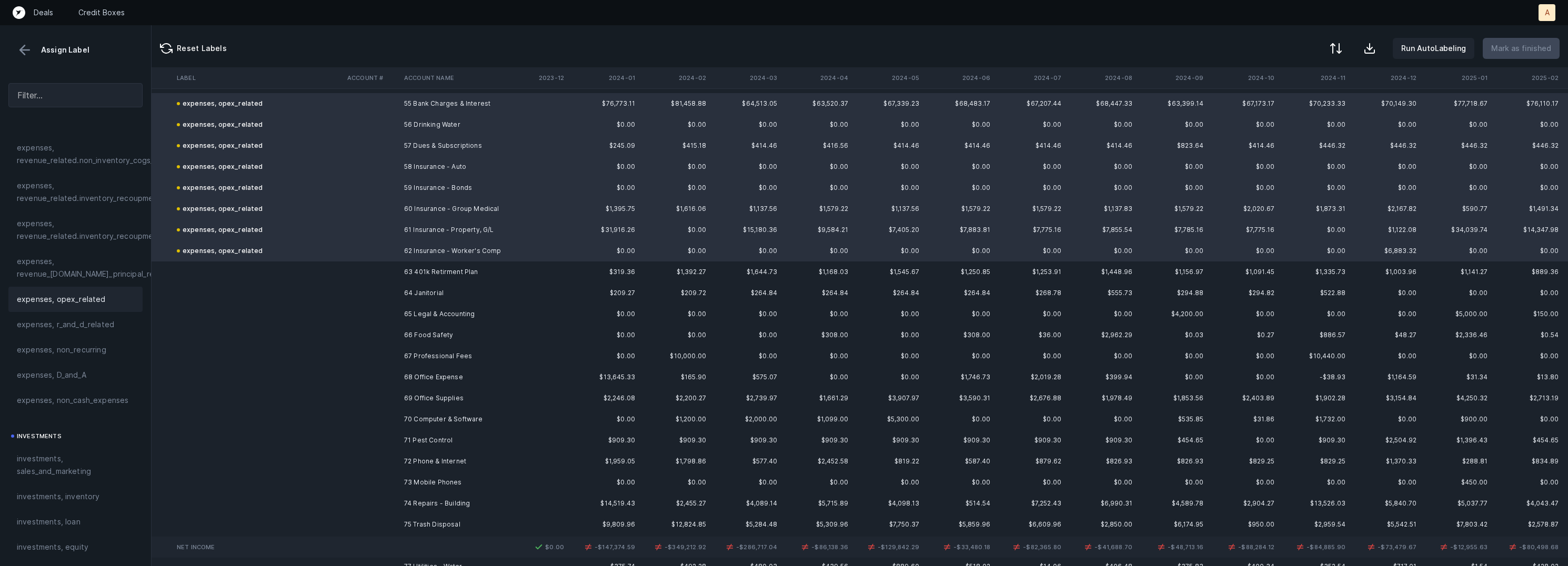
click at [460, 270] on td "63 401k Retirment Plan" at bounding box center [464, 272] width 129 height 21
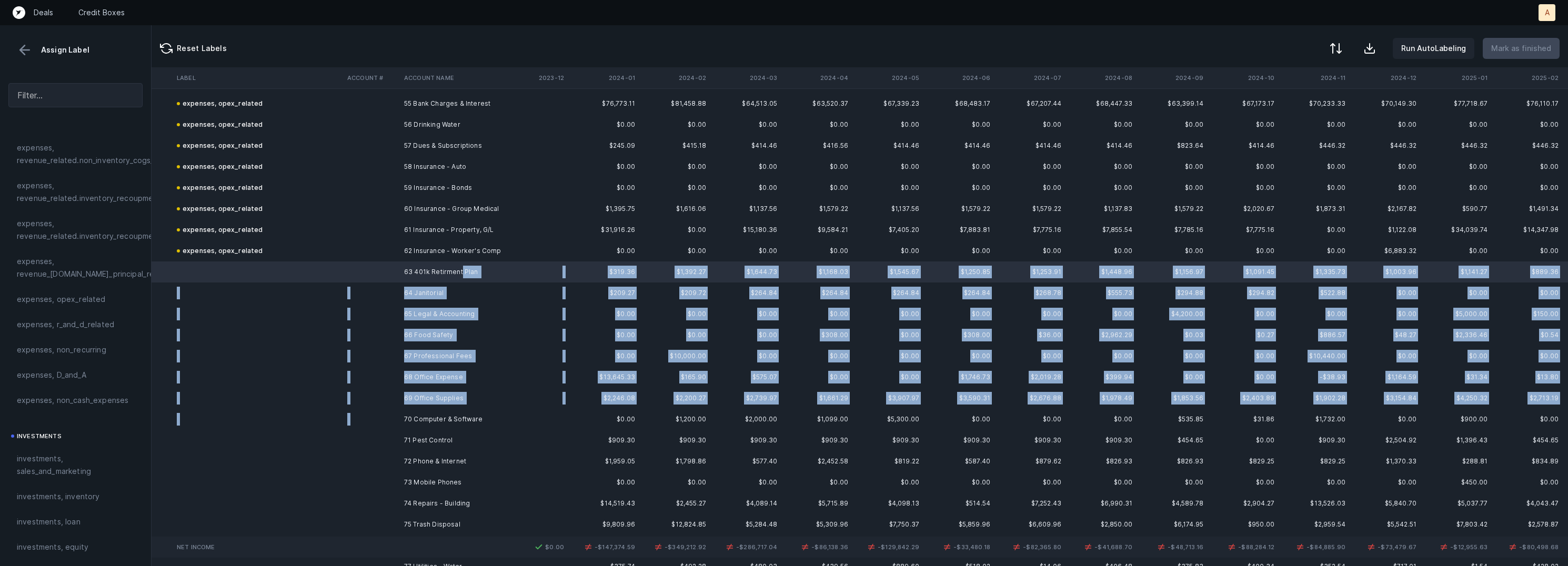
click at [450, 409] on td "70 Computer & Software" at bounding box center [464, 419] width 129 height 21
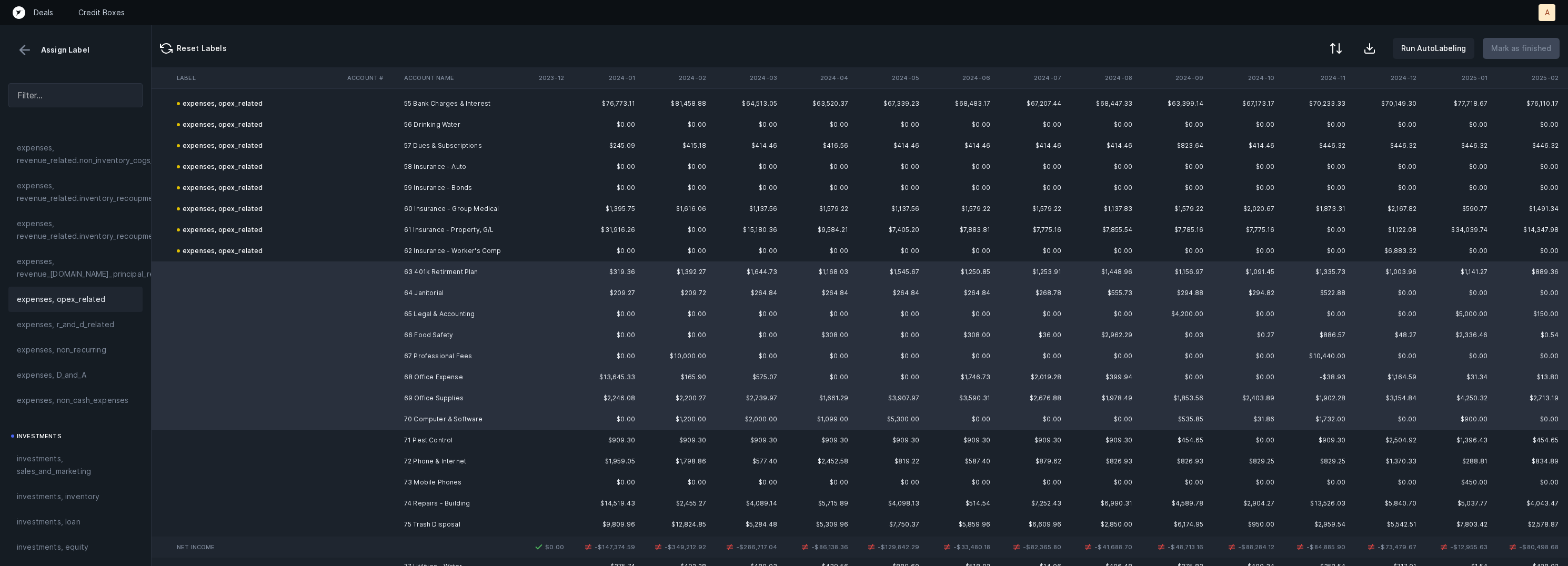
click at [101, 287] on div "expenses, opex_related" at bounding box center [76, 299] width 135 height 25
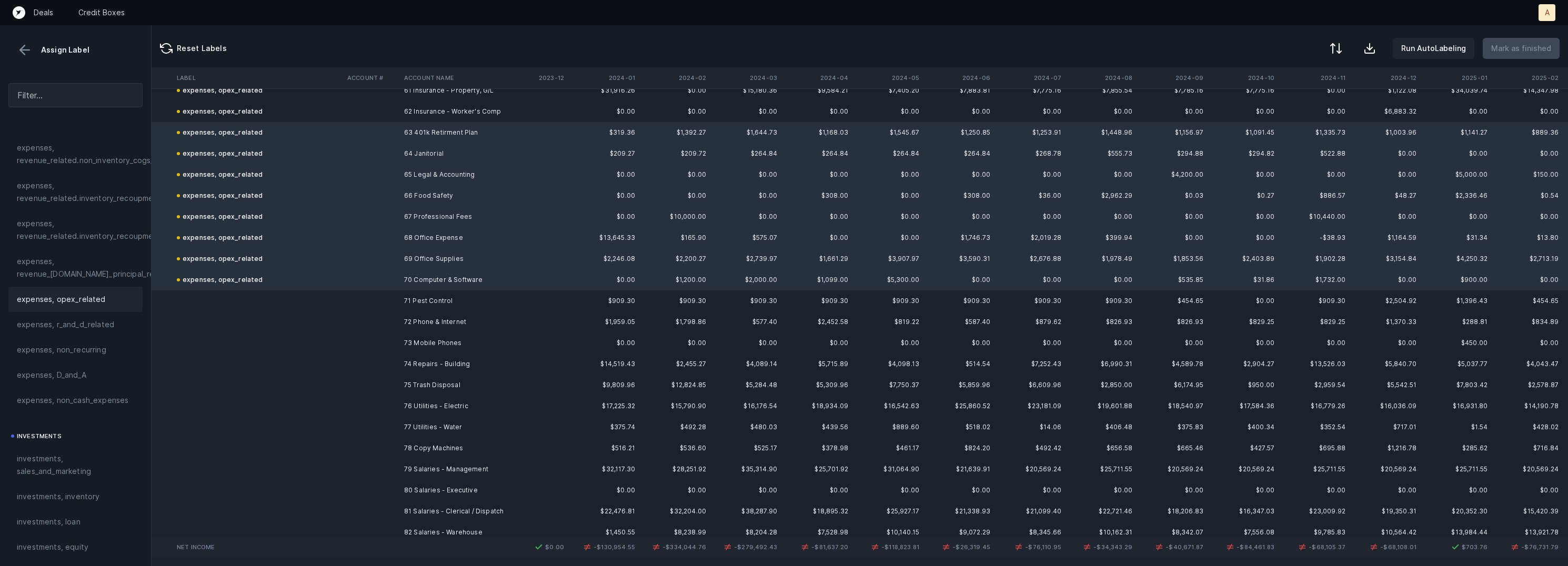
scroll to position [2861, 1669]
click at [452, 296] on td "71 Pest Control" at bounding box center [464, 298] width 129 height 21
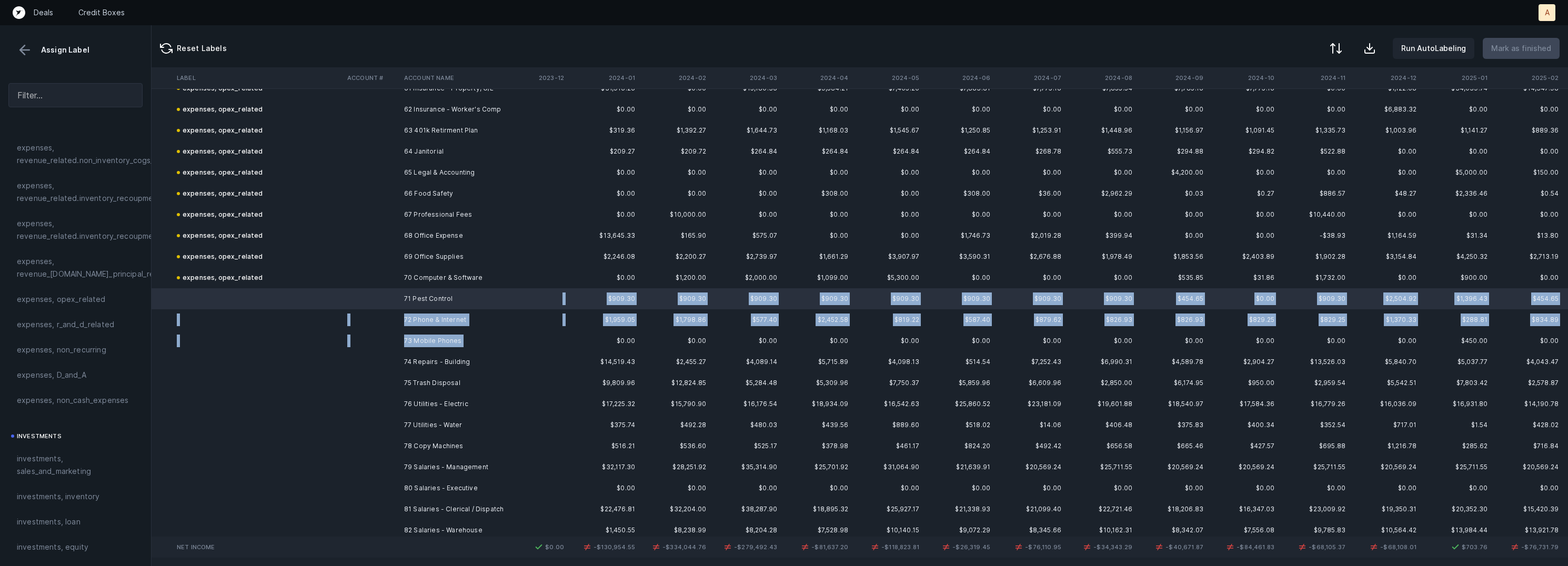
click at [464, 342] on td "73 Mobile Phones" at bounding box center [464, 341] width 129 height 21
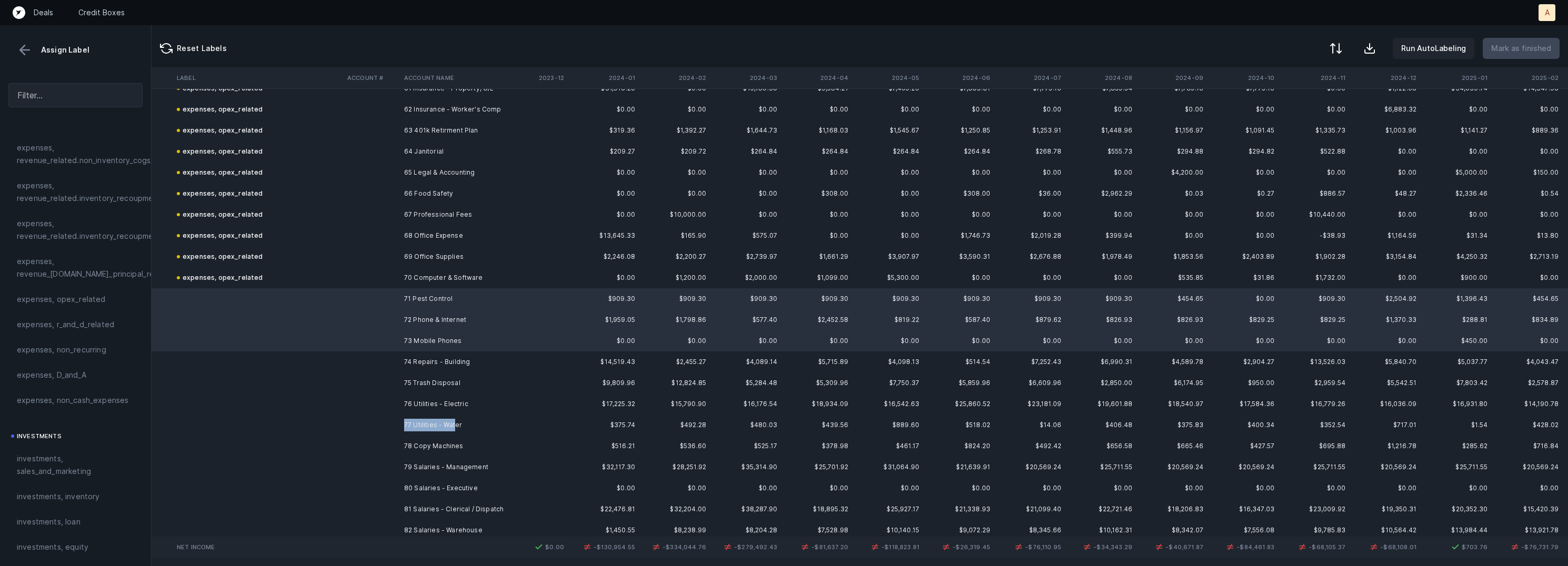
click at [454, 417] on td "77 Utilities - Water" at bounding box center [464, 425] width 129 height 21
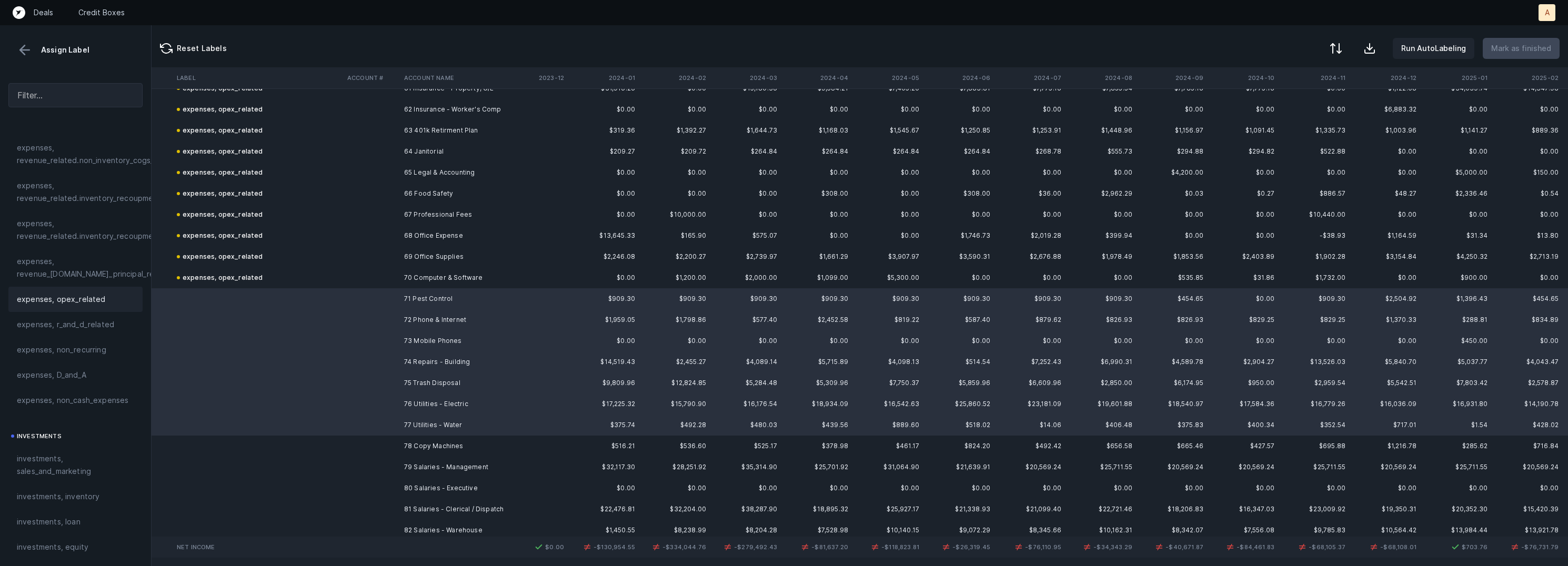
click at [105, 297] on div "expenses, opex_related" at bounding box center [75, 300] width 117 height 13
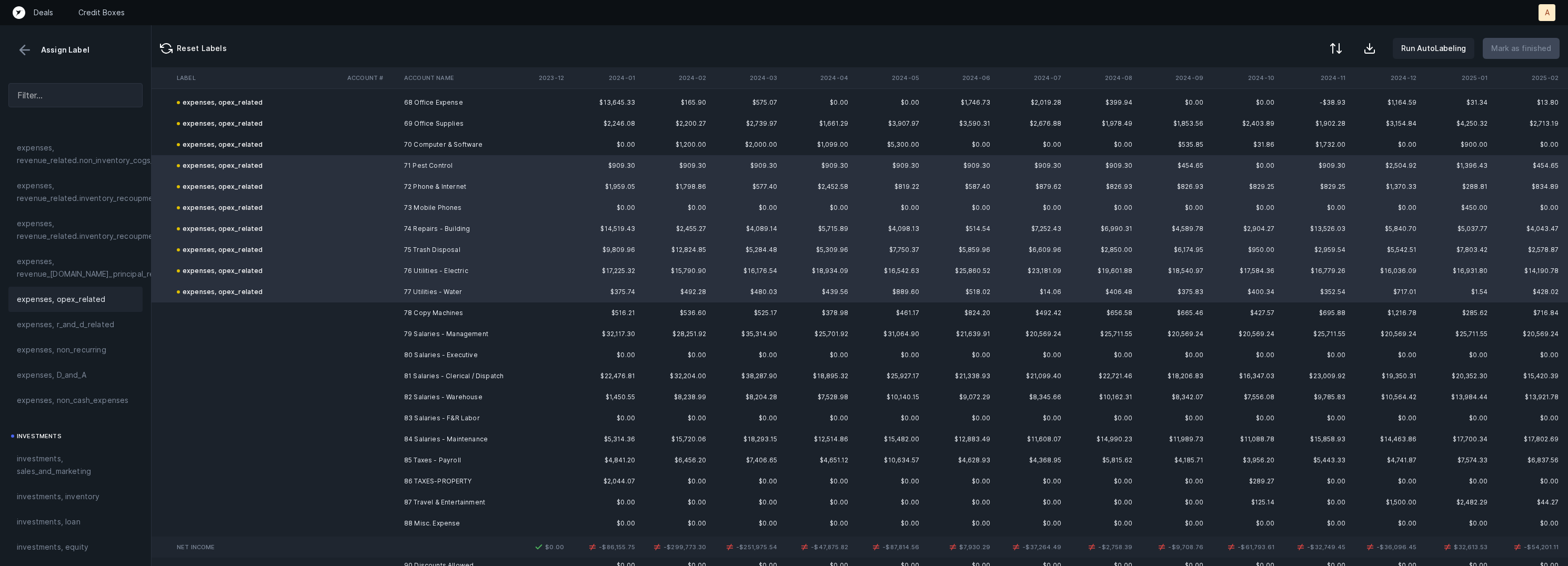
scroll to position [2995, 1669]
click at [479, 311] on td "78 Copy Machines" at bounding box center [464, 312] width 129 height 21
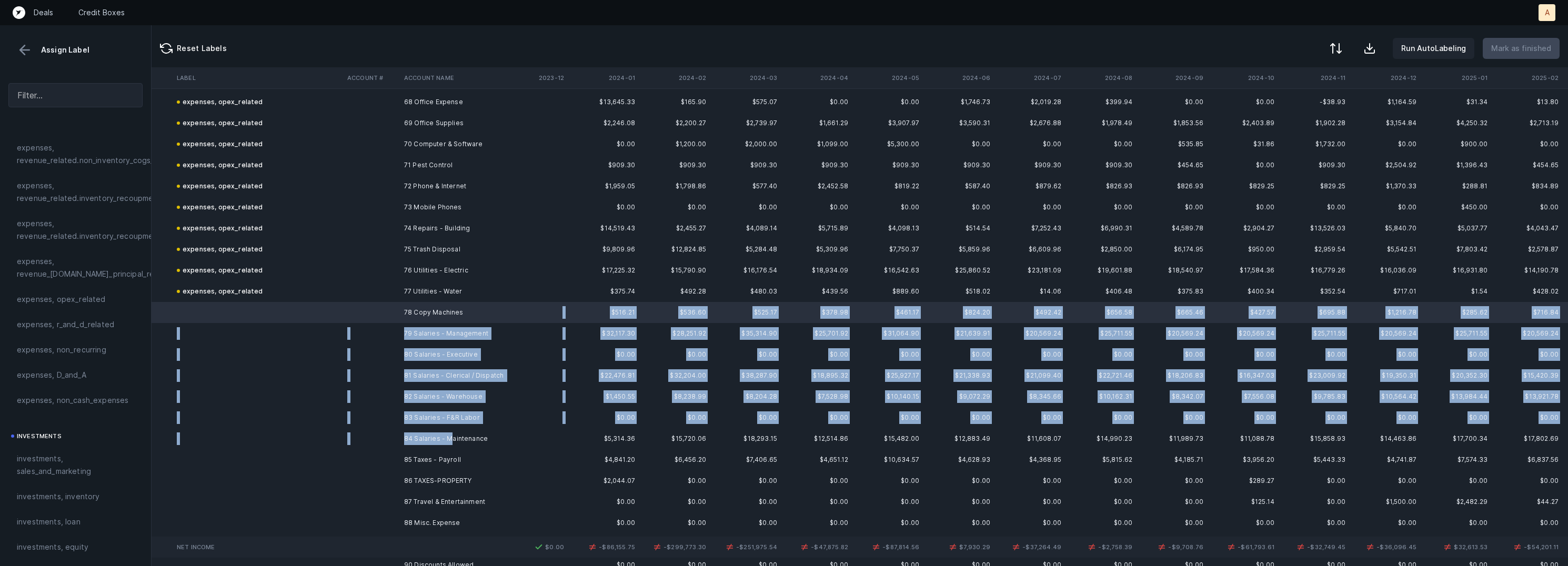
click at [449, 434] on td "84 Salaries - Maintenance" at bounding box center [464, 439] width 129 height 21
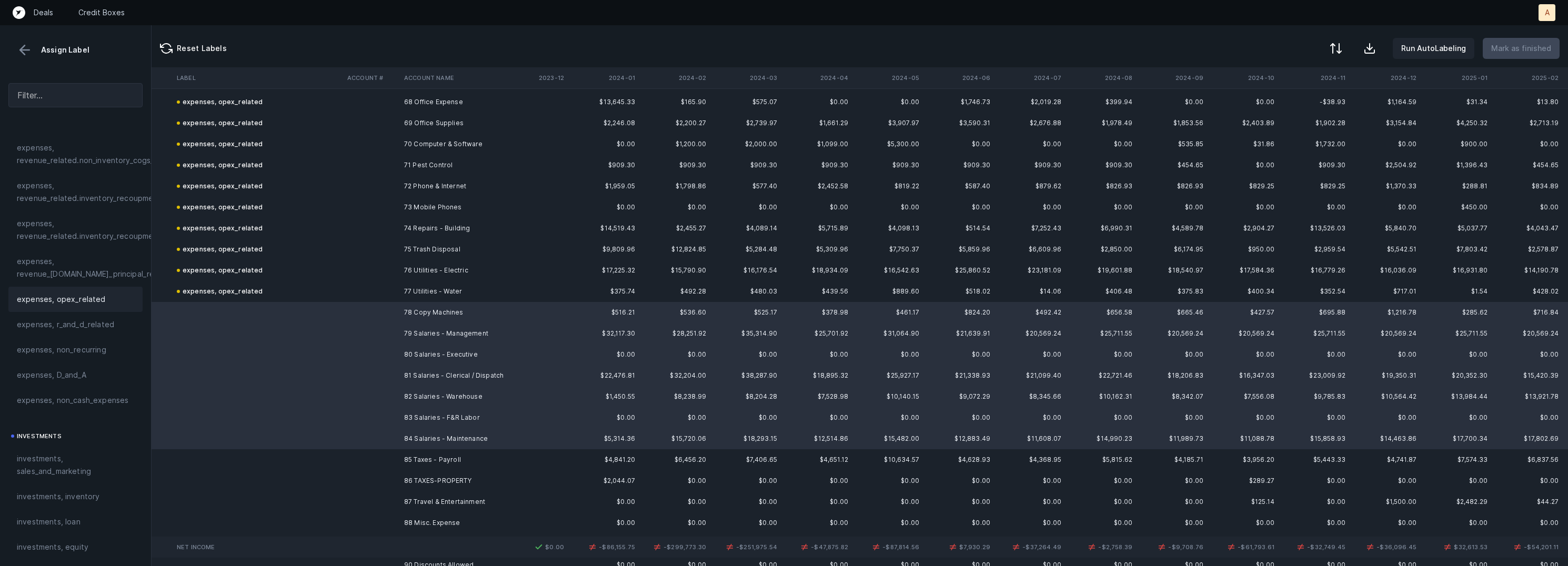
click at [94, 298] on span "expenses, opex_related" at bounding box center [61, 300] width 89 height 13
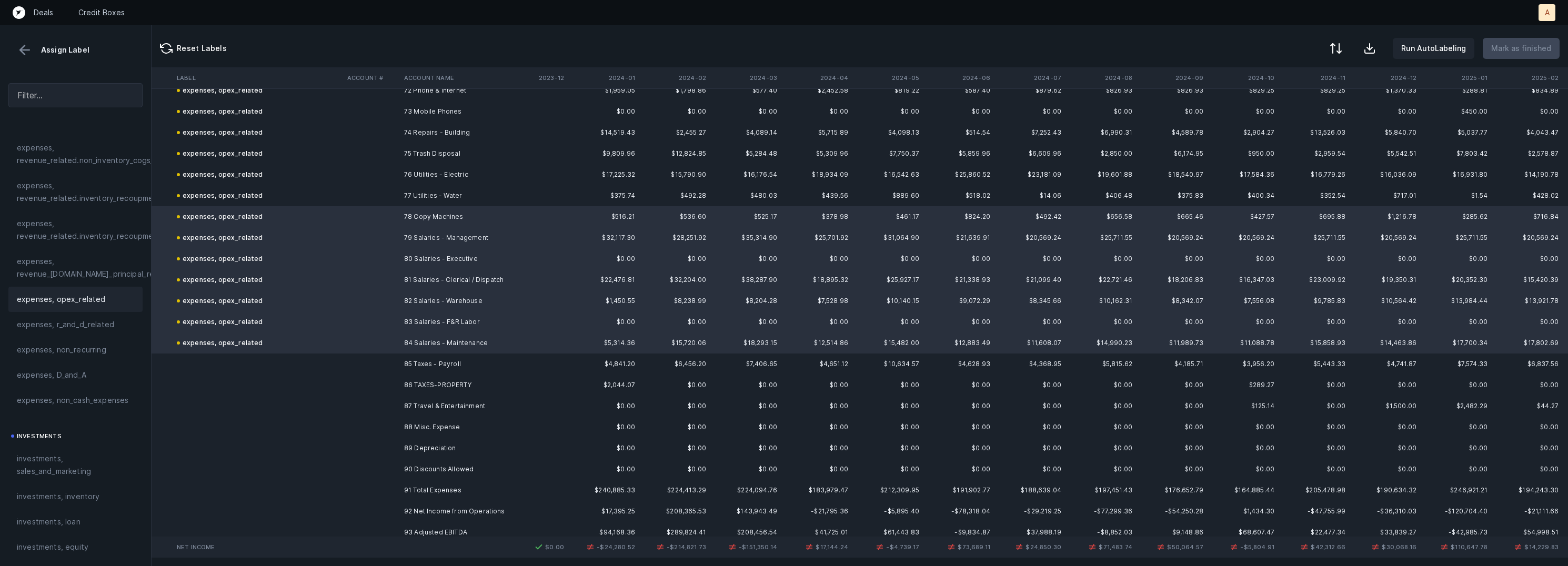
scroll to position [3104, 1669]
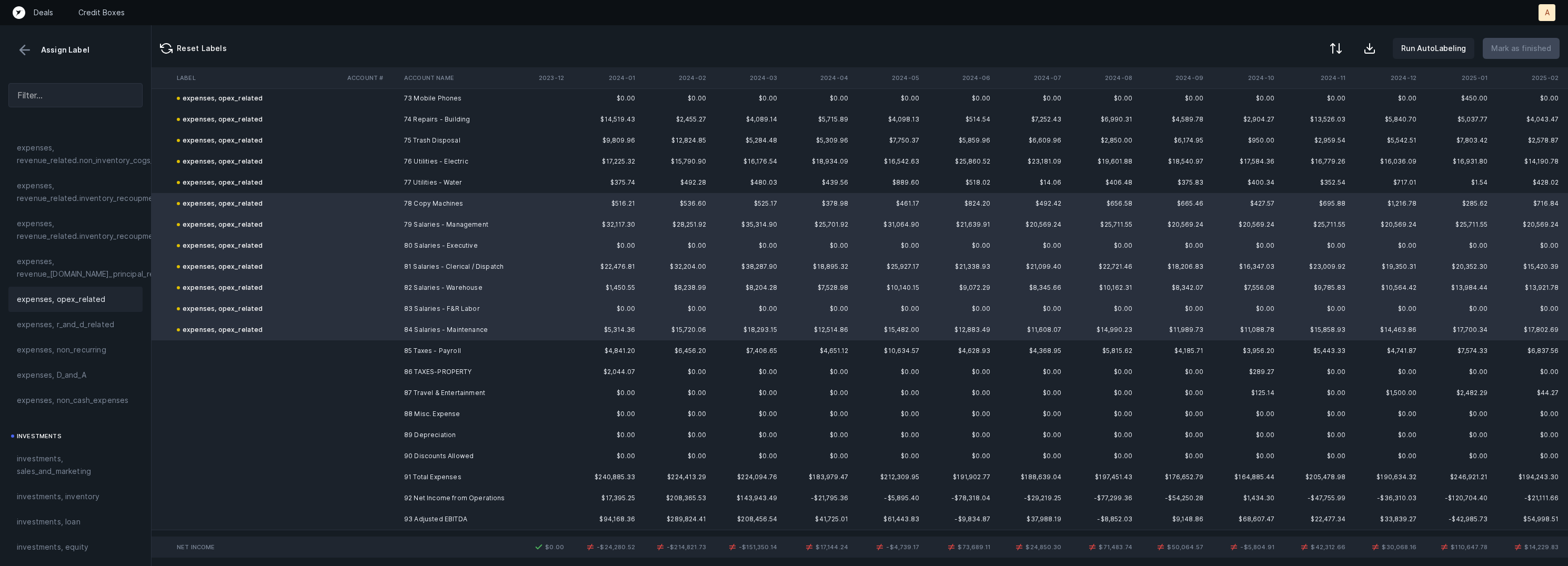
click at [429, 350] on td "85 Taxes - Payroll" at bounding box center [464, 350] width 129 height 21
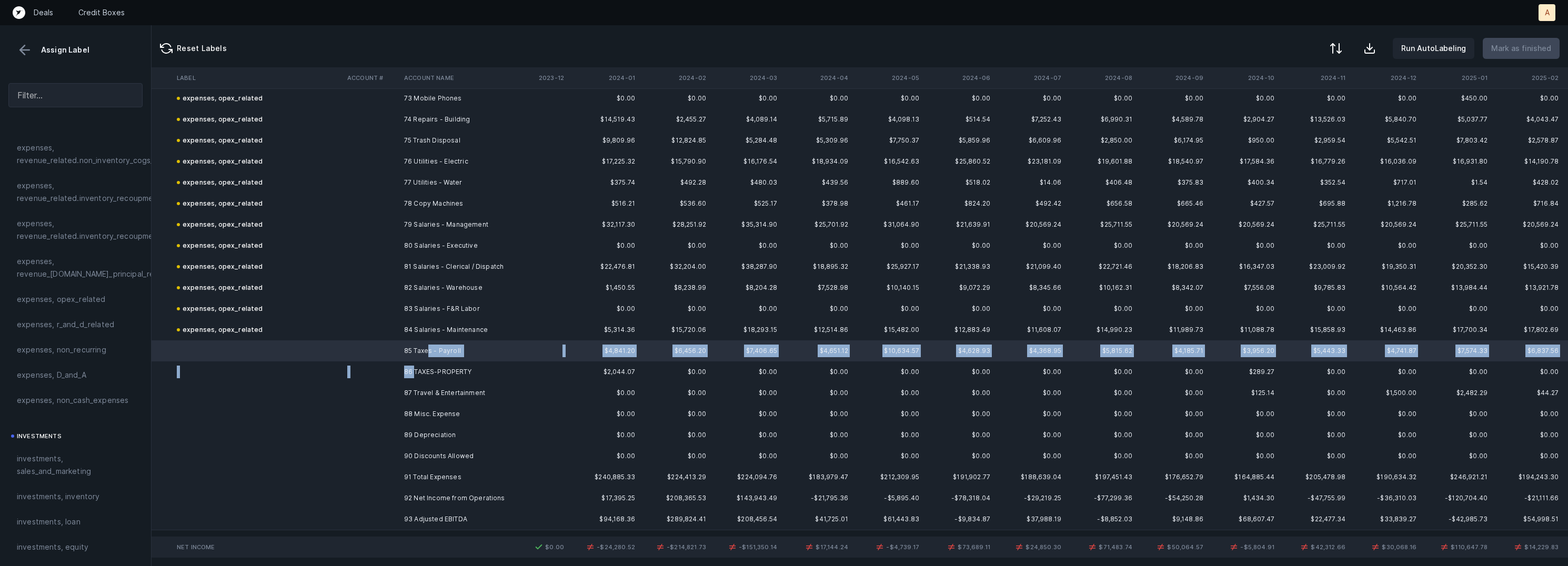
click at [415, 375] on td "86 TAXES-PROPERTY" at bounding box center [464, 372] width 129 height 21
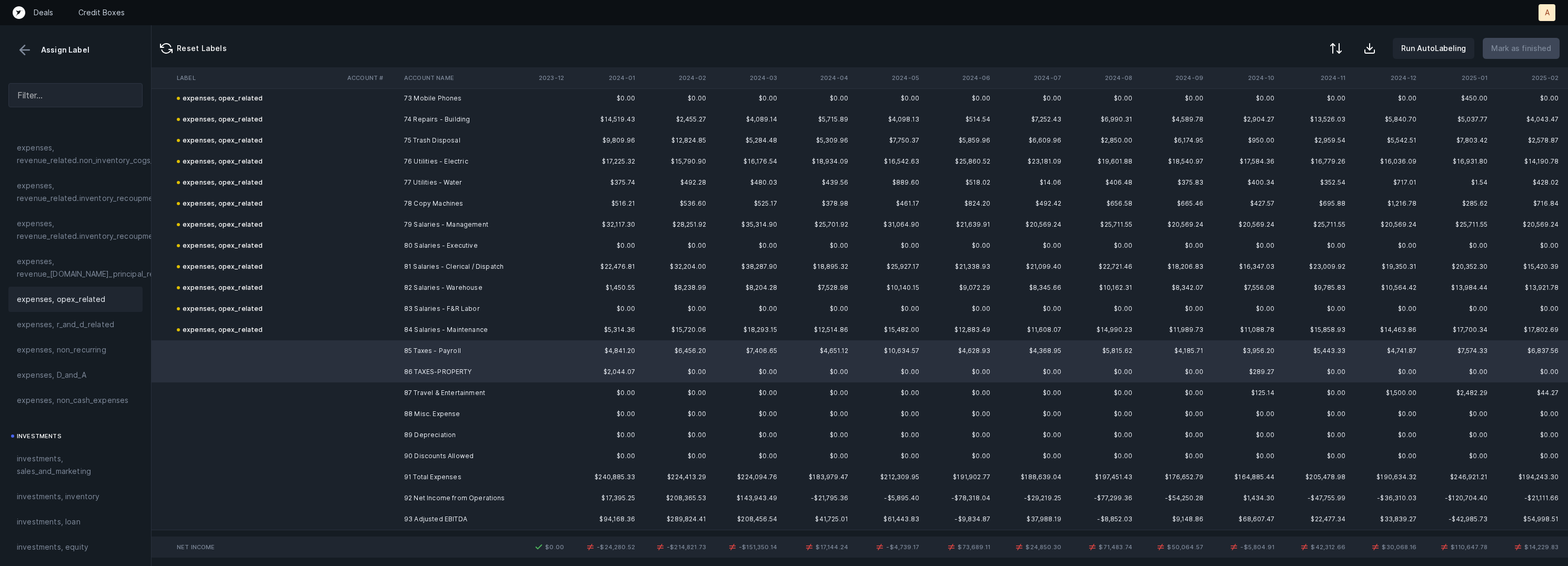
click at [58, 297] on span "expenses, opex_related" at bounding box center [61, 300] width 89 height 13
click at [383, 391] on td at bounding box center [371, 393] width 57 height 21
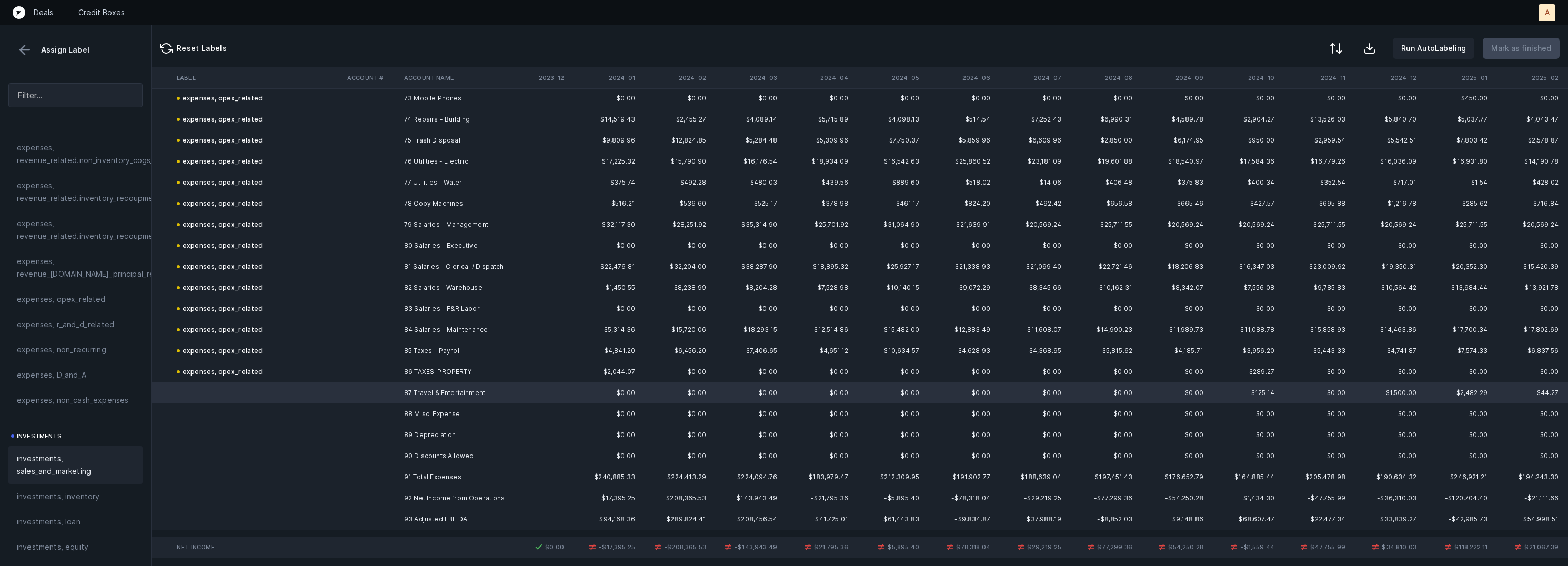
click at [58, 465] on span "investments, sales_and_marketing" at bounding box center [75, 465] width 117 height 25
click at [409, 408] on td "88 Misc. Expense" at bounding box center [464, 414] width 129 height 21
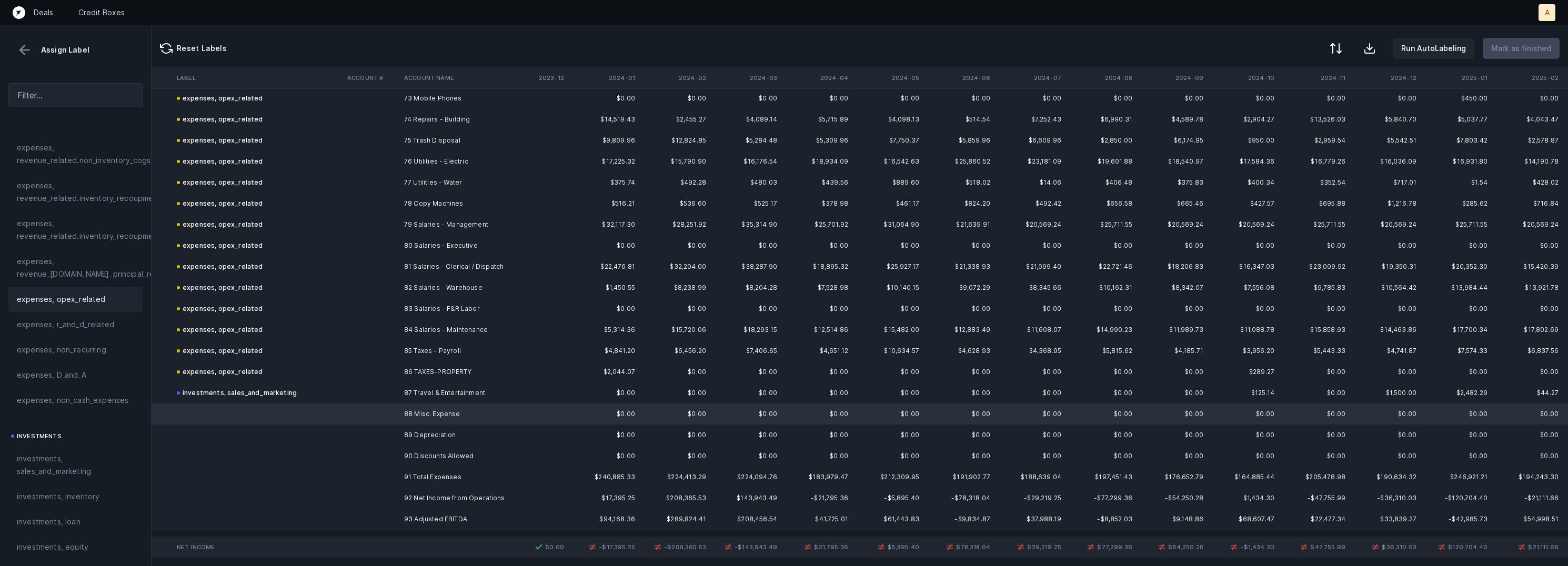
click at [44, 289] on div "expenses, opex_related" at bounding box center [76, 299] width 135 height 25
click at [418, 432] on td "89 Depreciation" at bounding box center [464, 434] width 129 height 21
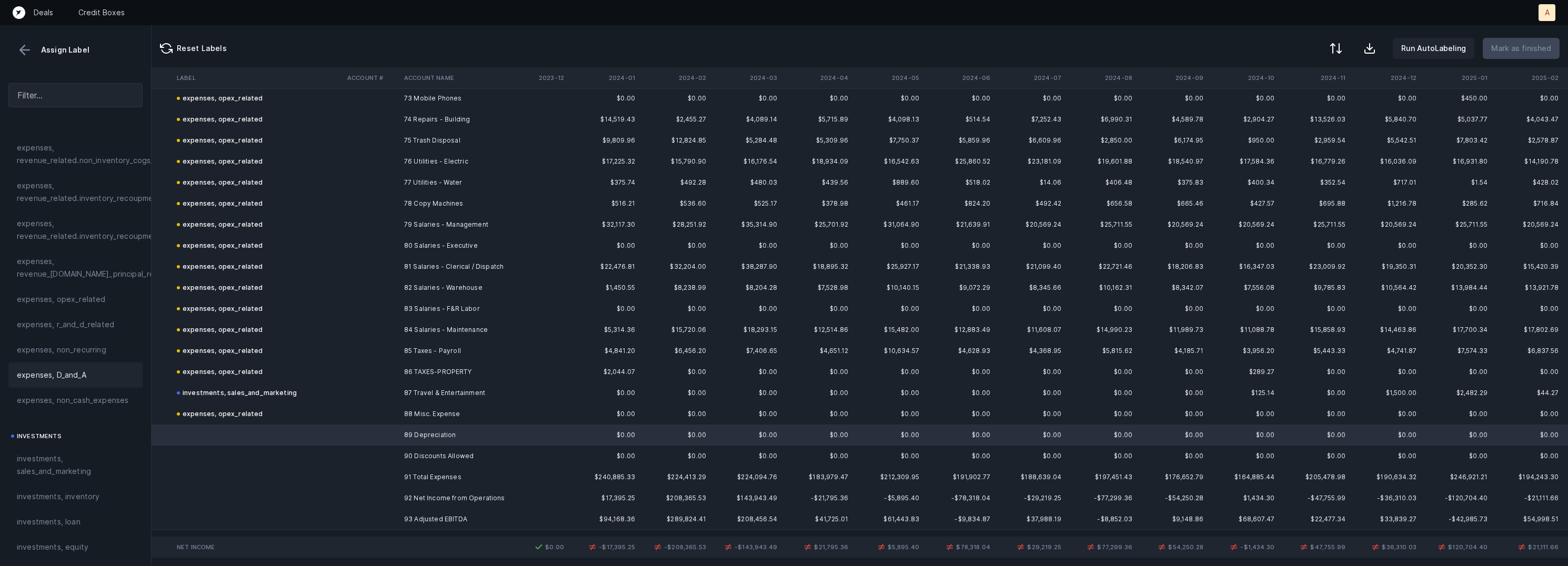
click at [38, 366] on div "expenses, D_and_A" at bounding box center [76, 375] width 135 height 25
click at [465, 460] on td "90 Discounts Allowed" at bounding box center [464, 456] width 129 height 21
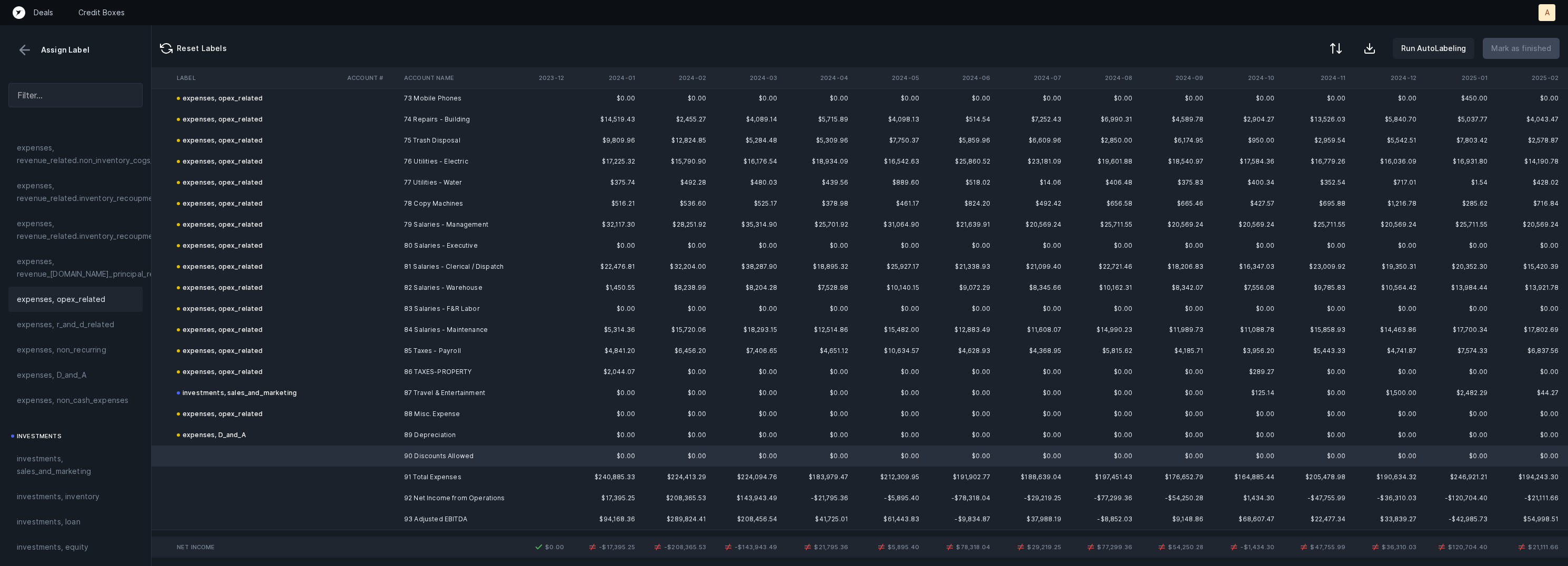
click at [76, 305] on span "expenses, opex_related" at bounding box center [61, 300] width 89 height 13
click at [401, 493] on td "92 Net Income from Operations" at bounding box center [464, 498] width 129 height 21
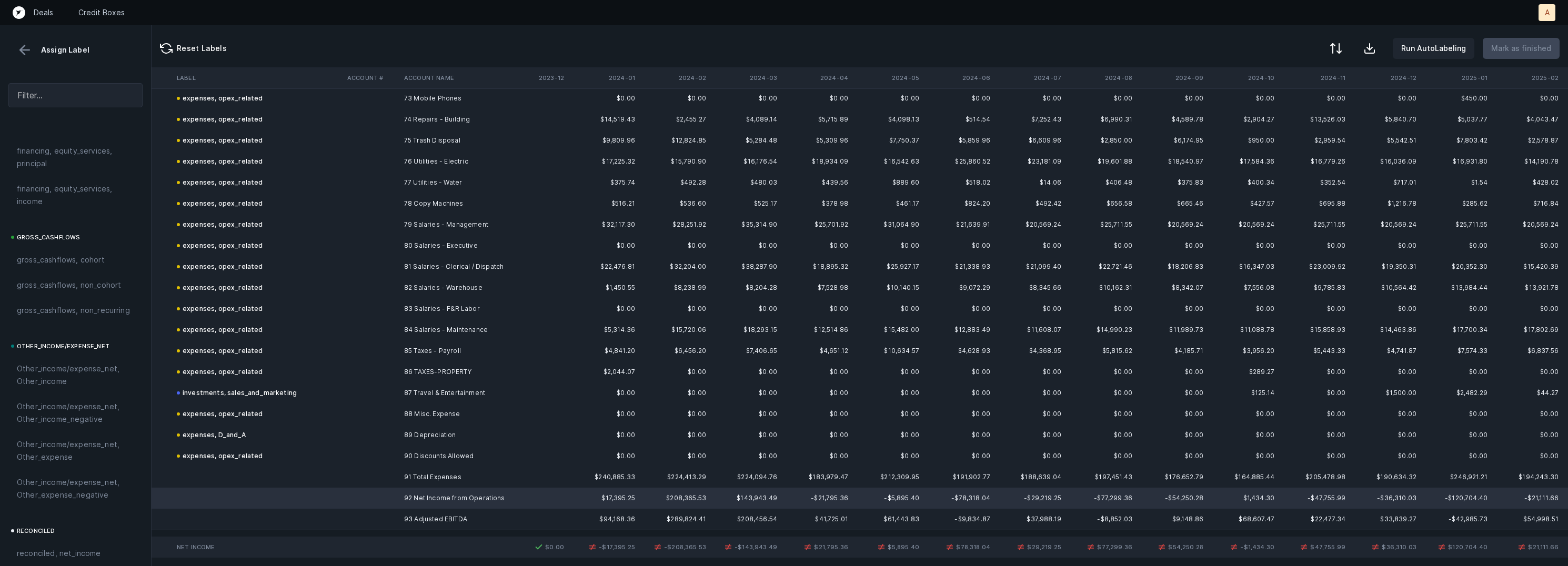
scroll to position [1122, 0]
click at [78, 453] on div "reconciled, net_income" at bounding box center [76, 458] width 135 height 25
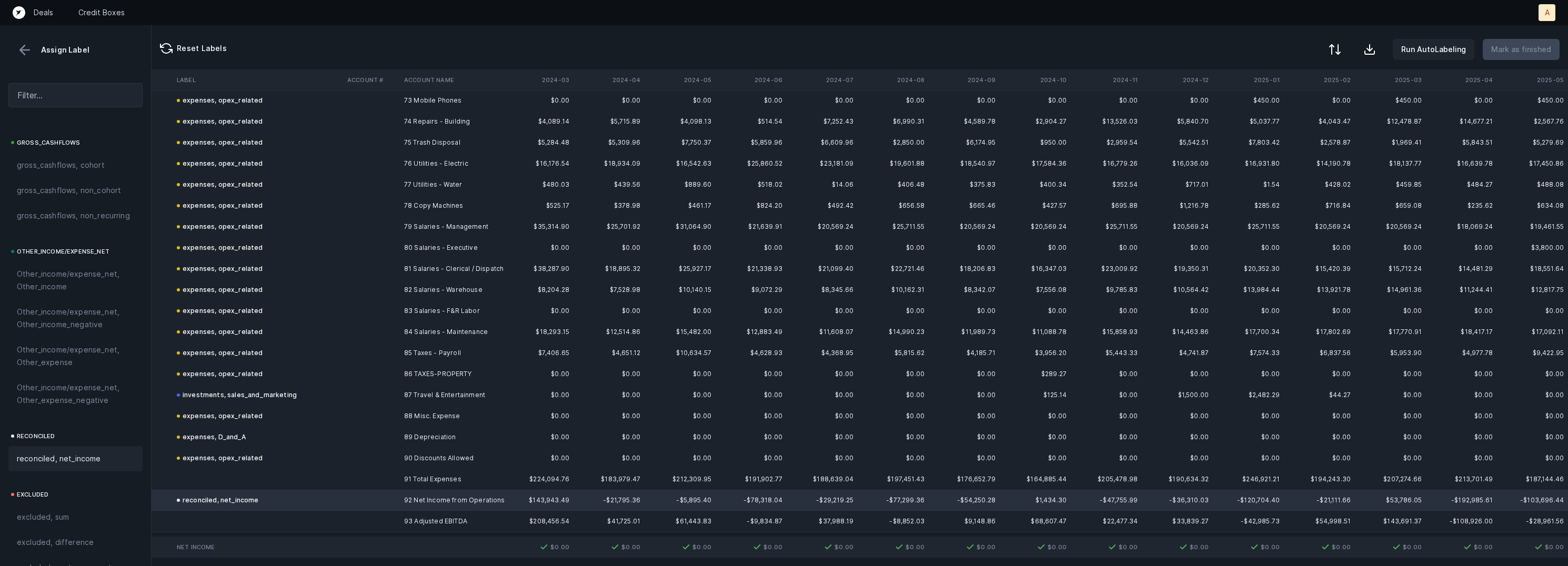
click at [1337, 46] on div at bounding box center [1336, 50] width 13 height 13
click at [1280, 107] on div "By Hum label" at bounding box center [1268, 111] width 46 height 13
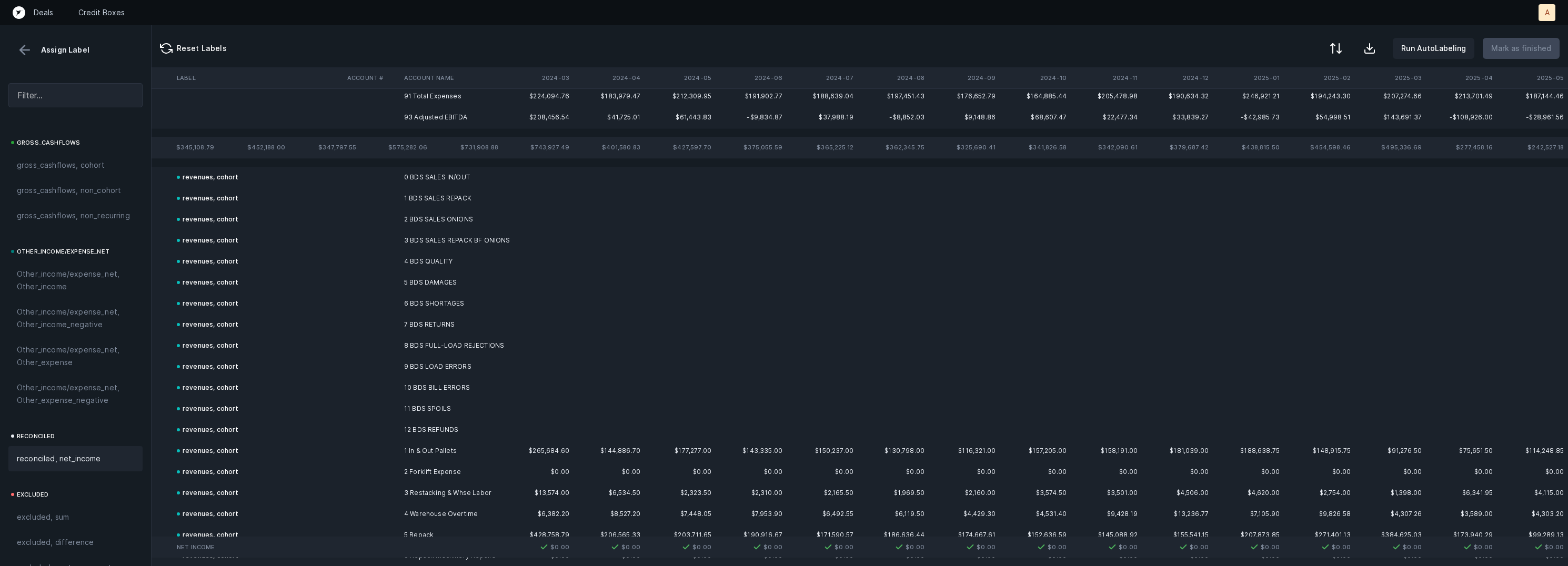
scroll to position [0, 1877]
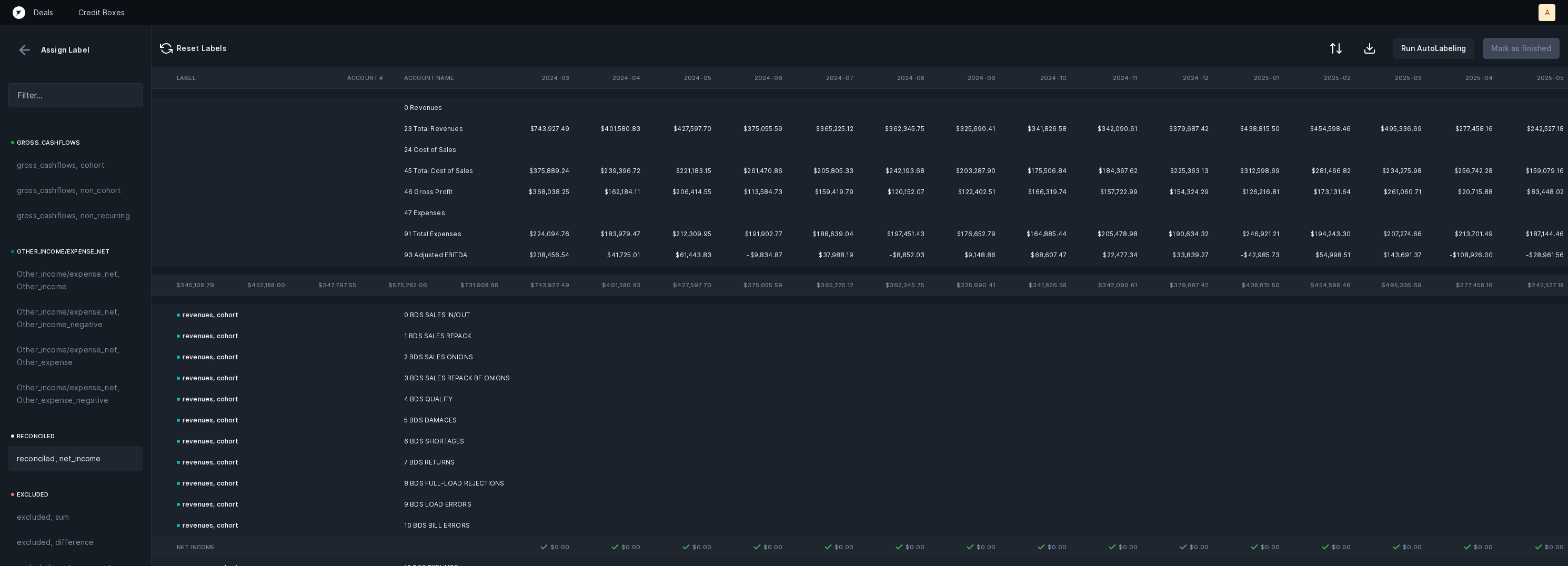
click at [440, 107] on td "0 Revenues" at bounding box center [464, 107] width 129 height 21
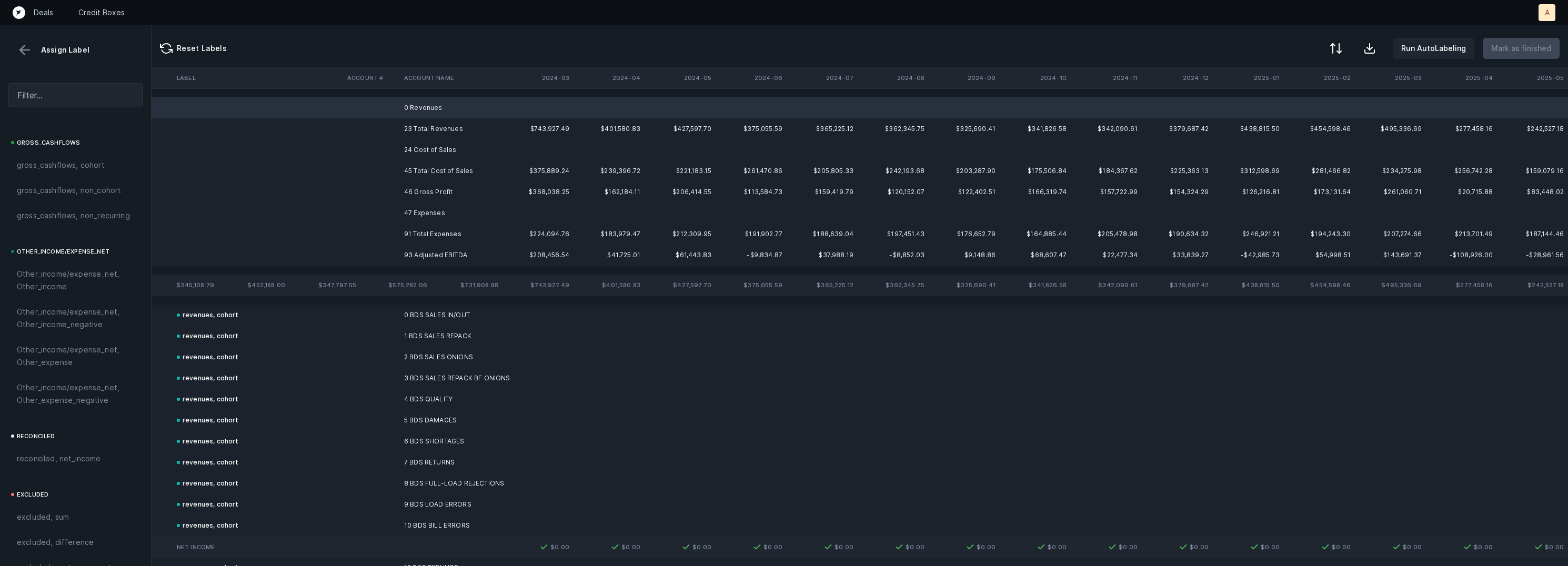
click at [457, 142] on td "24 Cost of Sales" at bounding box center [464, 150] width 129 height 21
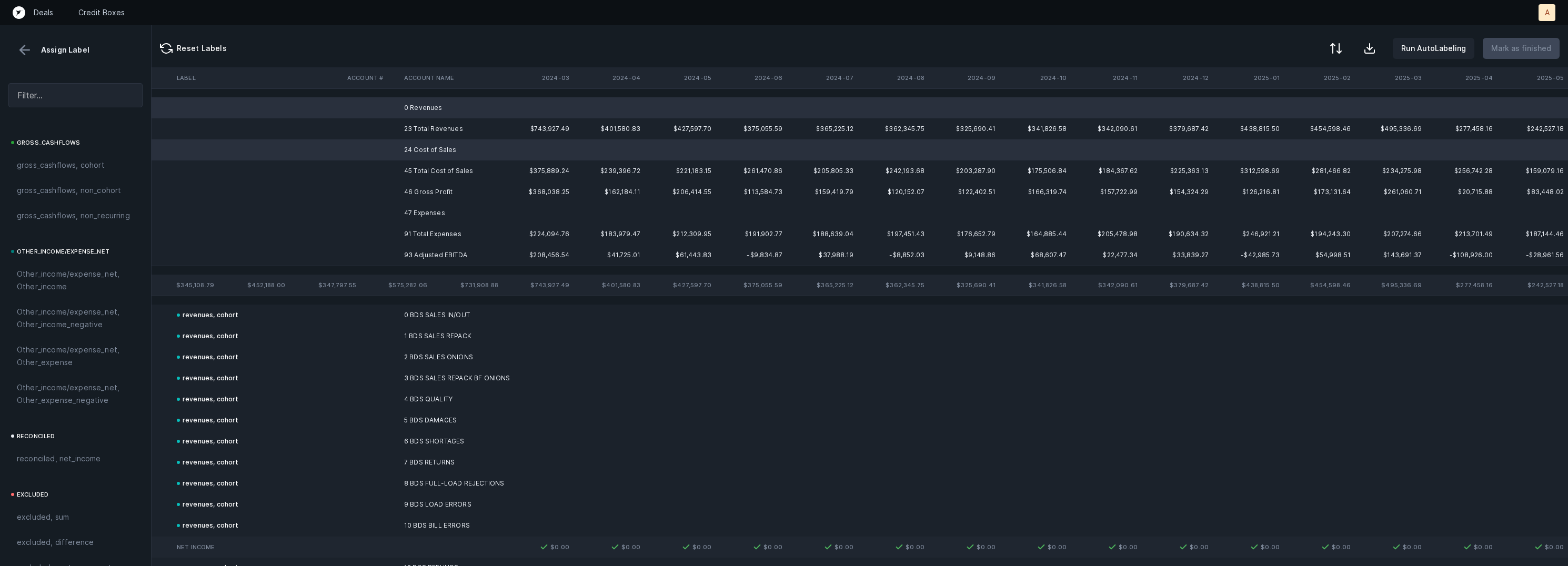
click at [455, 205] on td "47 Expenses" at bounding box center [464, 213] width 129 height 21
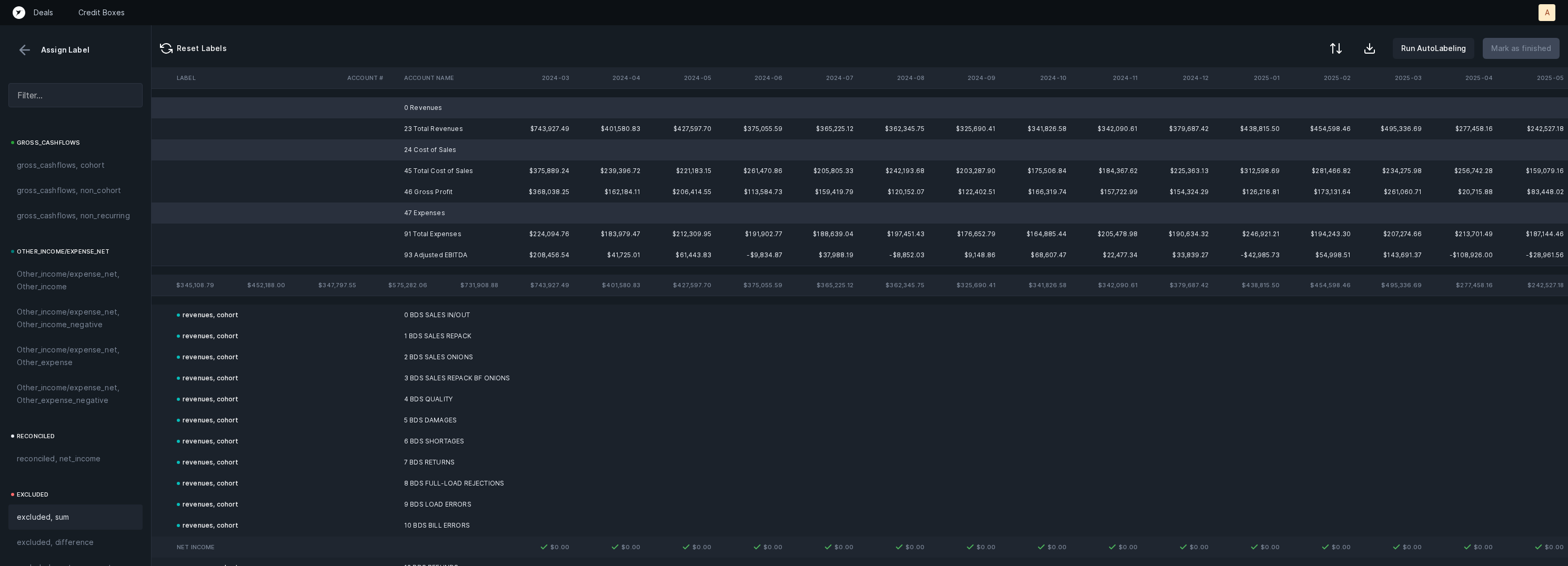
scroll to position [1172, 0]
click at [73, 539] on div "excluded, blank" at bounding box center [75, 545] width 117 height 13
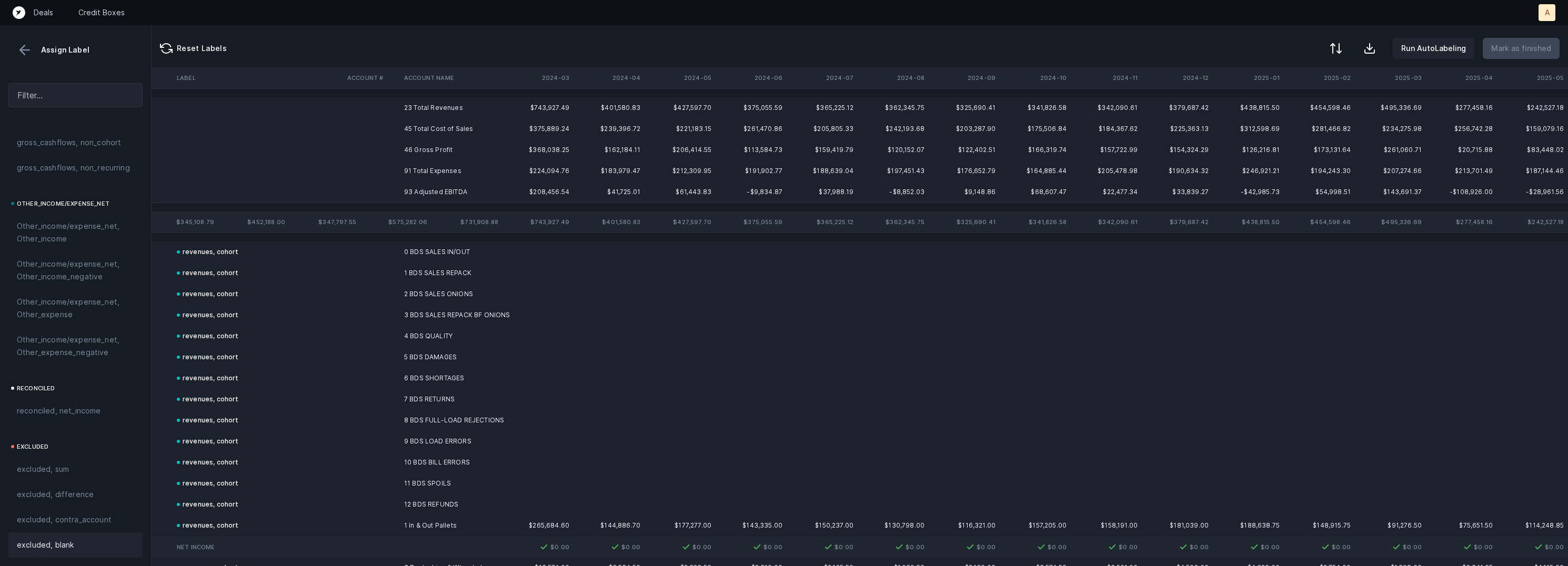
click at [434, 148] on td "46 Gross Profit" at bounding box center [464, 150] width 129 height 21
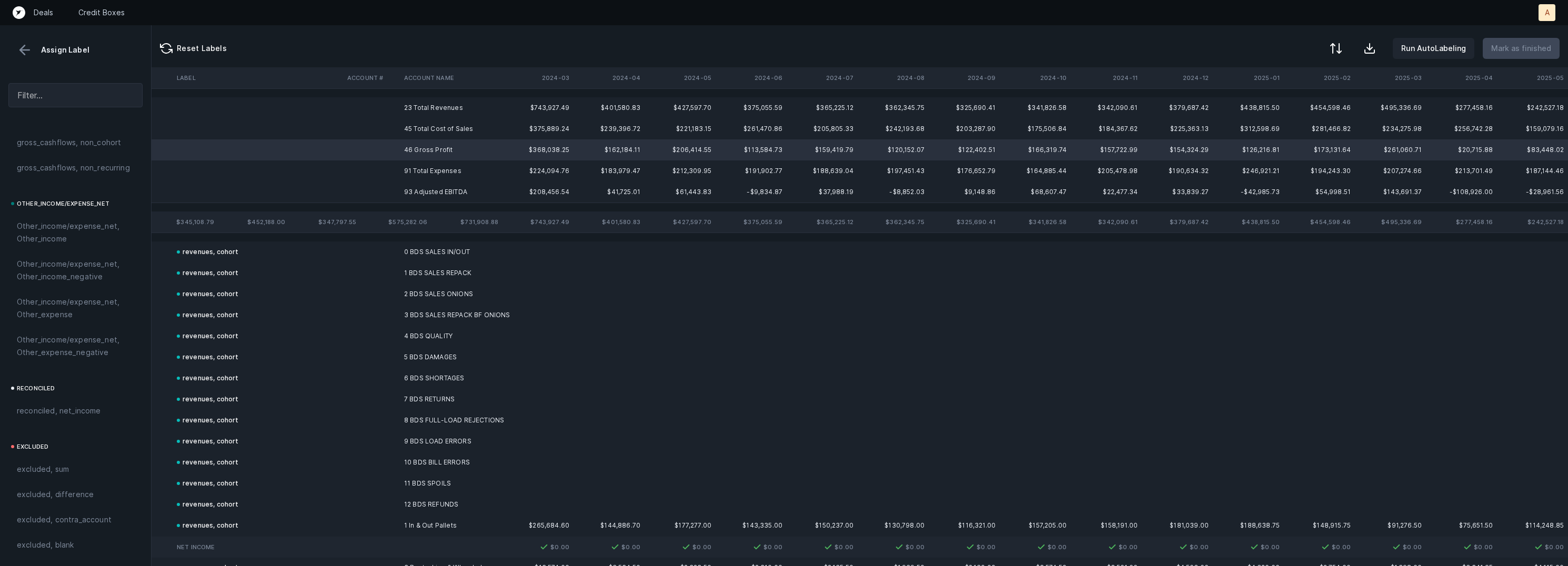
click at [434, 191] on td "93 Adjusted EBITDA" at bounding box center [464, 191] width 129 height 21
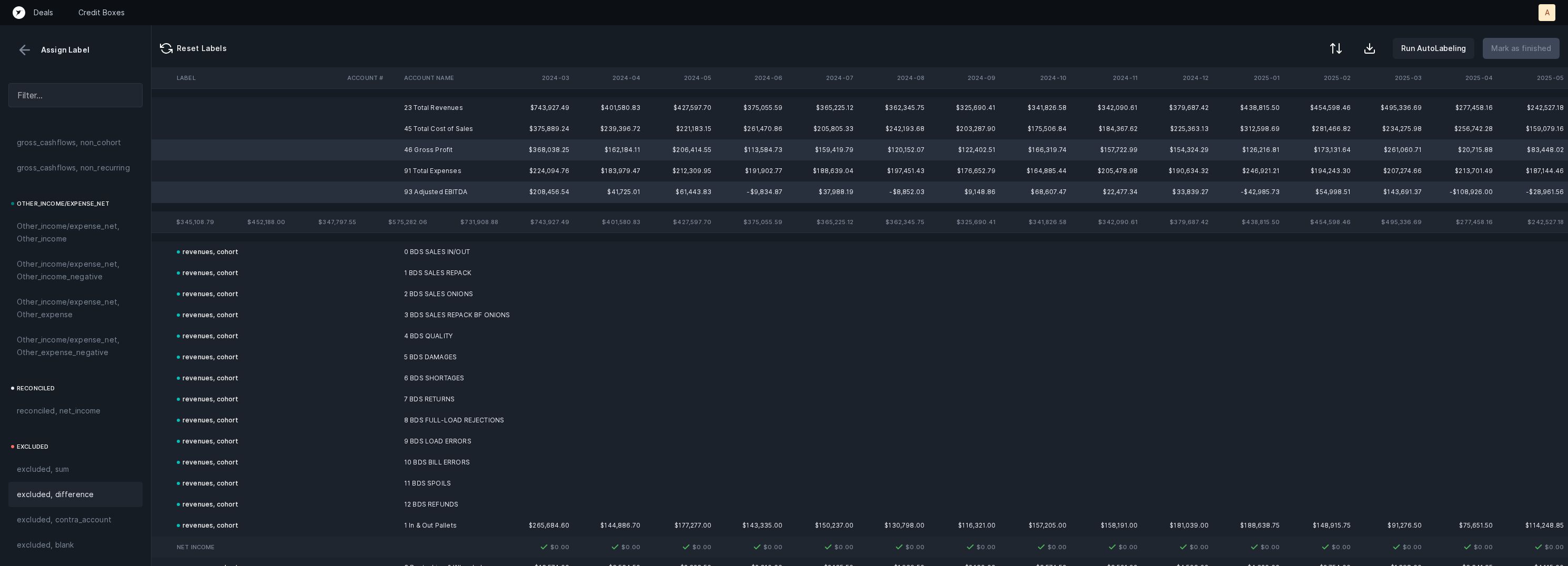
click at [73, 488] on span "excluded, difference" at bounding box center [55, 495] width 77 height 13
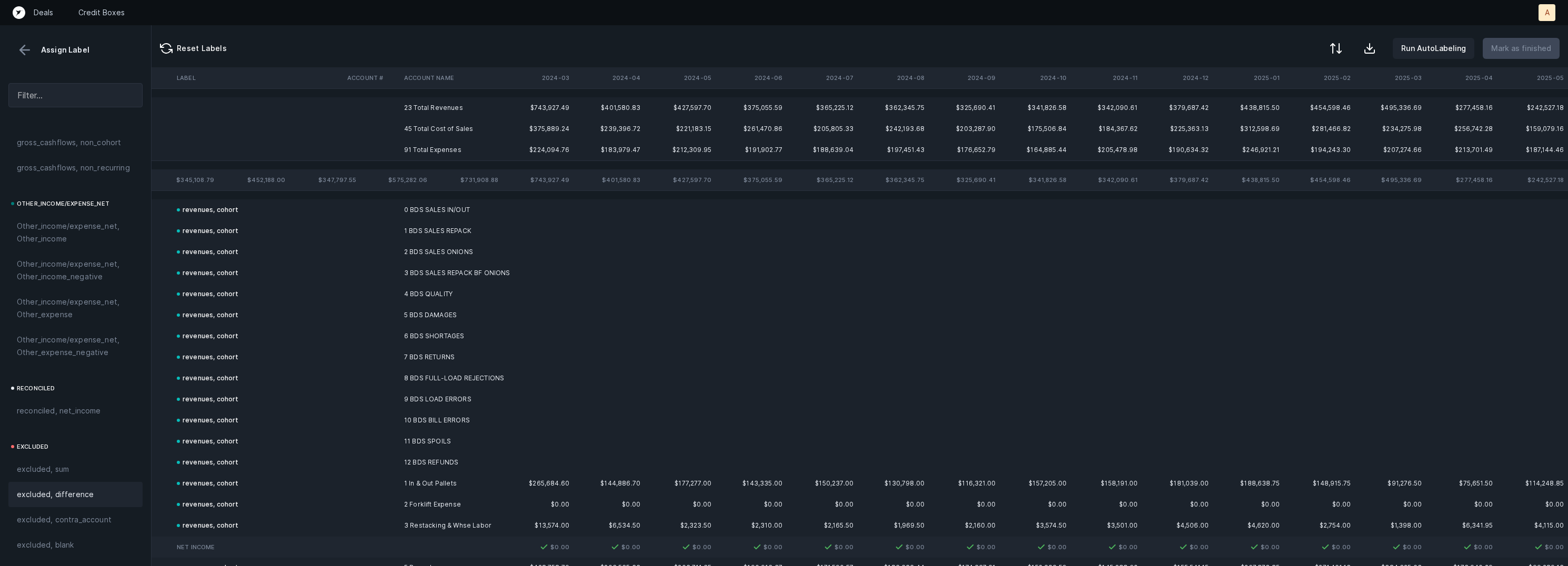
click at [447, 107] on td "23 Total Revenues" at bounding box center [464, 107] width 129 height 21
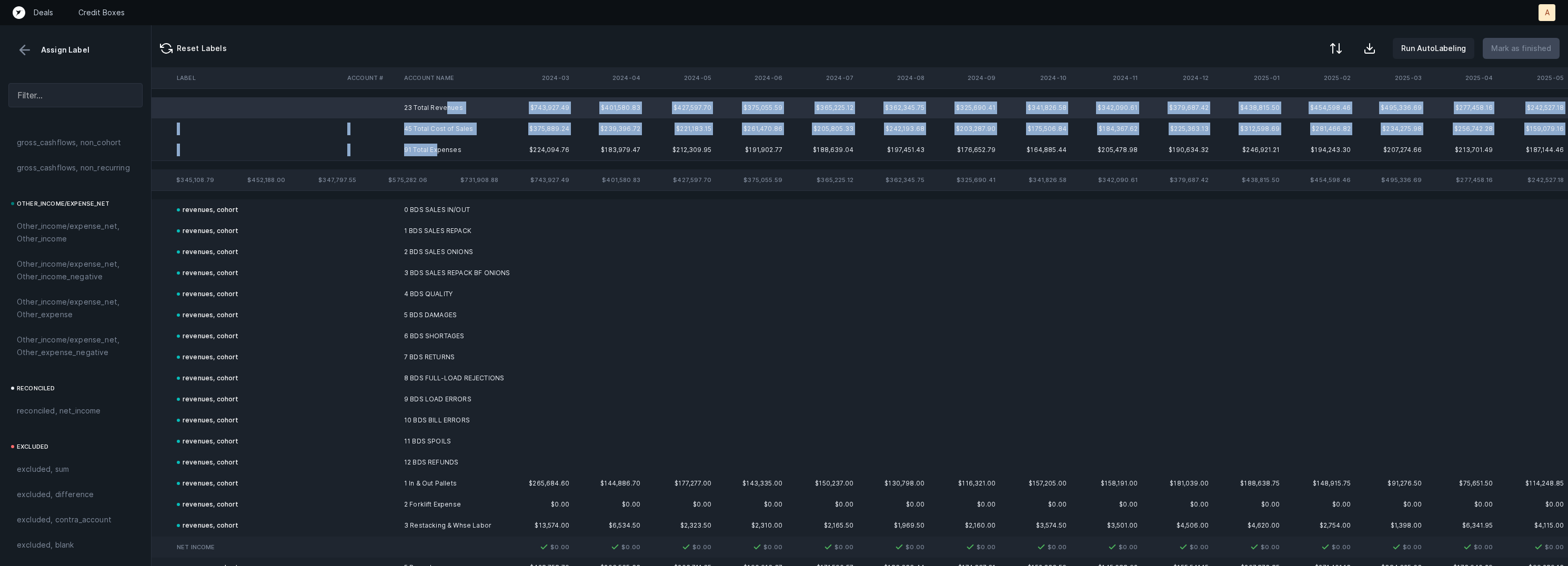
click at [438, 145] on td "91 Total Expenses" at bounding box center [464, 150] width 129 height 21
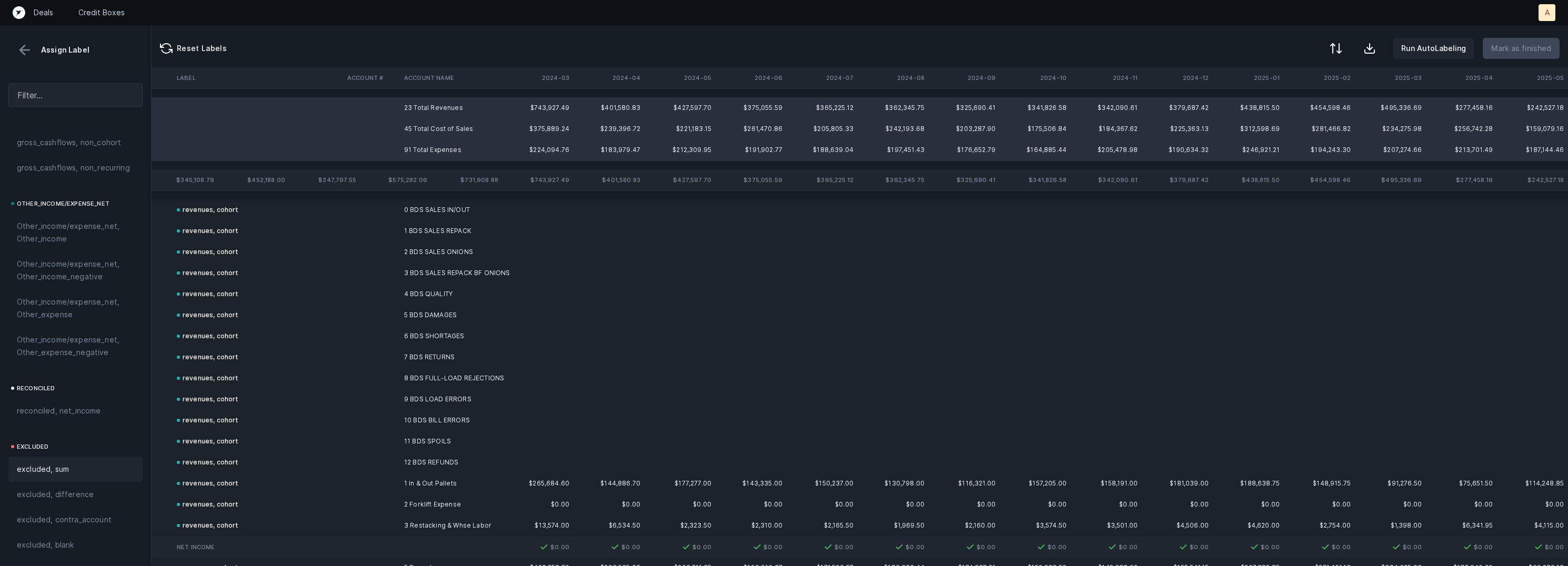
click at [60, 464] on span "excluded, sum" at bounding box center [42, 470] width 52 height 13
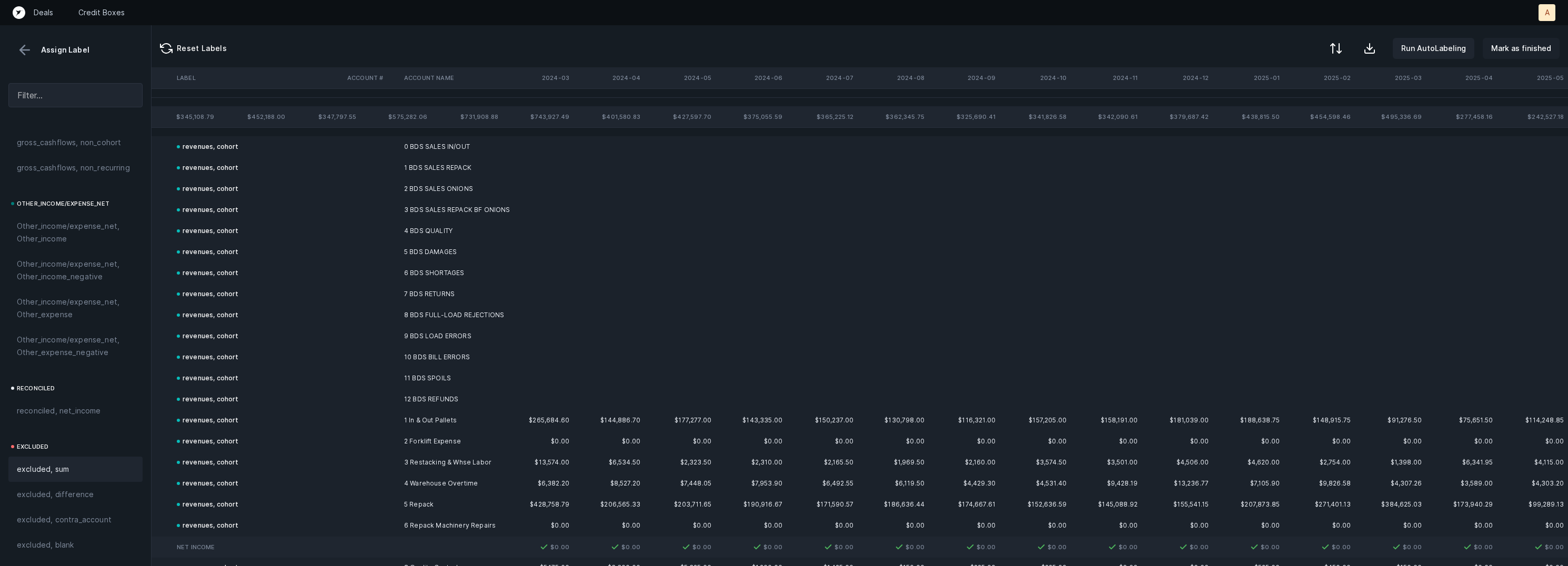
click at [1518, 49] on p "Mark as finished" at bounding box center [1521, 49] width 60 height 13
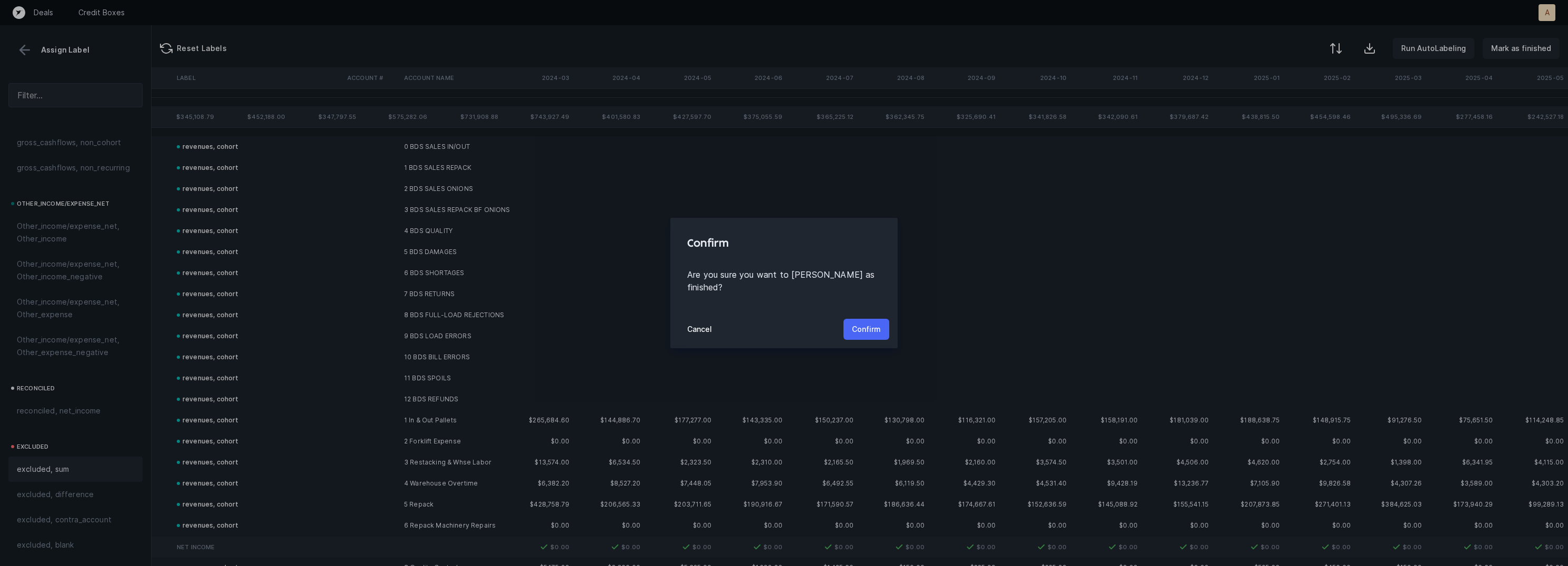
click at [864, 323] on p "Confirm" at bounding box center [867, 329] width 29 height 13
click at [866, 325] on p "Confirm" at bounding box center [867, 329] width 29 height 13
